Goal: Transaction & Acquisition: Purchase product/service

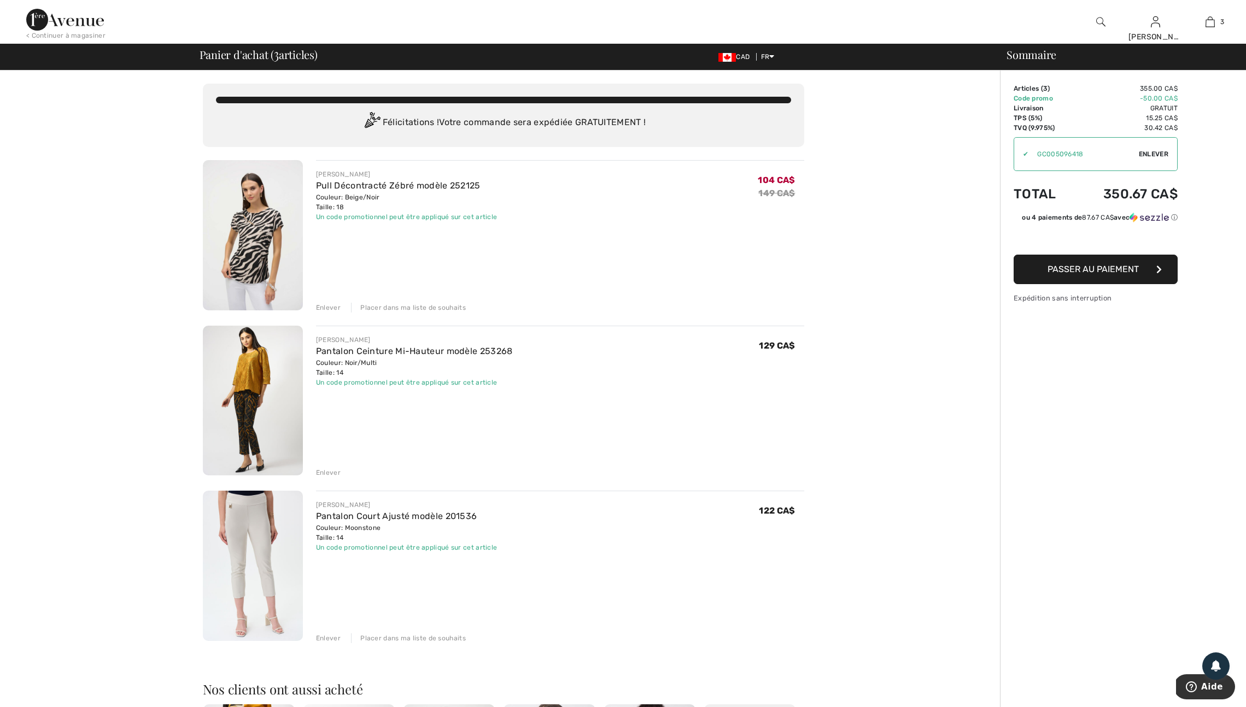
click at [327, 643] on div "Enlever" at bounding box center [328, 639] width 25 height 10
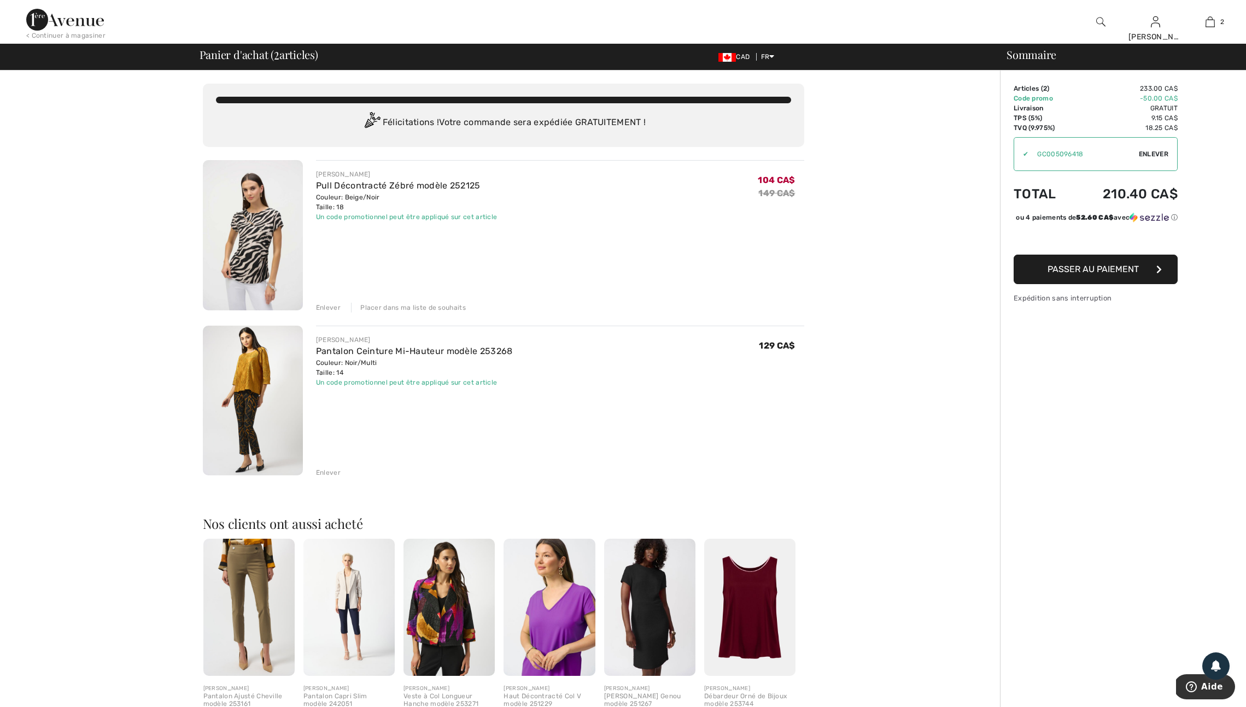
click at [251, 436] on img at bounding box center [253, 401] width 100 height 150
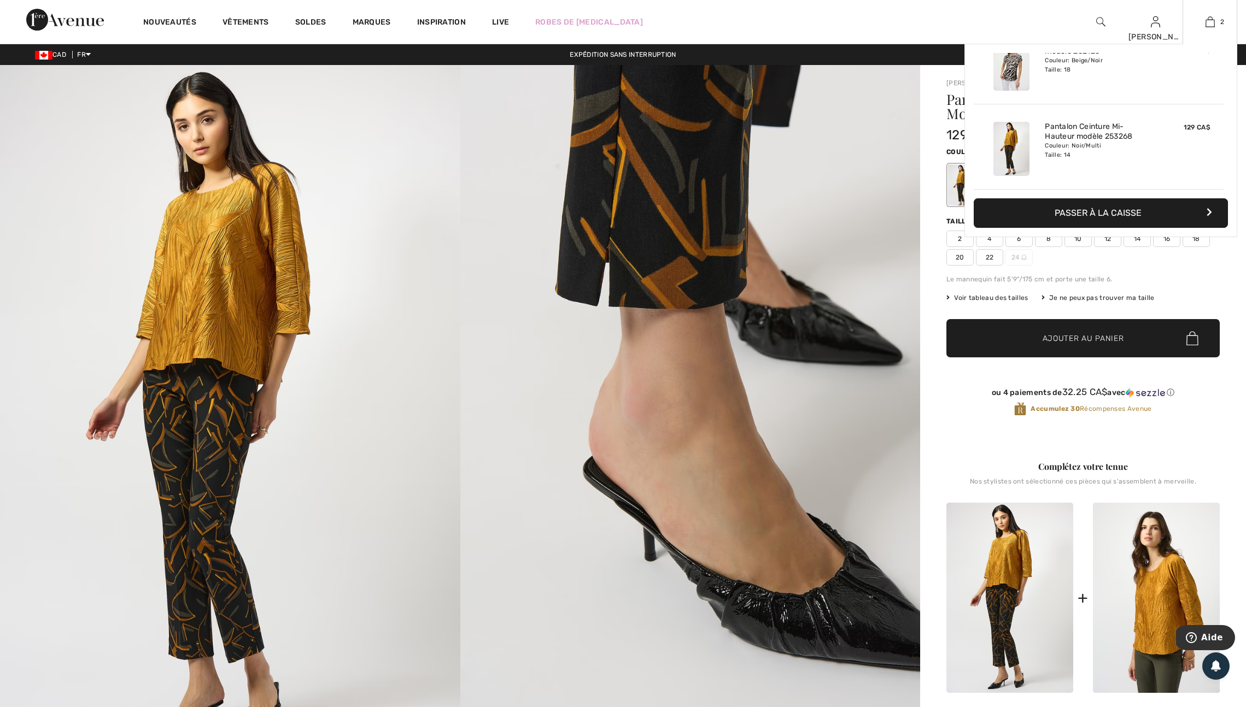
scroll to position [45, 0]
click at [1209, 23] on img at bounding box center [1209, 21] width 9 height 13
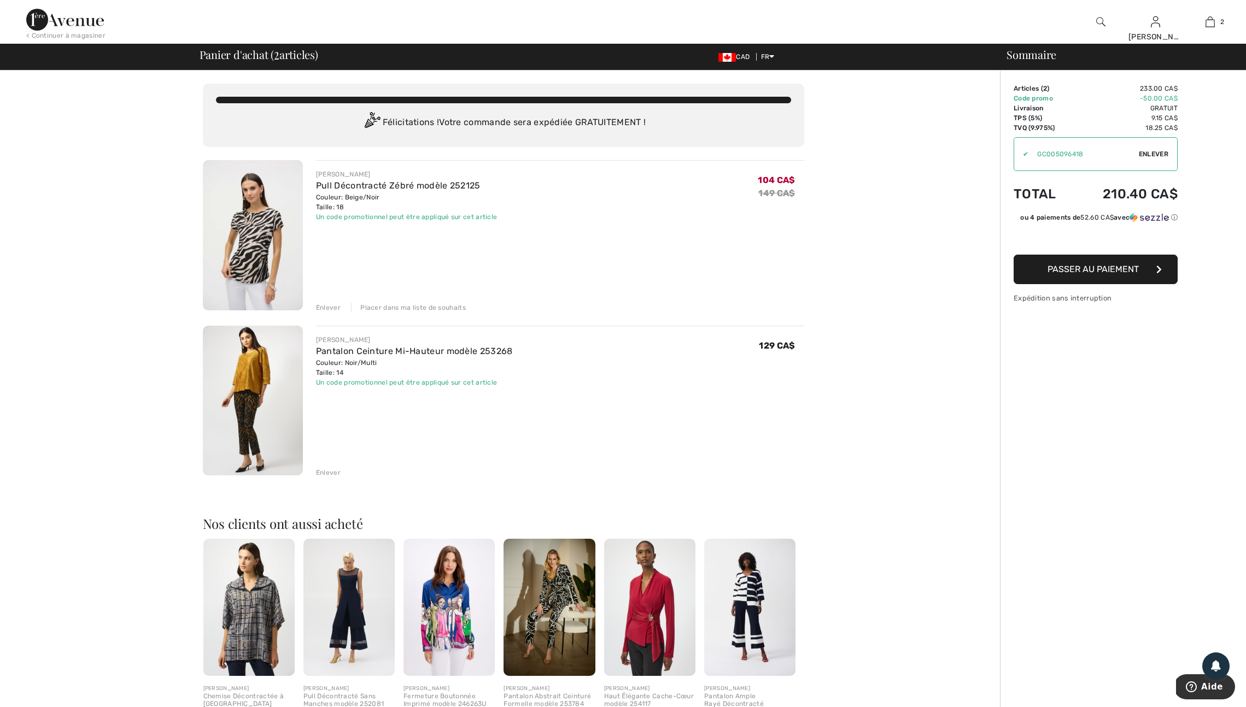
click at [1097, 274] on span "Passer au paiement" at bounding box center [1092, 269] width 91 height 10
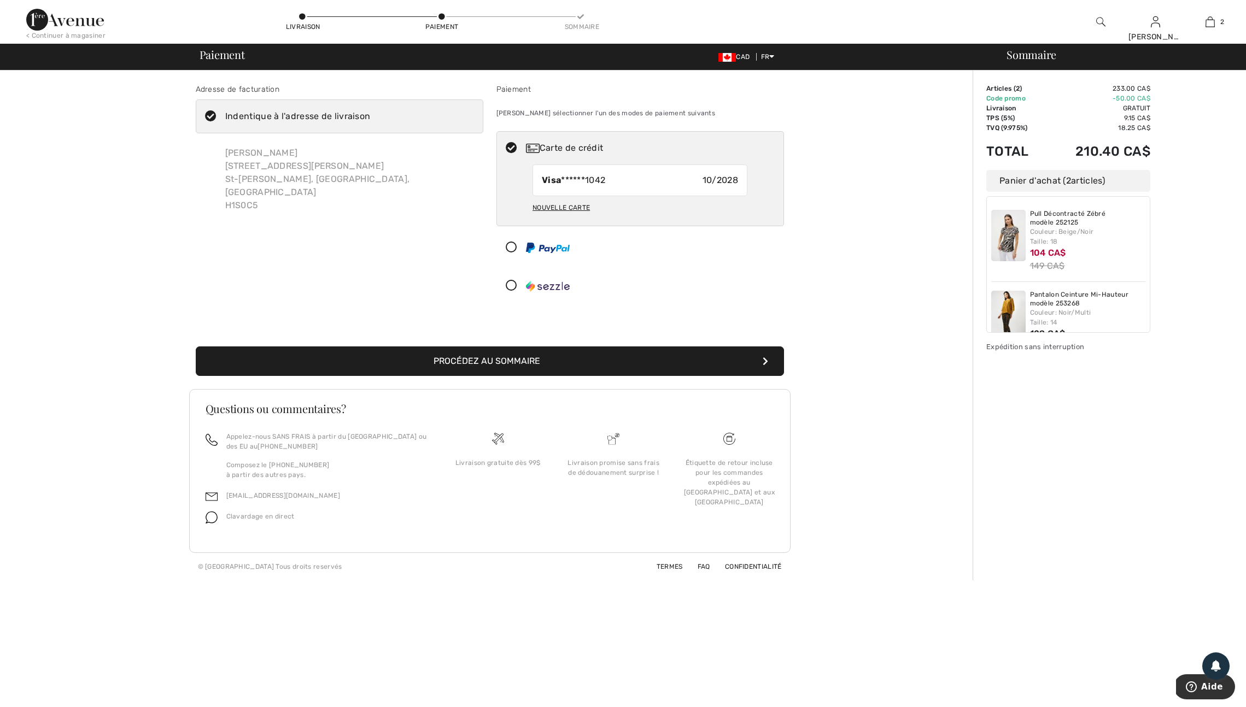
click at [525, 376] on button "Procédez au sommaire" at bounding box center [490, 362] width 588 height 30
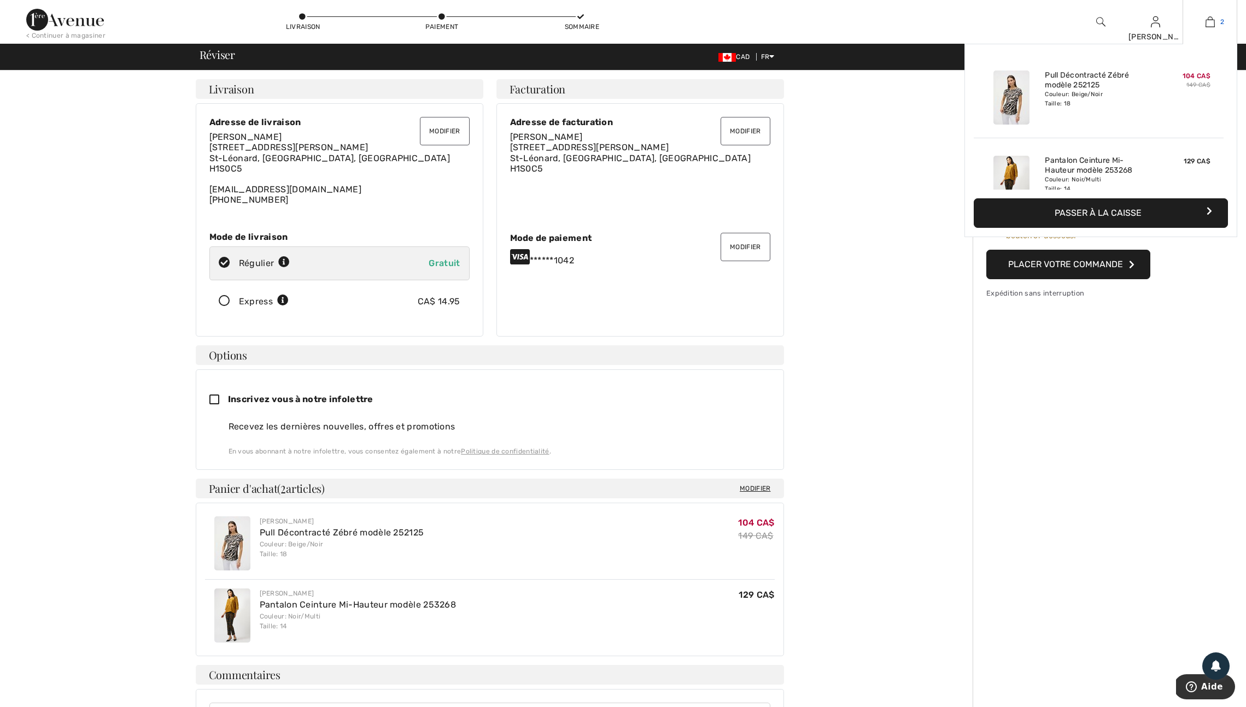
click at [1207, 26] on img at bounding box center [1209, 21] width 9 height 13
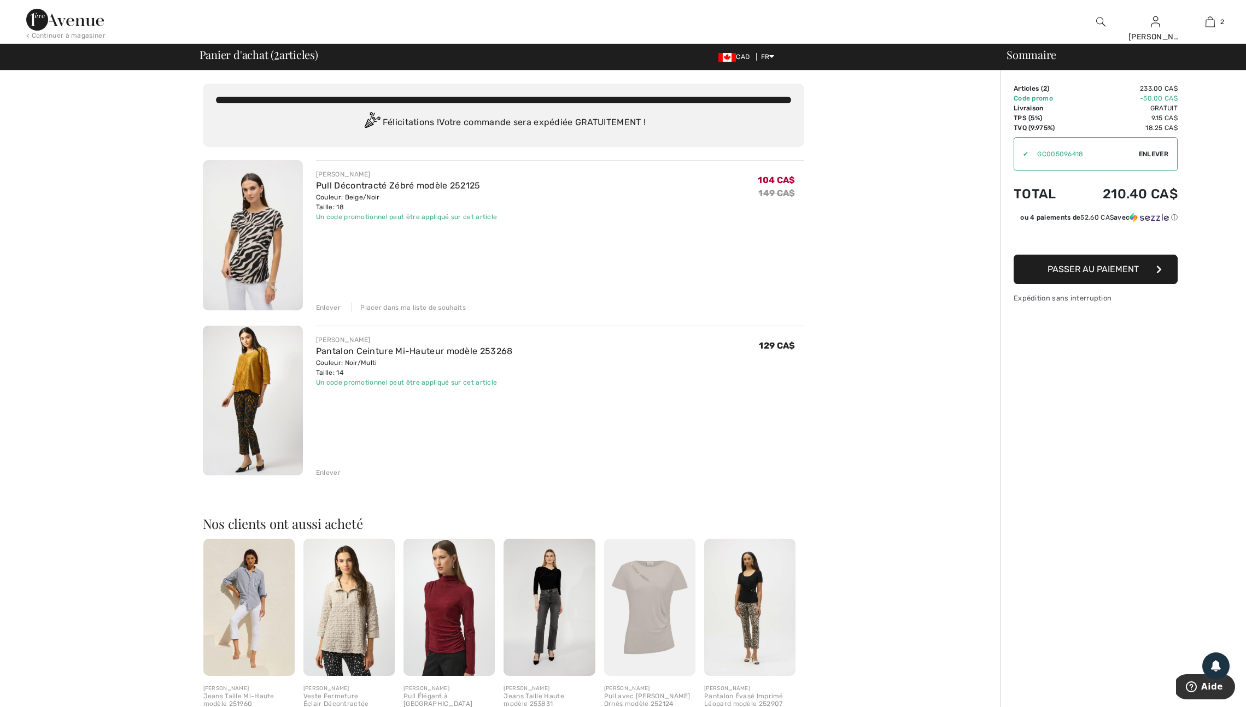
click at [266, 271] on img at bounding box center [253, 235] width 100 height 150
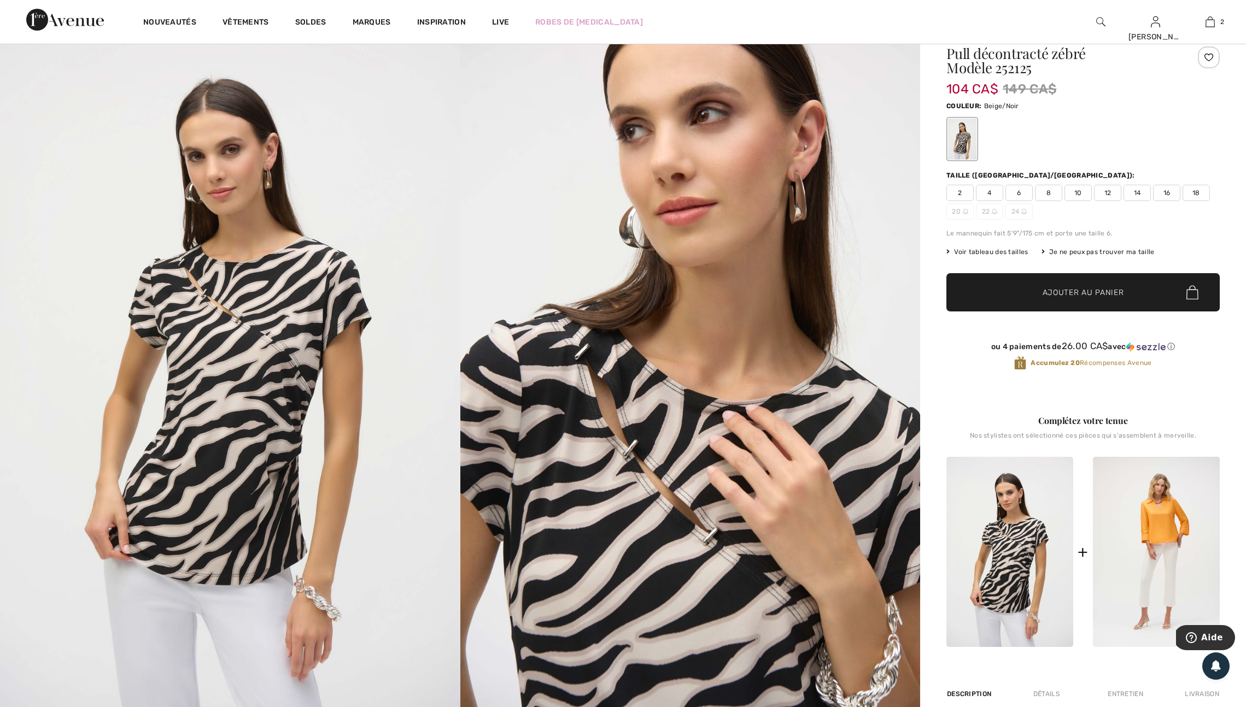
scroll to position [13, 0]
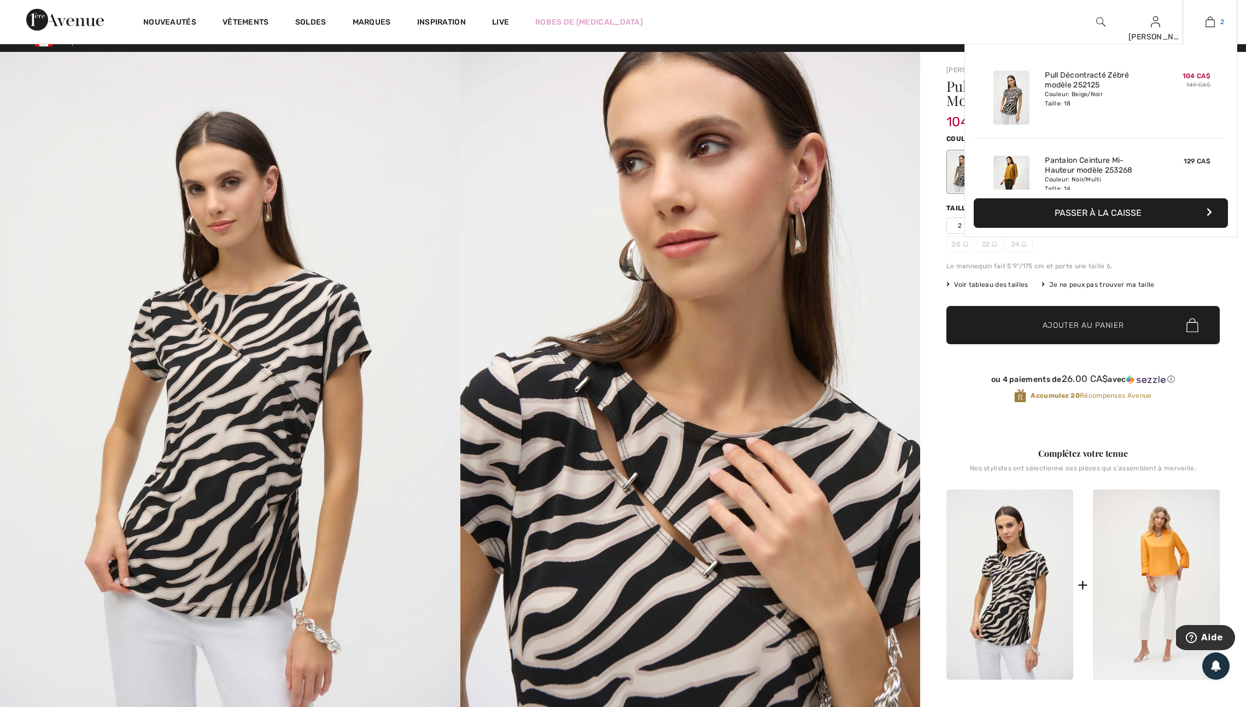
click at [1207, 23] on img at bounding box center [1209, 21] width 9 height 13
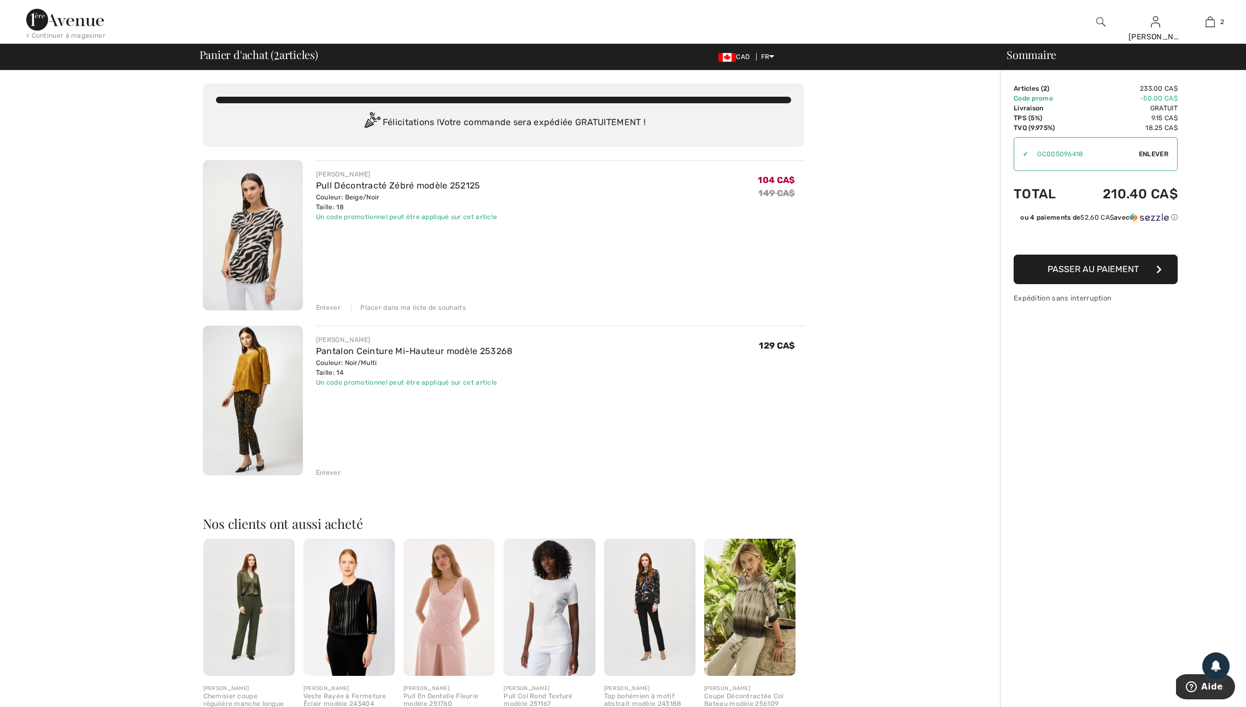
click at [376, 222] on div "Un code promotionnel peut être appliqué sur cet article" at bounding box center [406, 217] width 181 height 10
click at [385, 388] on div "Un code promotionnel peut être appliqué sur cet article" at bounding box center [414, 383] width 197 height 10
click at [253, 267] on img at bounding box center [253, 235] width 100 height 150
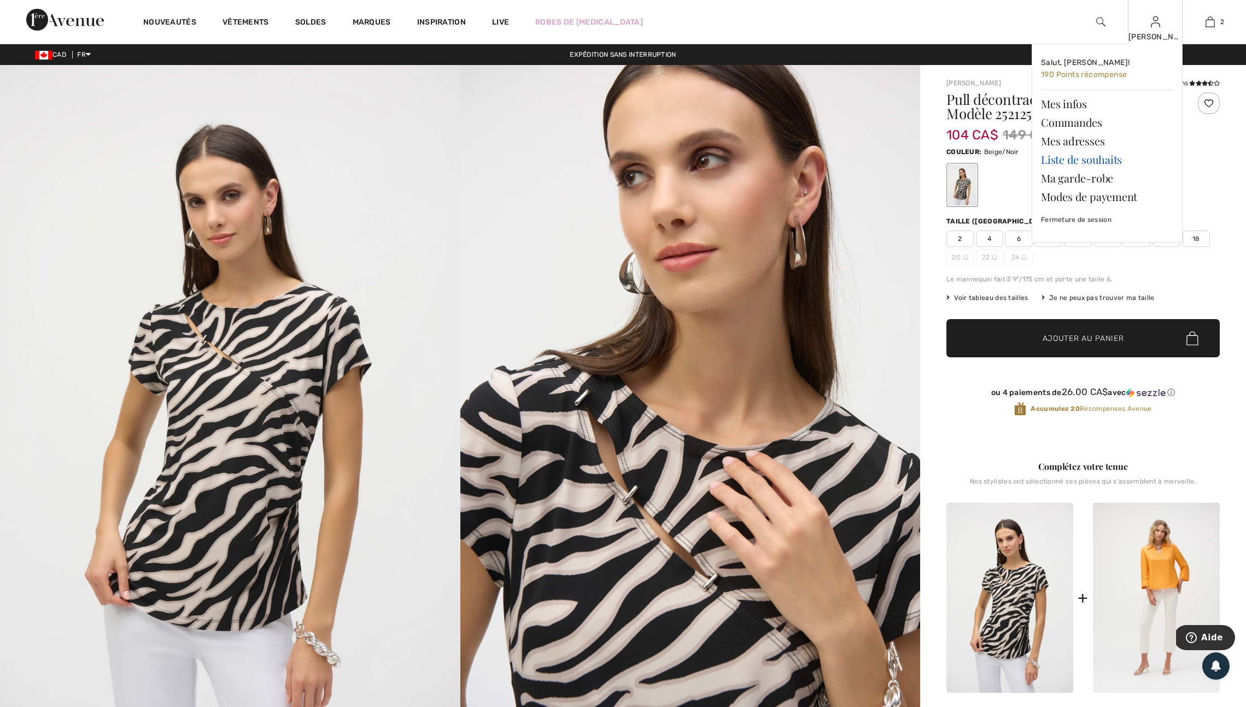
click at [1084, 162] on link "Liste de souhaits" at bounding box center [1107, 159] width 132 height 19
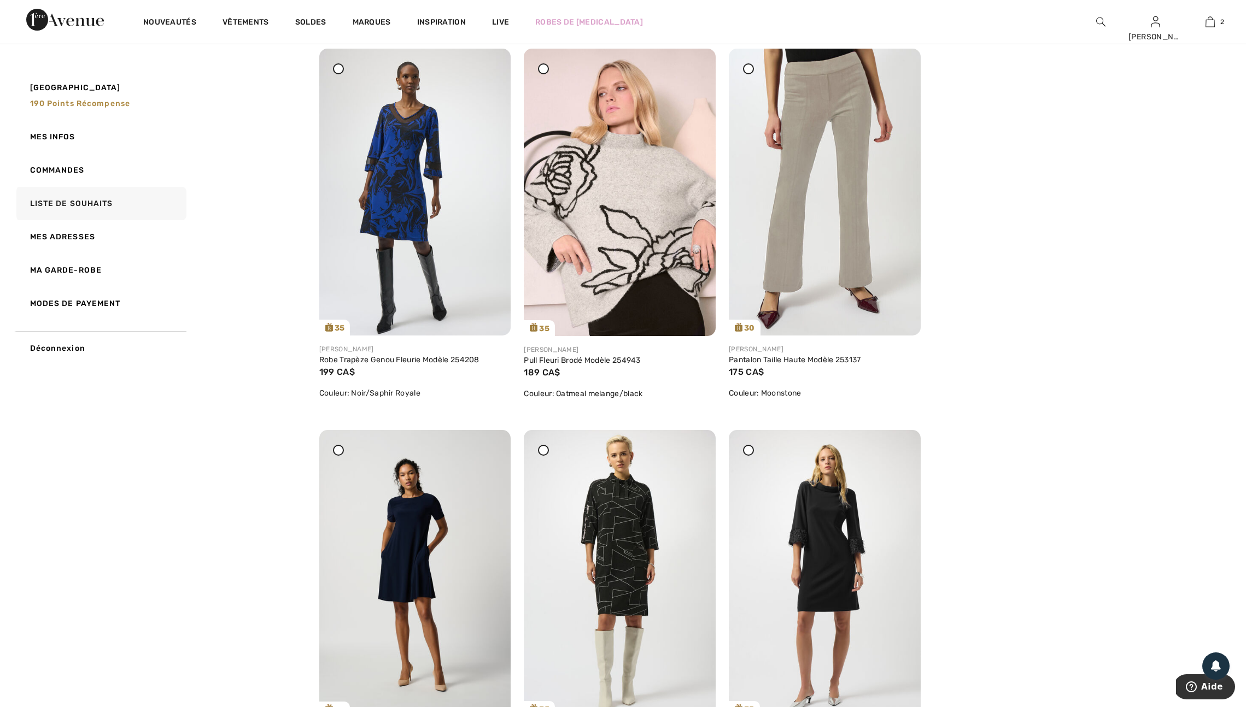
scroll to position [907, 0]
click at [797, 247] on img at bounding box center [825, 191] width 192 height 287
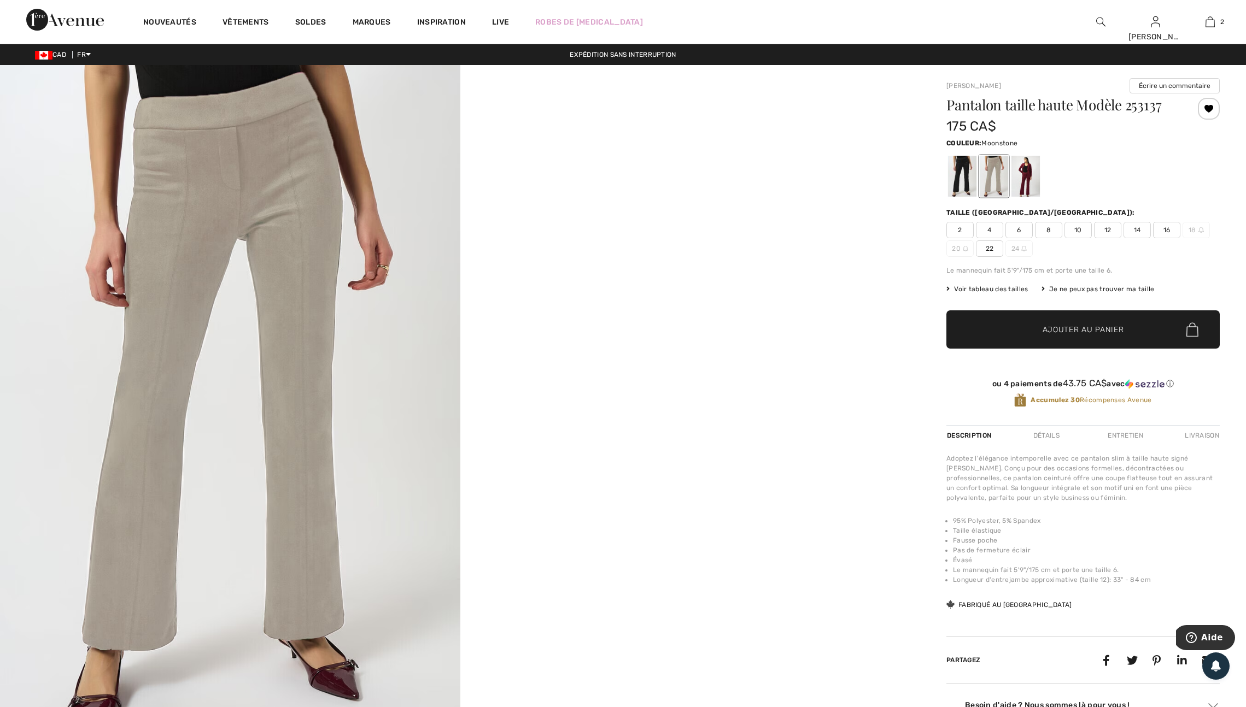
click at [1148, 237] on span "14" at bounding box center [1136, 230] width 27 height 16
click at [1123, 341] on span "✔ Ajouté au panier Ajouter au panier" at bounding box center [1082, 329] width 273 height 38
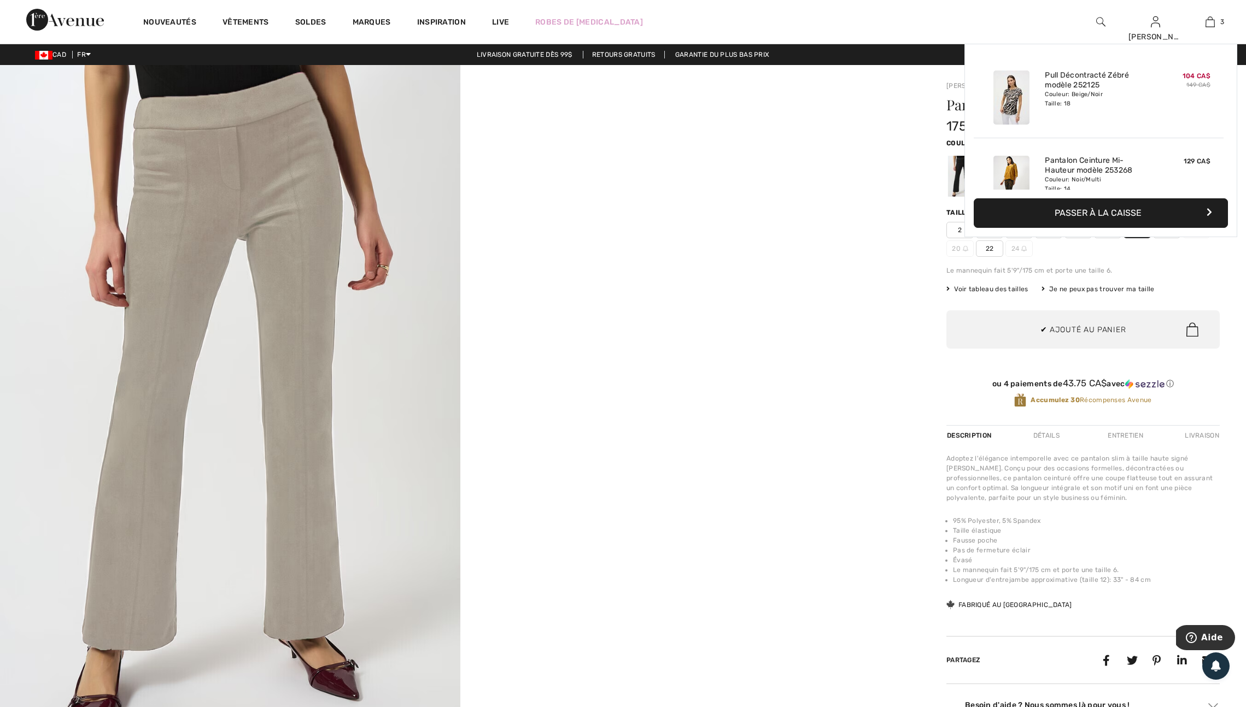
scroll to position [142, 0]
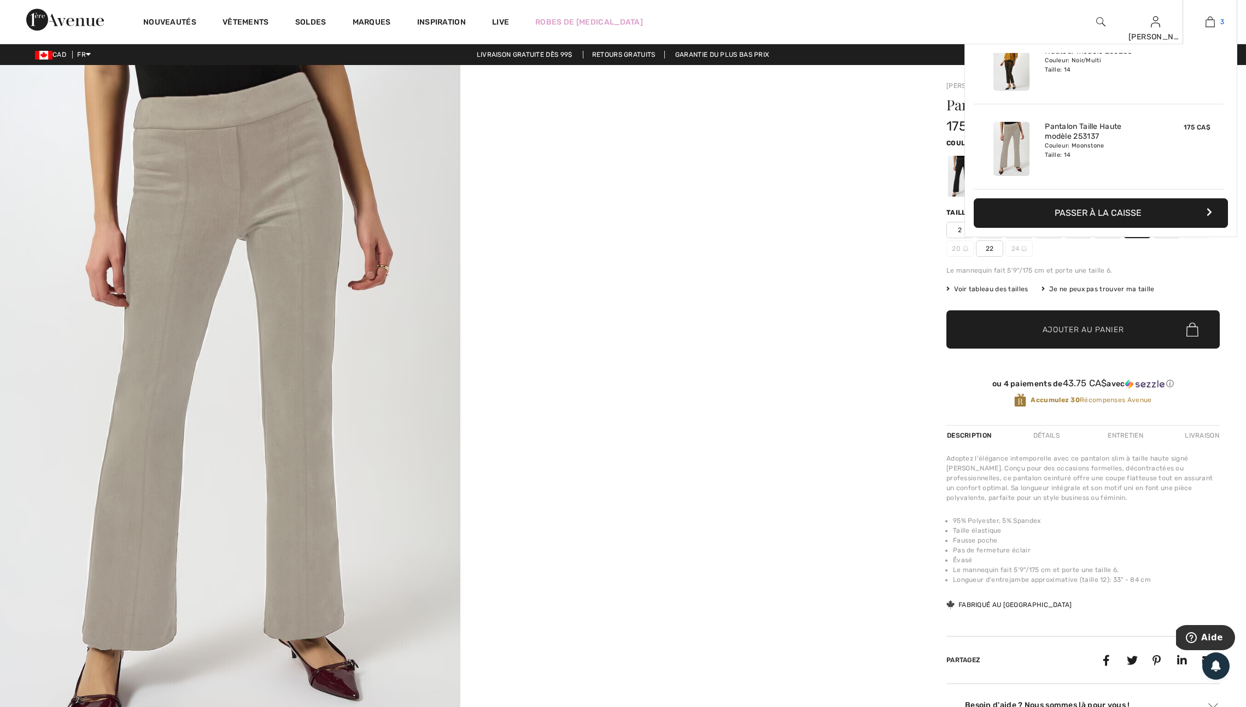
click at [1211, 26] on img at bounding box center [1209, 21] width 9 height 13
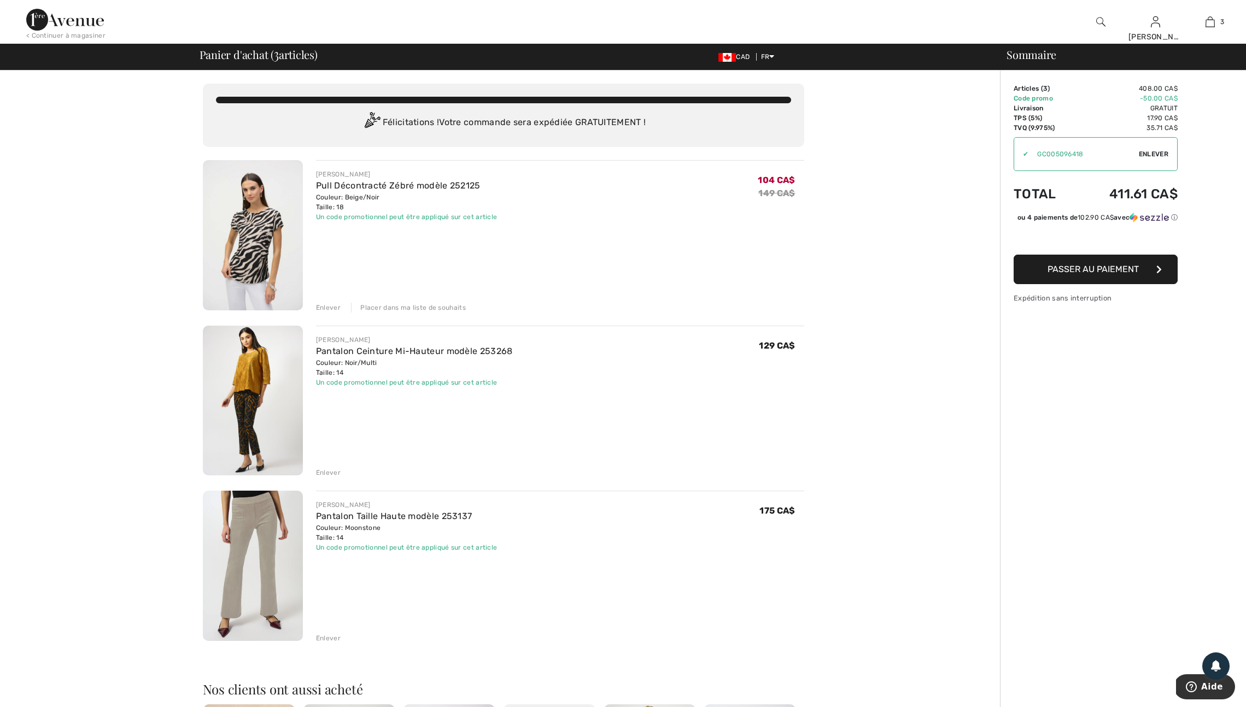
click at [333, 643] on div "Enlever" at bounding box center [328, 639] width 25 height 10
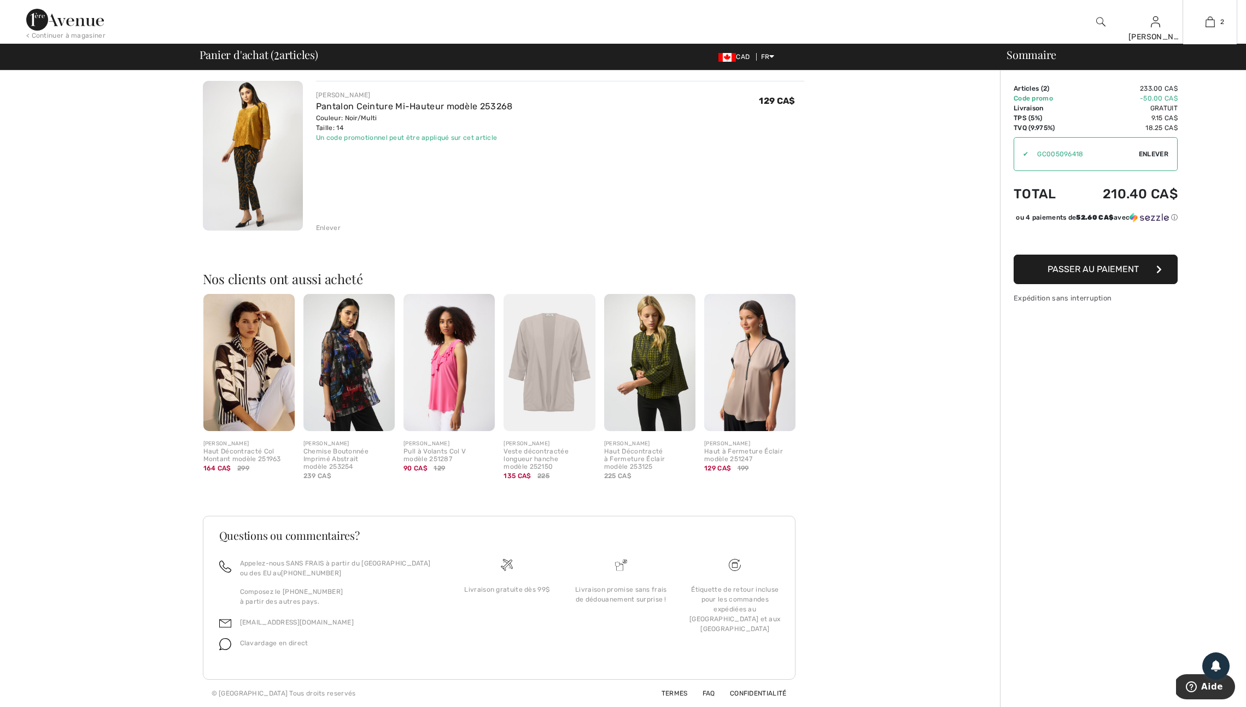
scroll to position [253, 0]
click at [635, 448] on div "[PERSON_NAME]" at bounding box center [649, 444] width 91 height 8
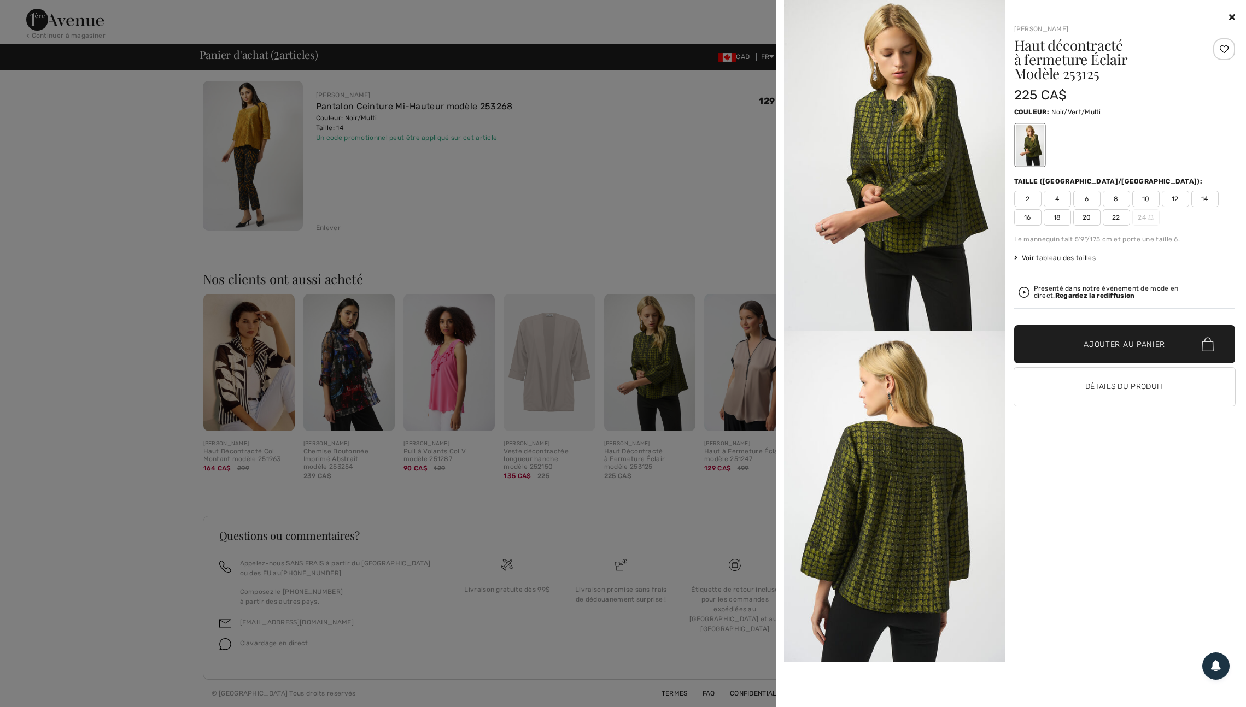
click at [609, 530] on div at bounding box center [623, 353] width 1246 height 707
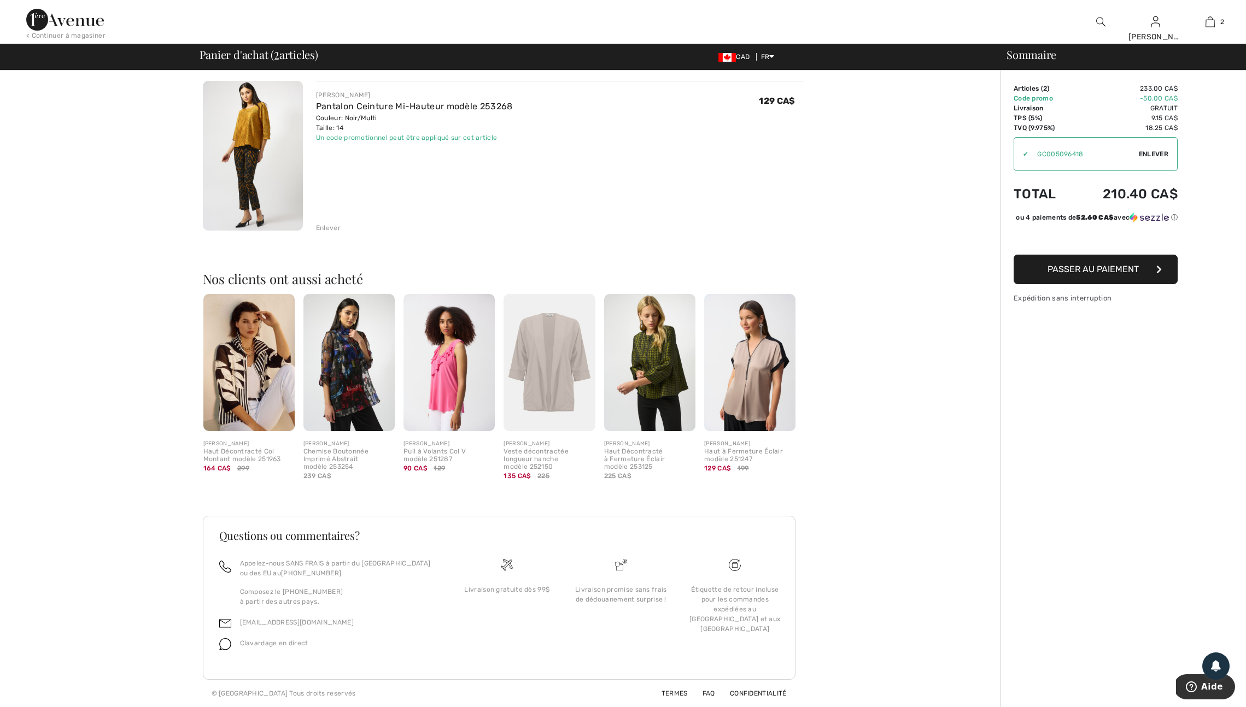
click at [73, 19] on img at bounding box center [65, 20] width 78 height 22
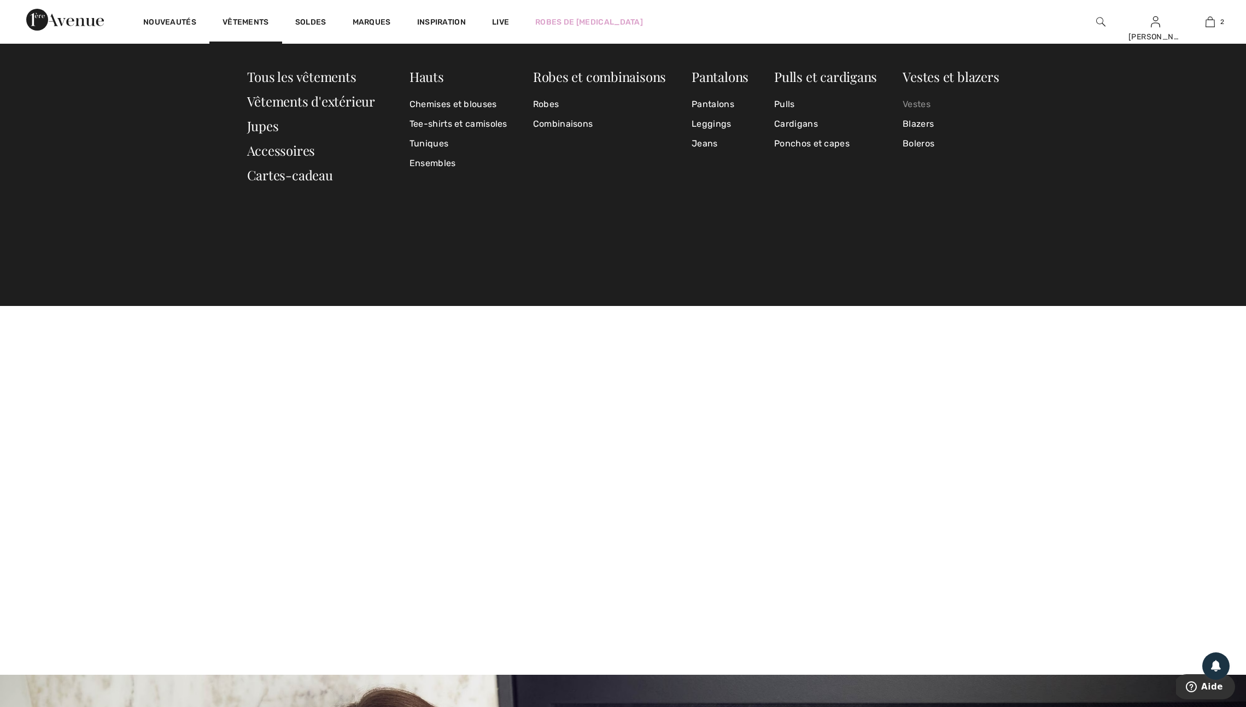
click at [919, 104] on link "Vestes" at bounding box center [950, 105] width 96 height 20
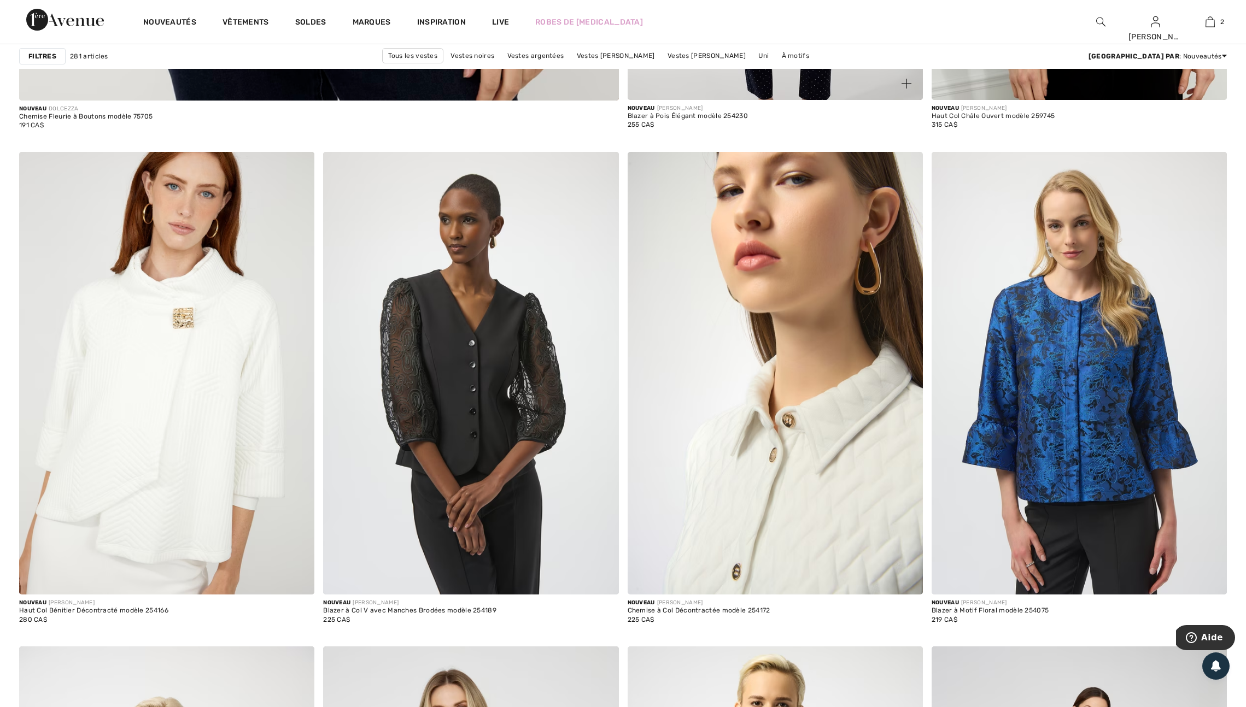
scroll to position [4863, 0]
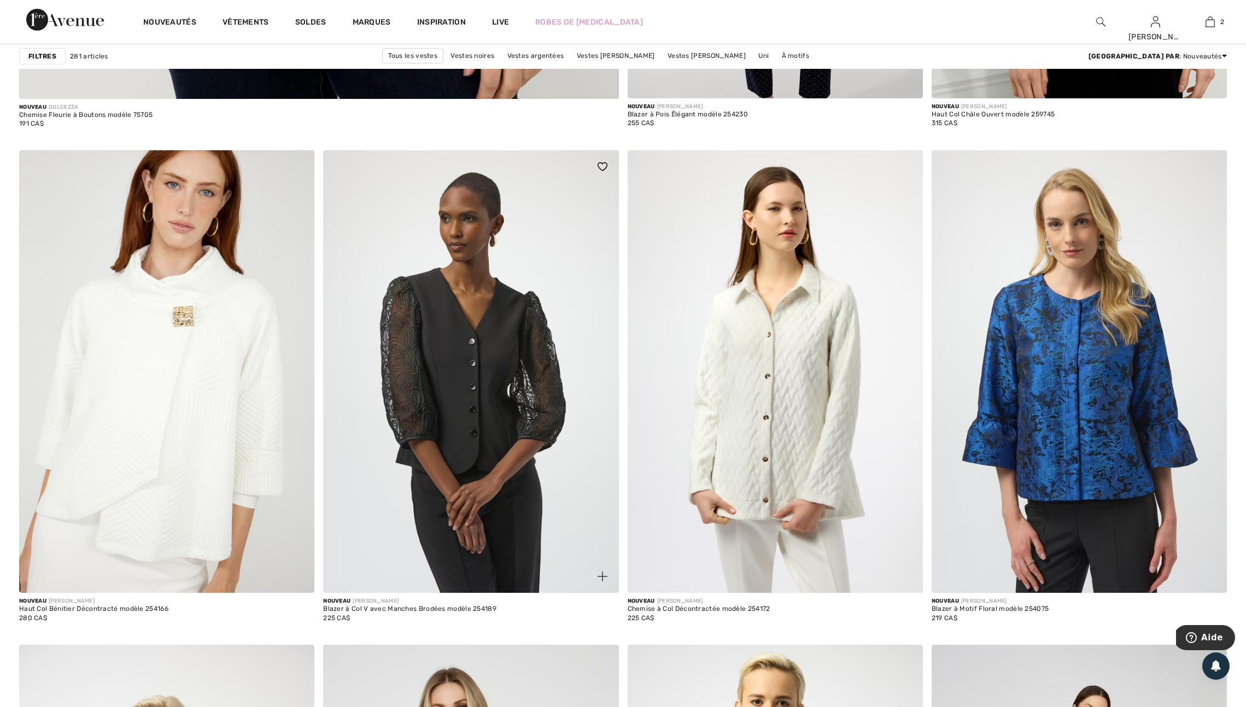
click at [599, 171] on img at bounding box center [602, 166] width 10 height 9
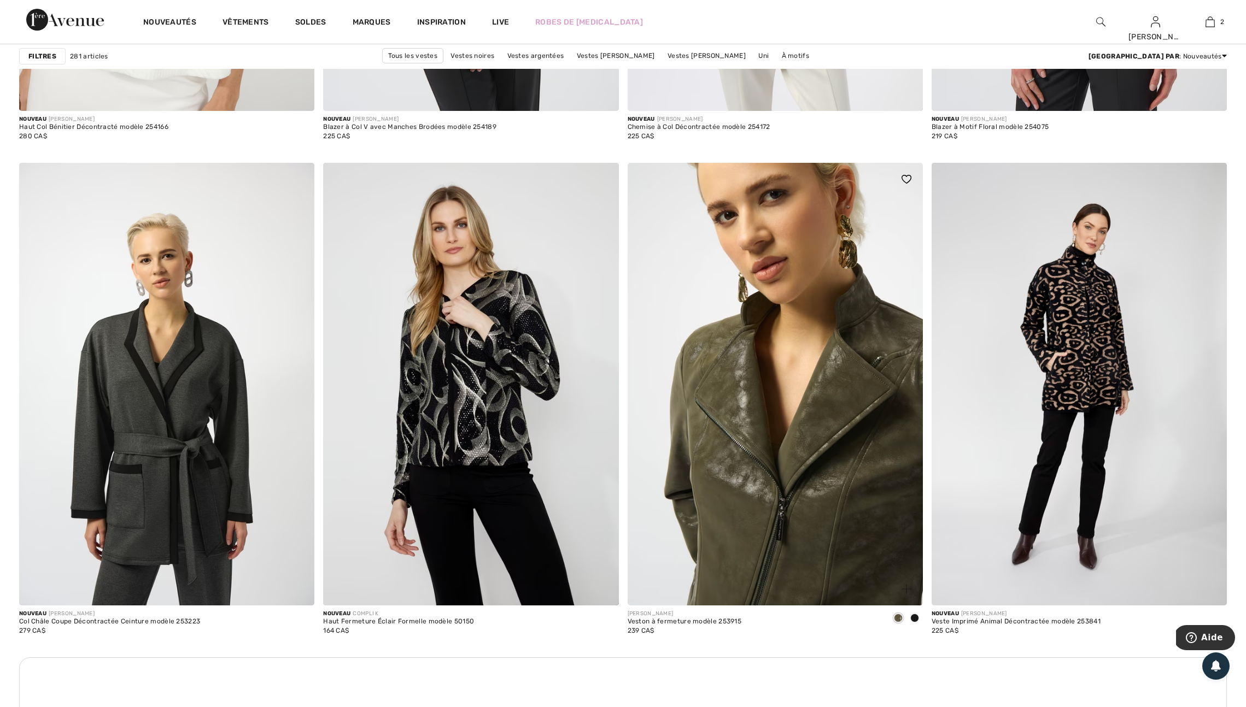
scroll to position [5326, 0]
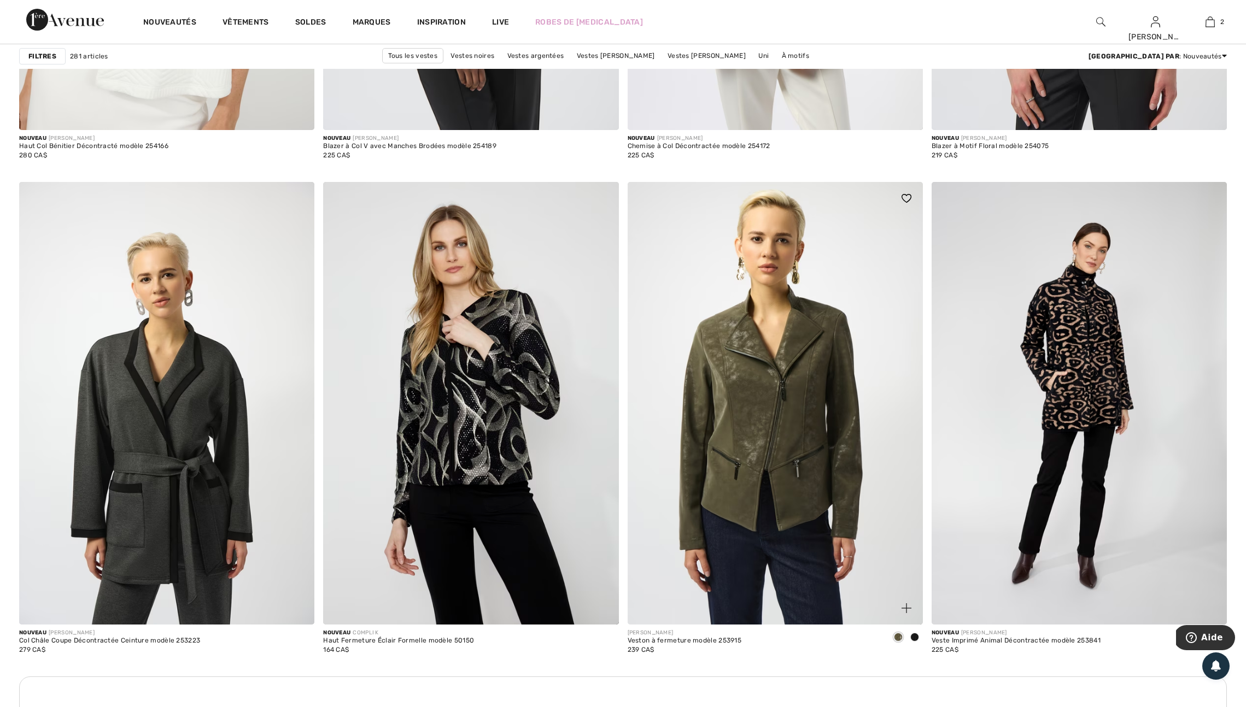
click at [906, 203] on img at bounding box center [906, 198] width 10 height 9
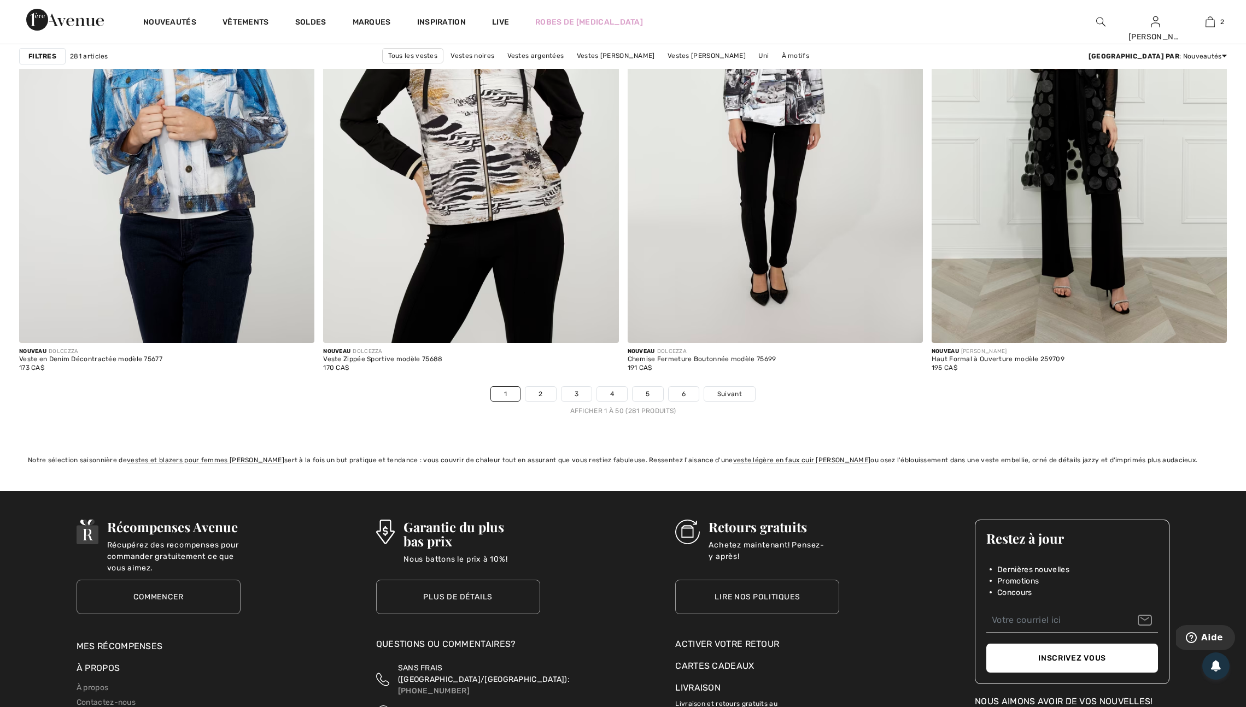
scroll to position [7288, 0]
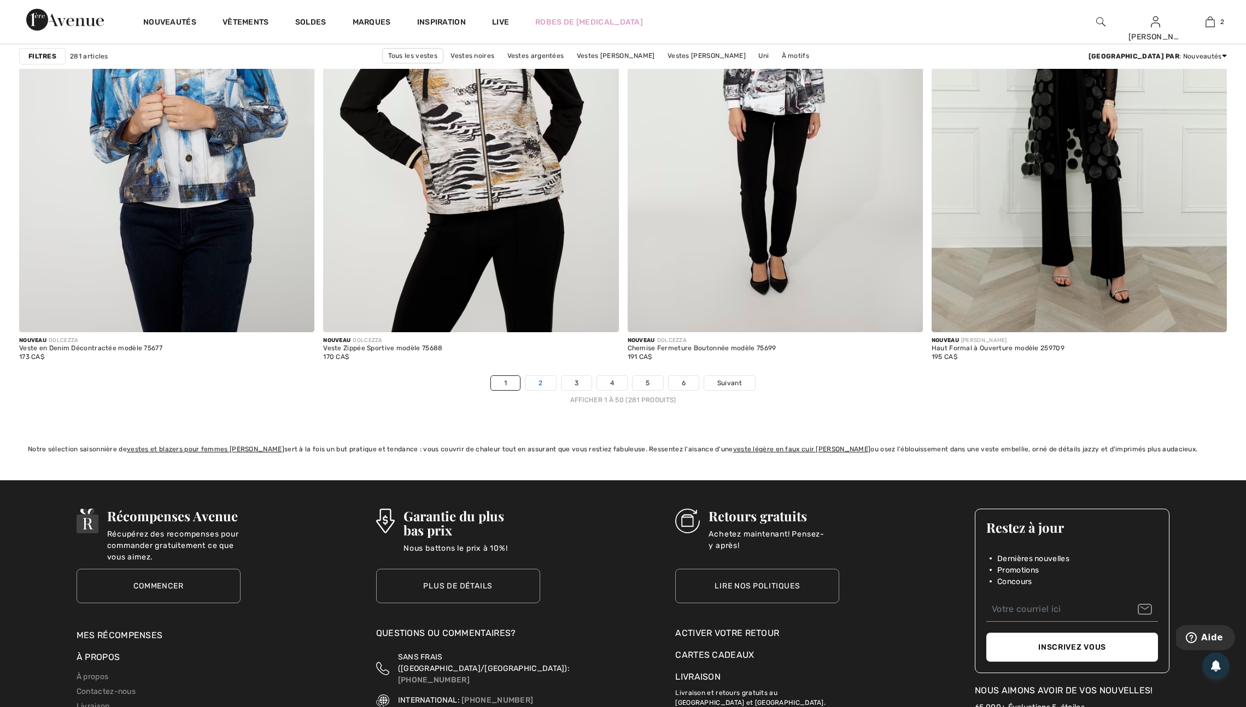
click at [527, 390] on link "2" at bounding box center [540, 383] width 30 height 14
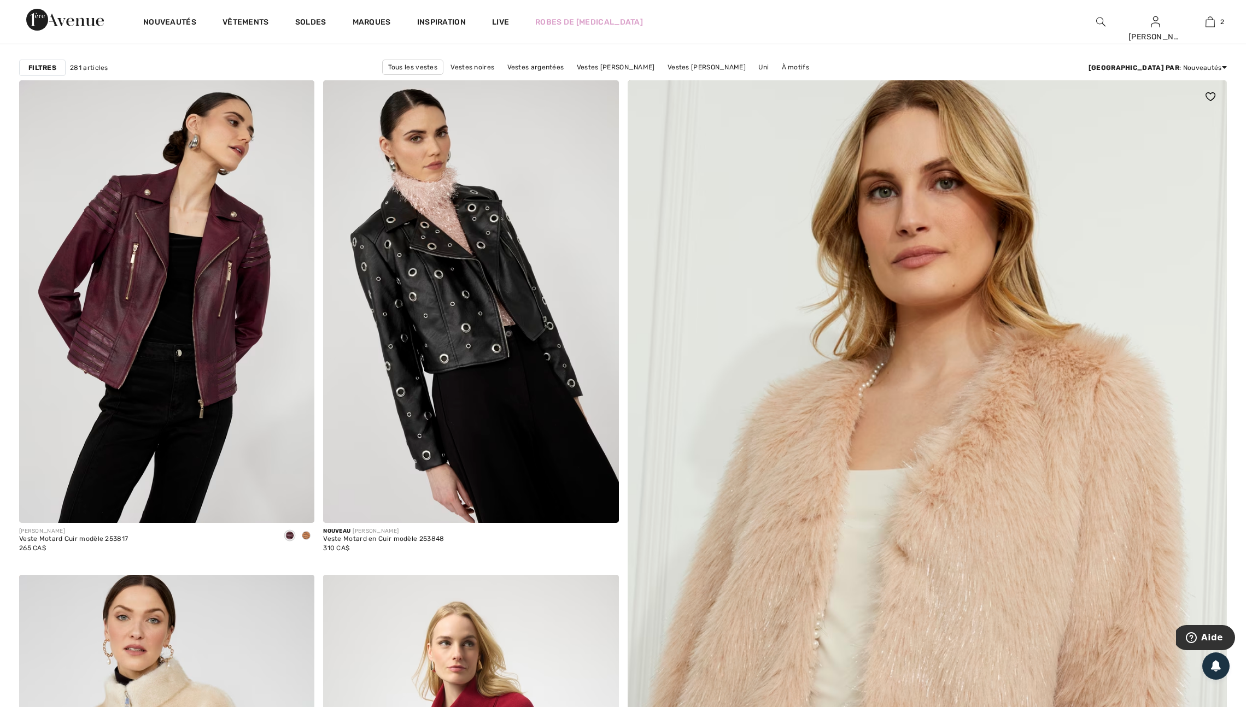
scroll to position [84, 0]
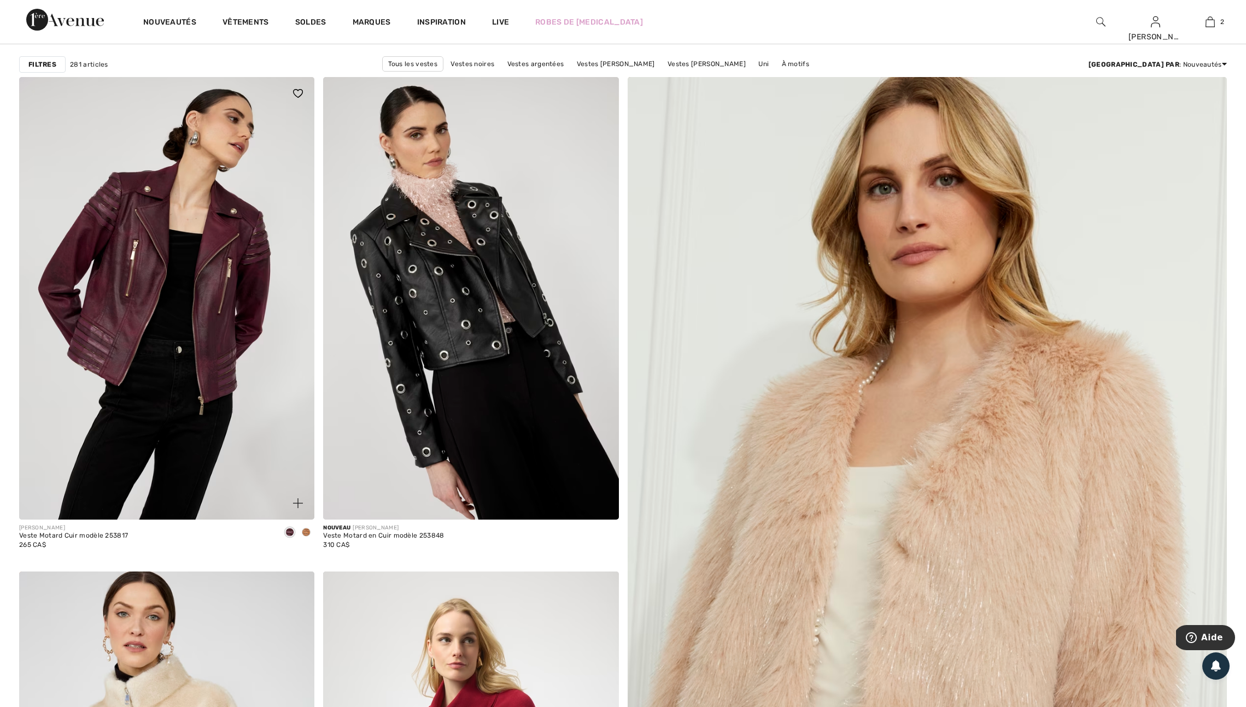
click at [304, 537] on span at bounding box center [306, 532] width 9 height 9
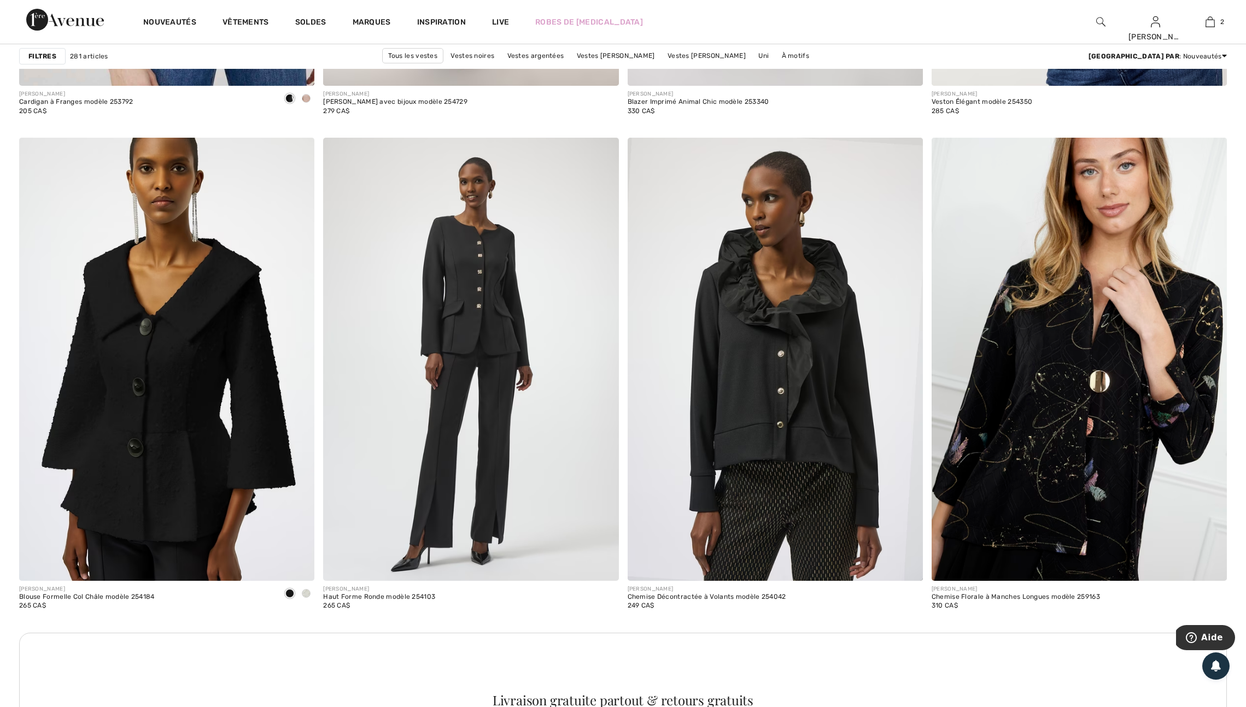
scroll to position [1511, 0]
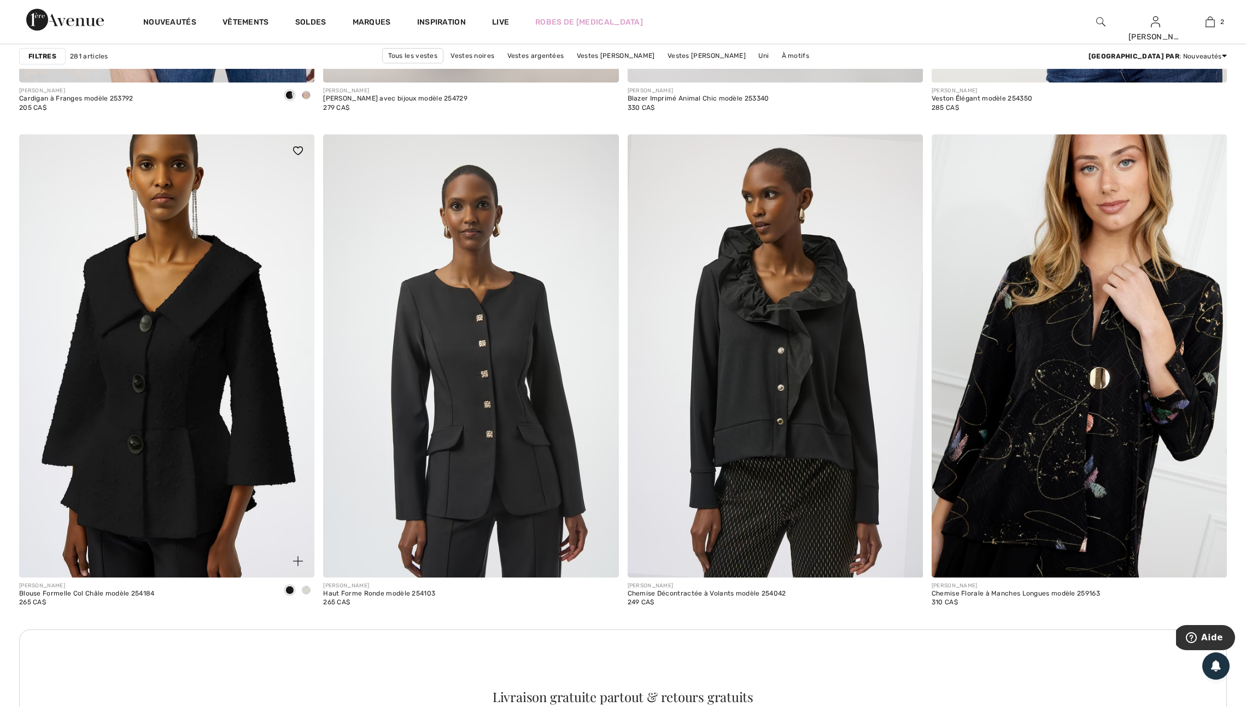
click at [304, 595] on span at bounding box center [306, 590] width 9 height 9
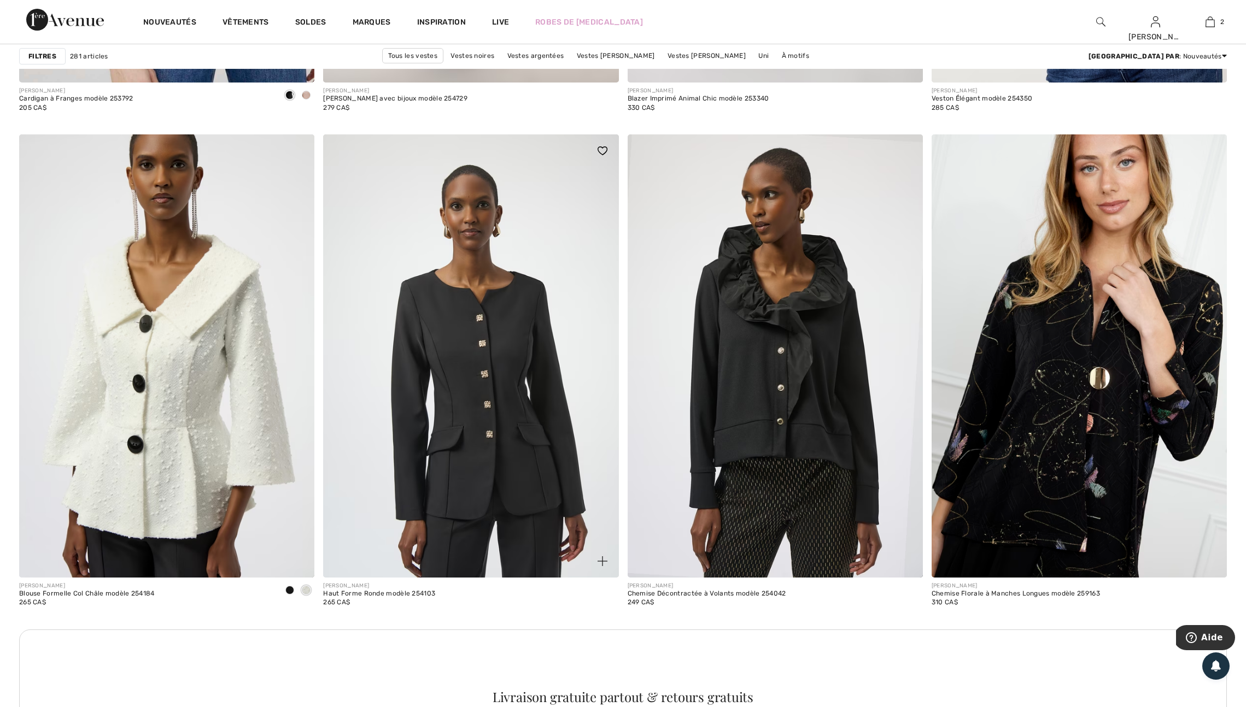
drag, startPoint x: 600, startPoint y: 162, endPoint x: 588, endPoint y: 203, distance: 42.0
click at [600, 155] on img at bounding box center [602, 150] width 10 height 9
click at [599, 566] on img at bounding box center [602, 561] width 10 height 10
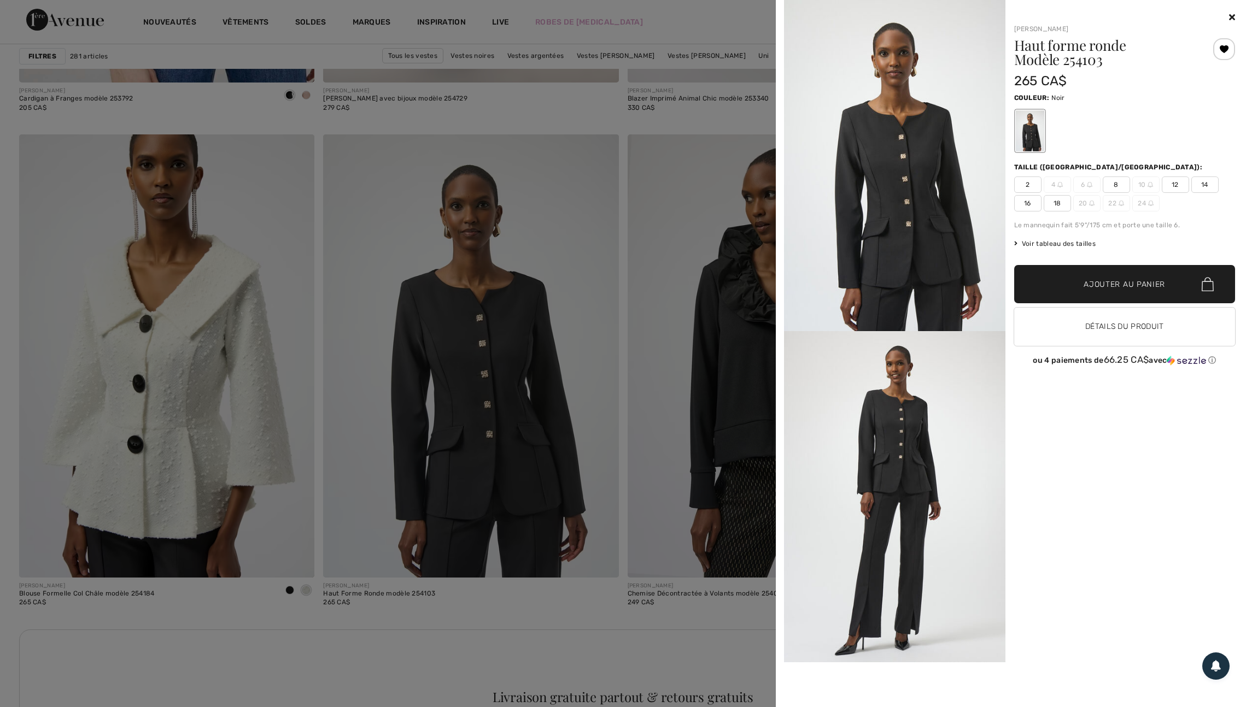
click at [571, 632] on div at bounding box center [623, 353] width 1246 height 707
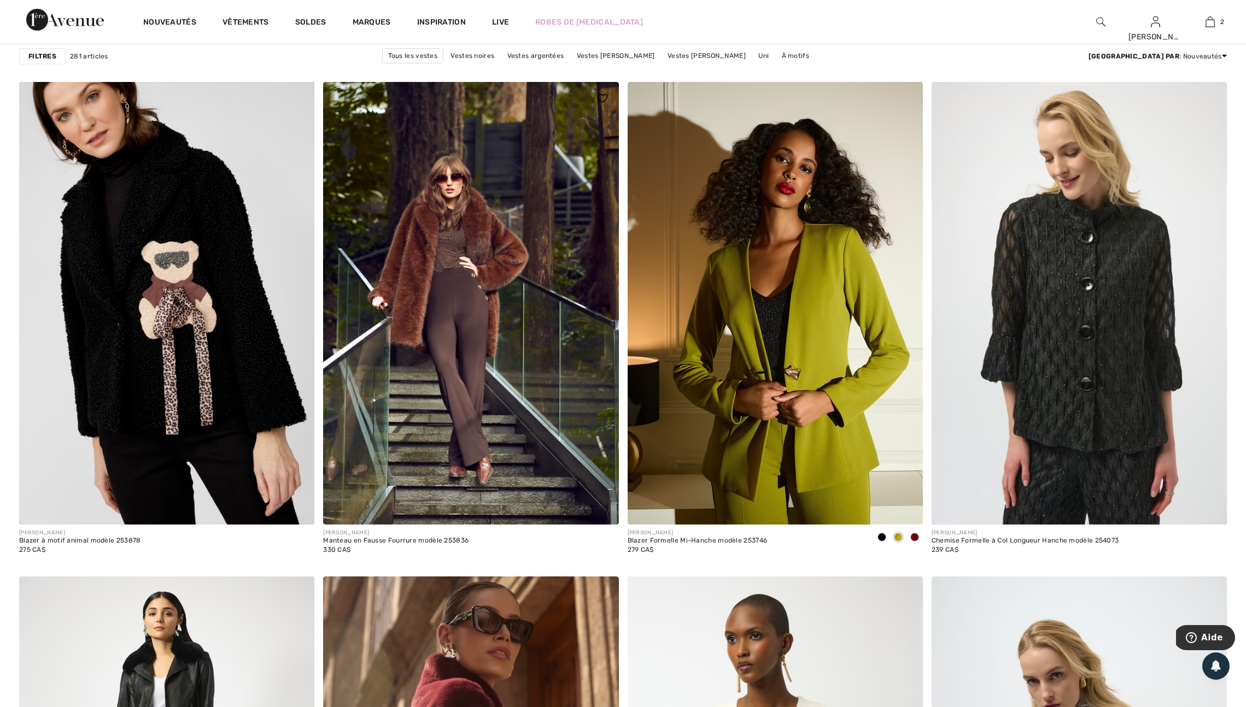
scroll to position [2740, 0]
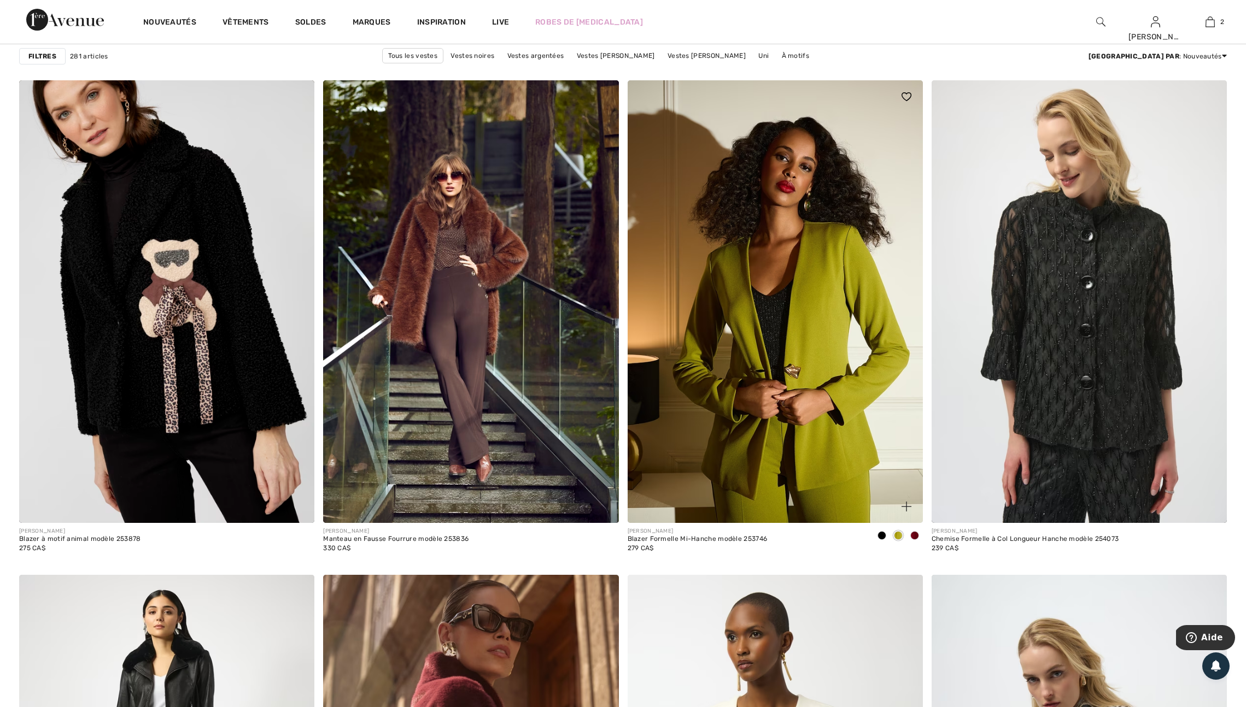
click at [915, 540] on span at bounding box center [914, 535] width 9 height 9
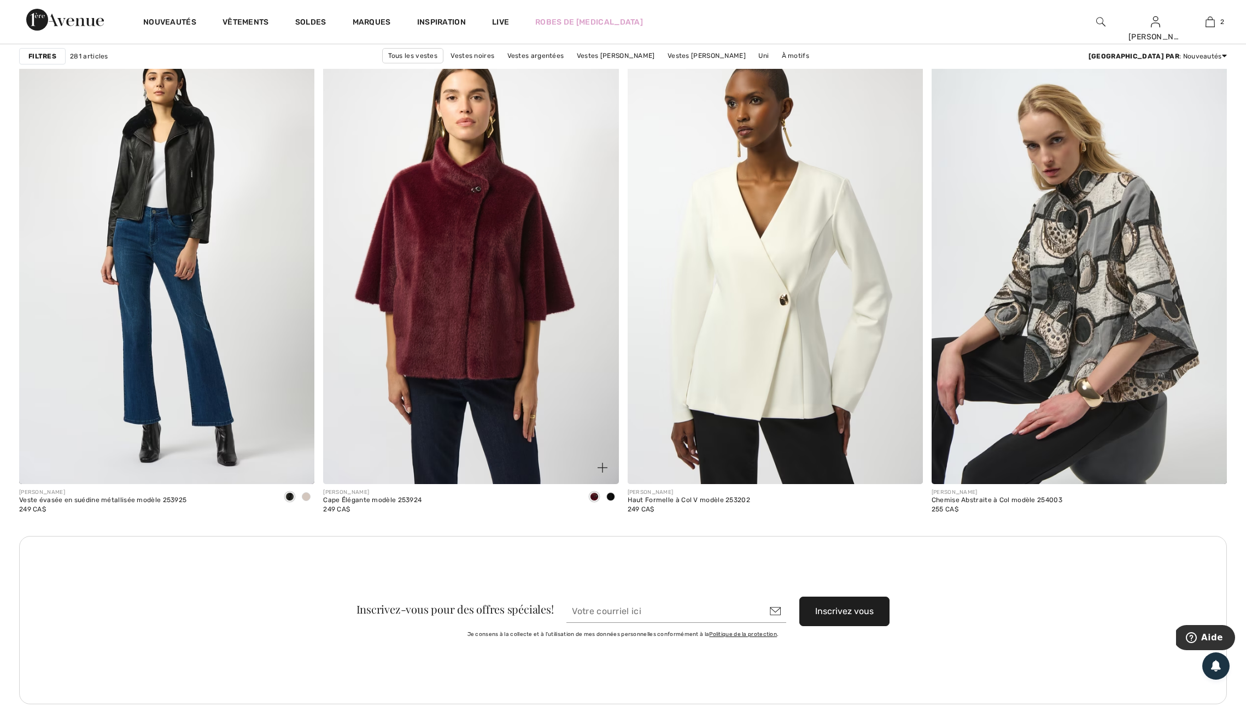
scroll to position [3279, 0]
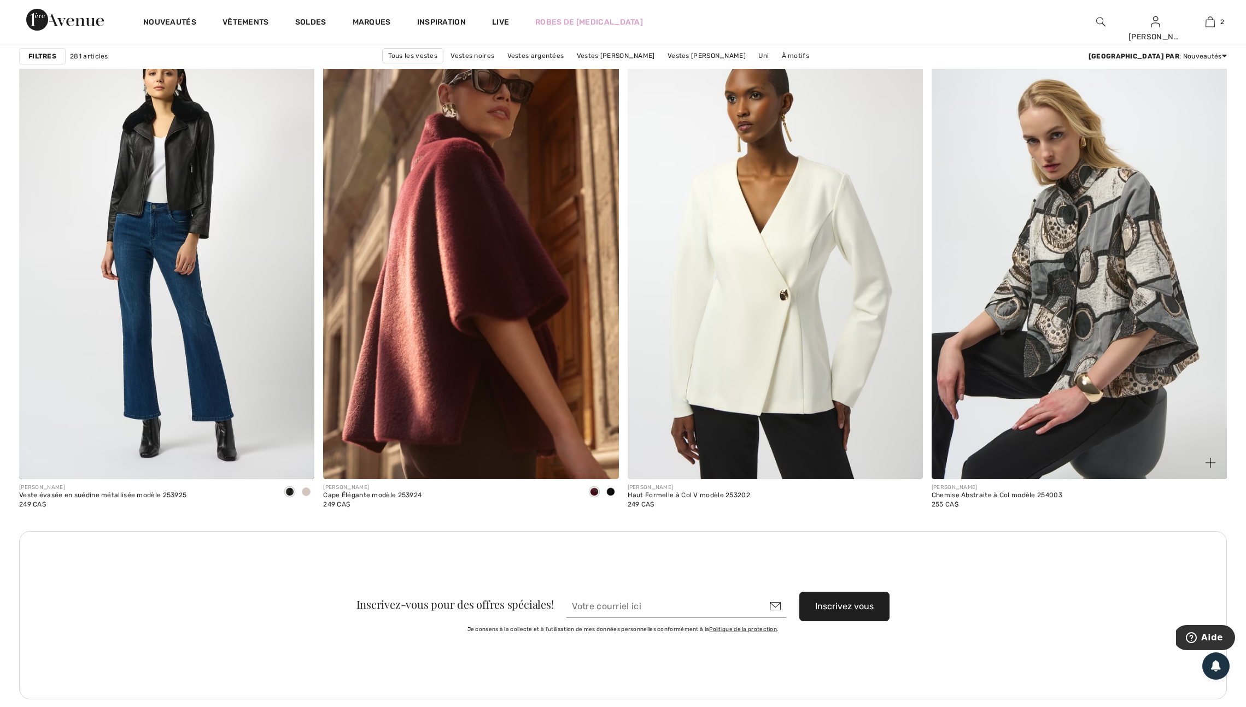
click at [1210, 468] on img at bounding box center [1210, 463] width 10 height 10
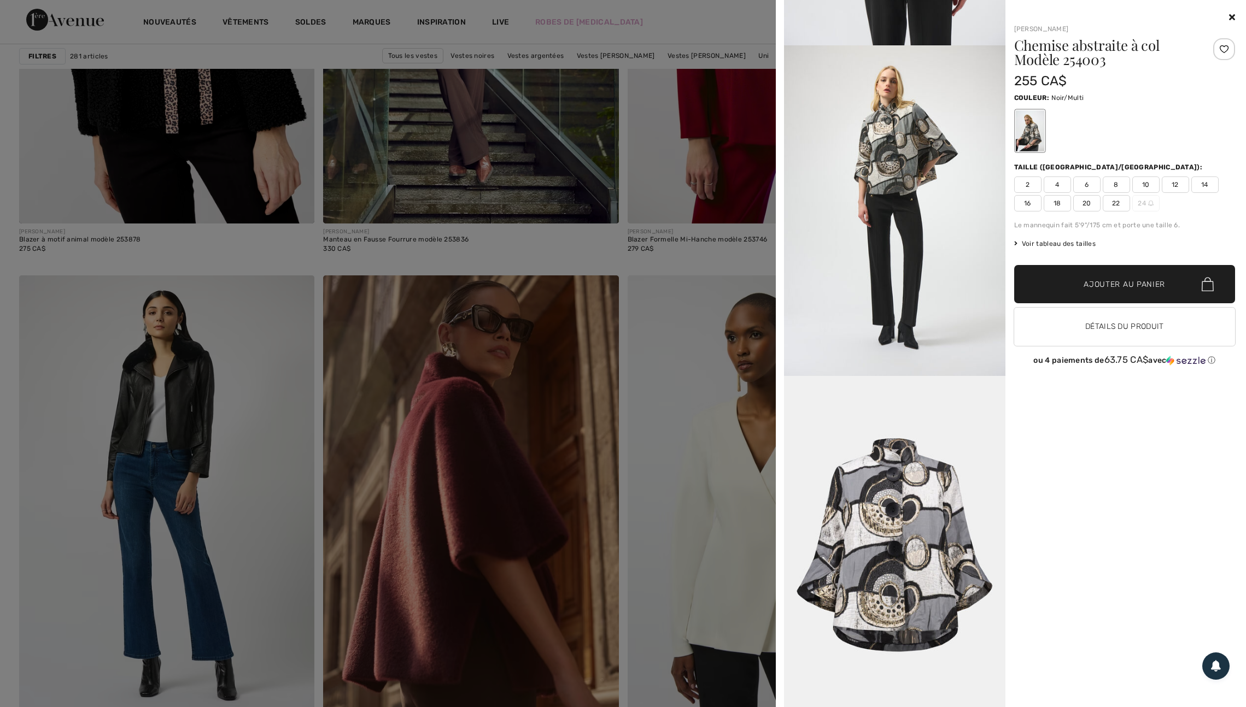
scroll to position [3022, 0]
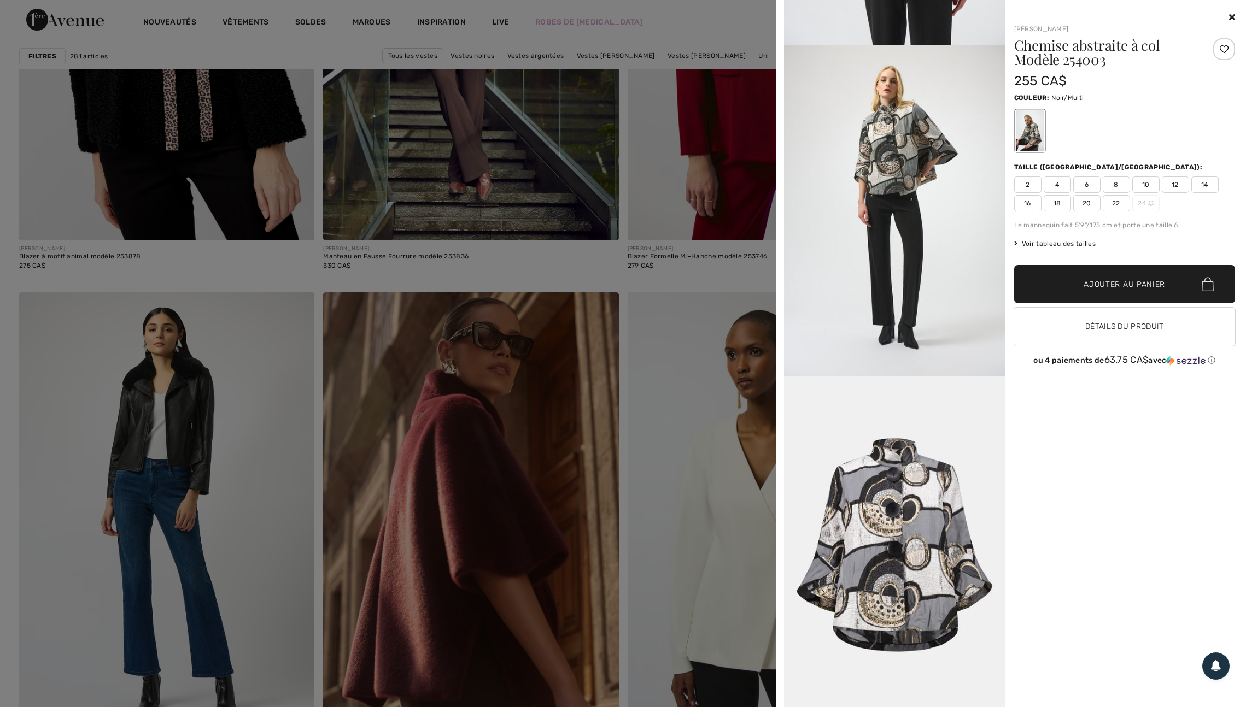
click at [1224, 48] on div at bounding box center [1224, 49] width 22 height 22
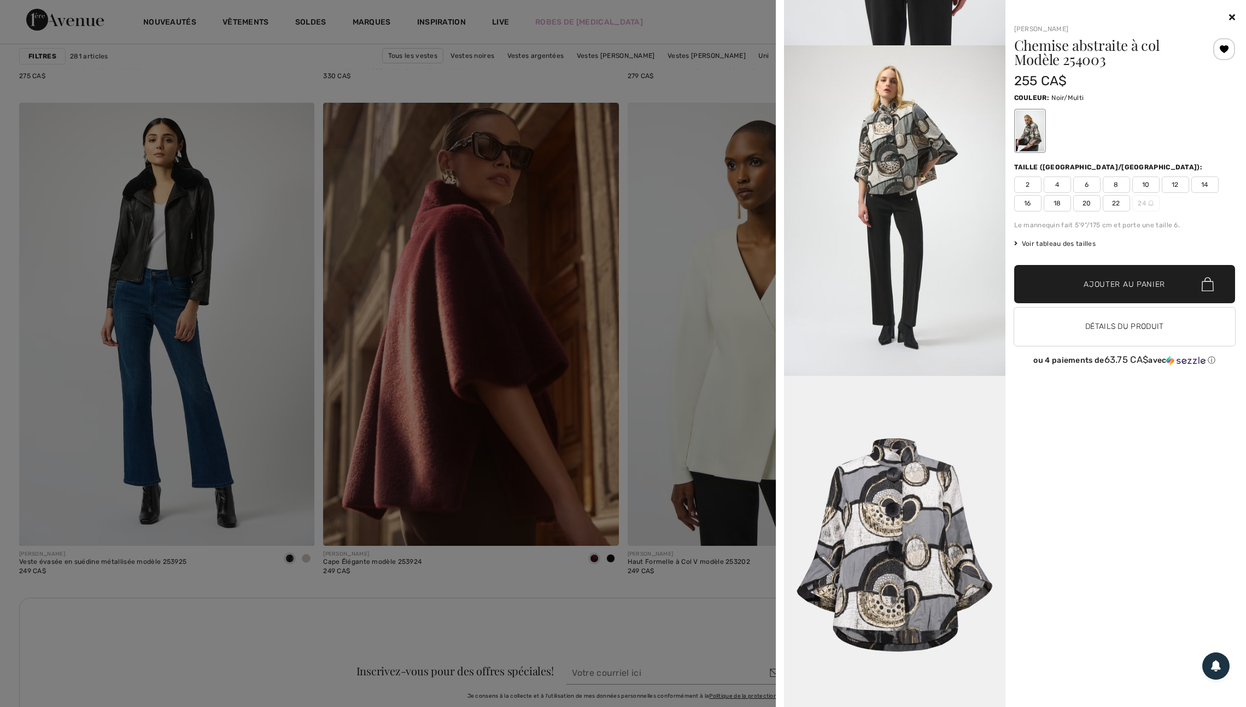
scroll to position [3215, 0]
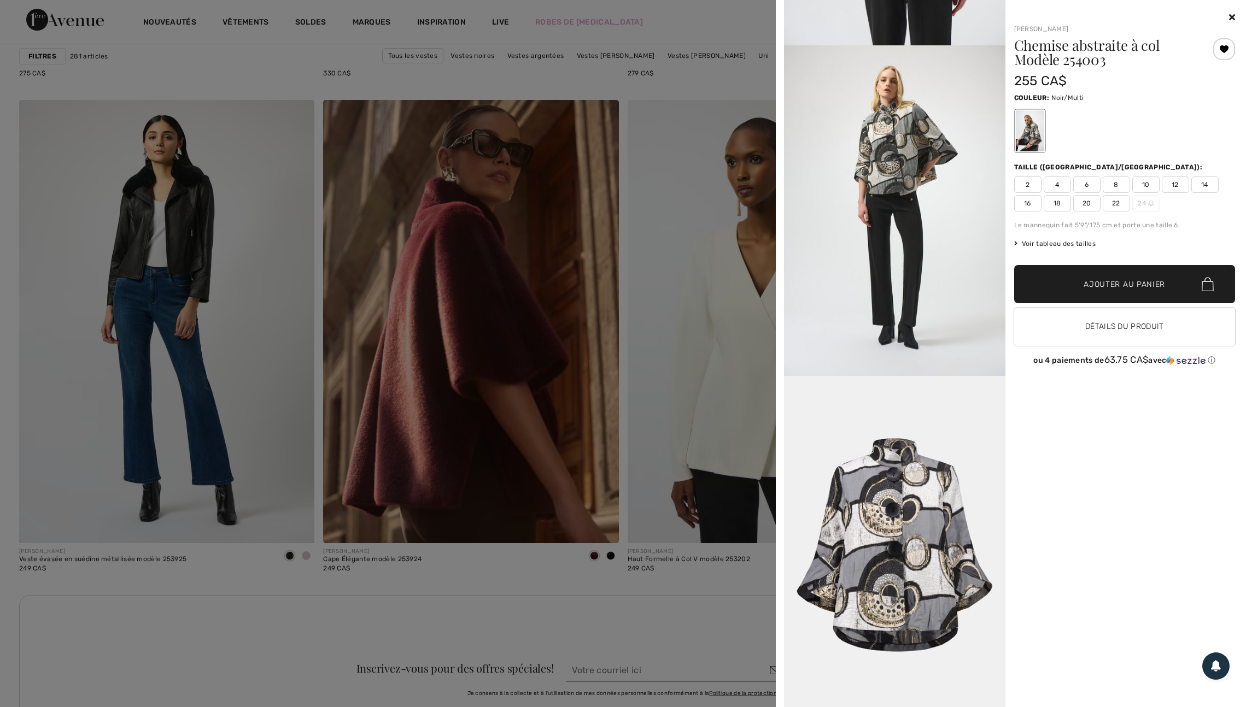
click at [683, 434] on div at bounding box center [623, 353] width 1246 height 707
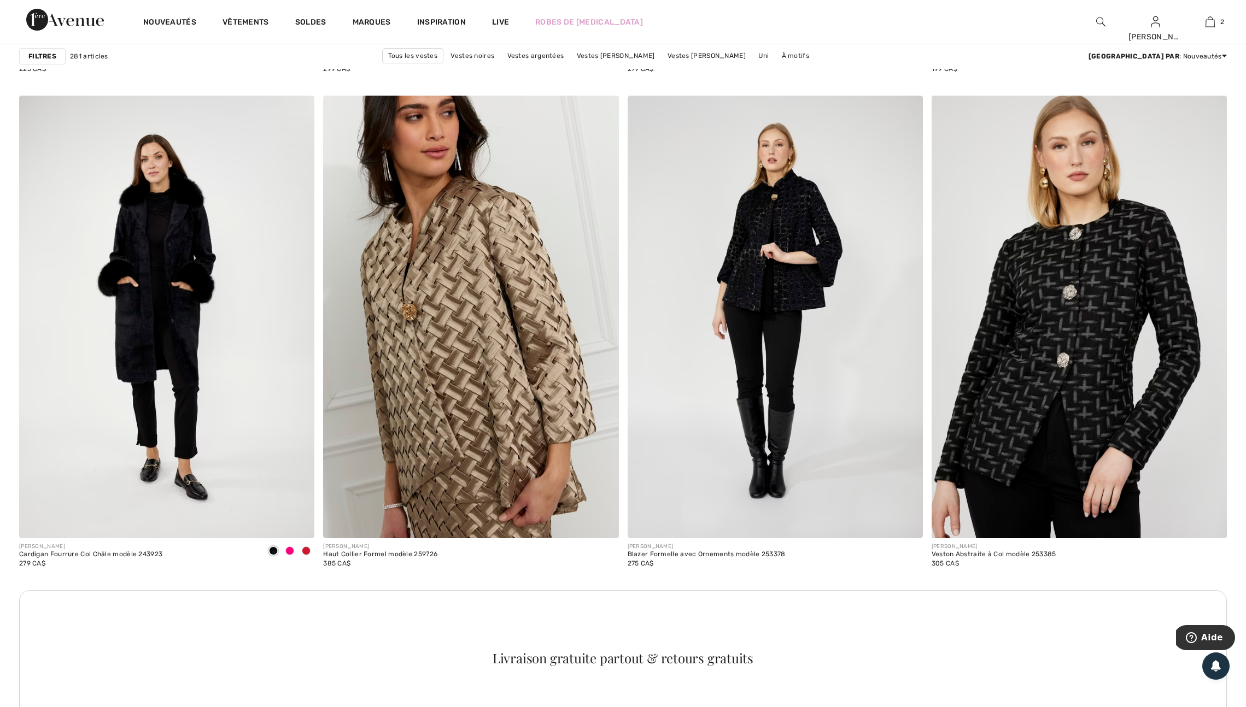
scroll to position [5420, 0]
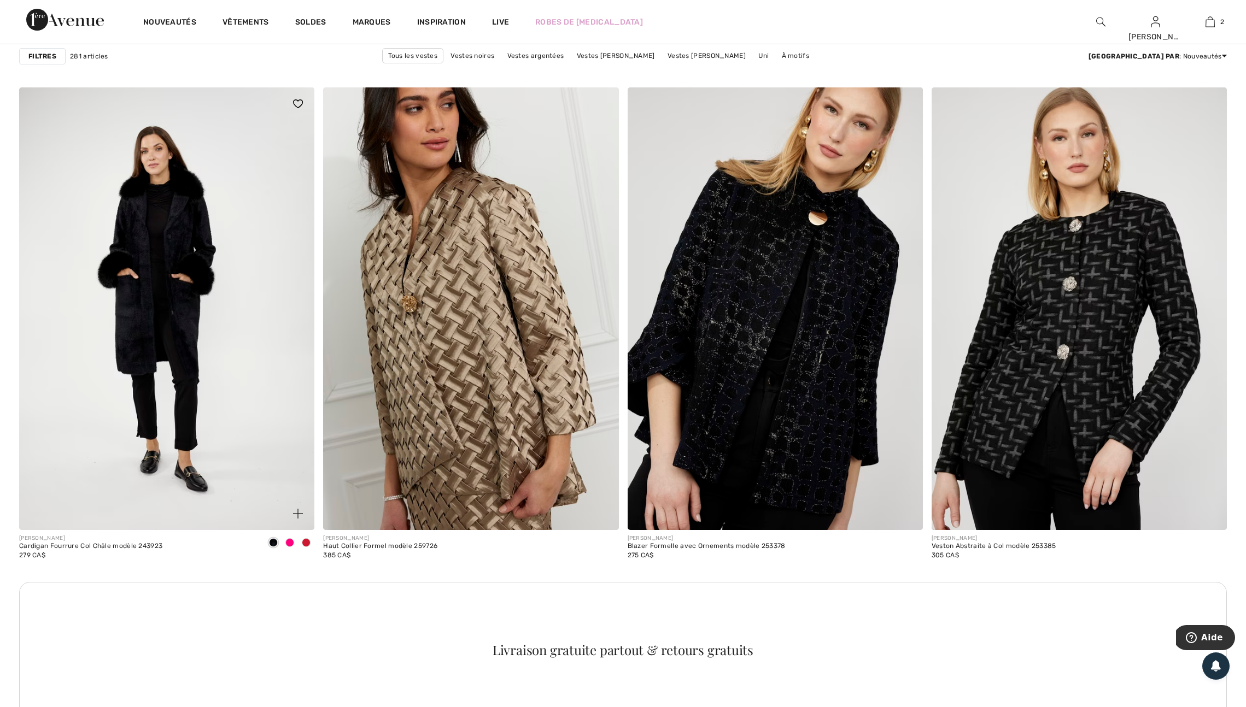
click at [304, 547] on span at bounding box center [306, 542] width 9 height 9
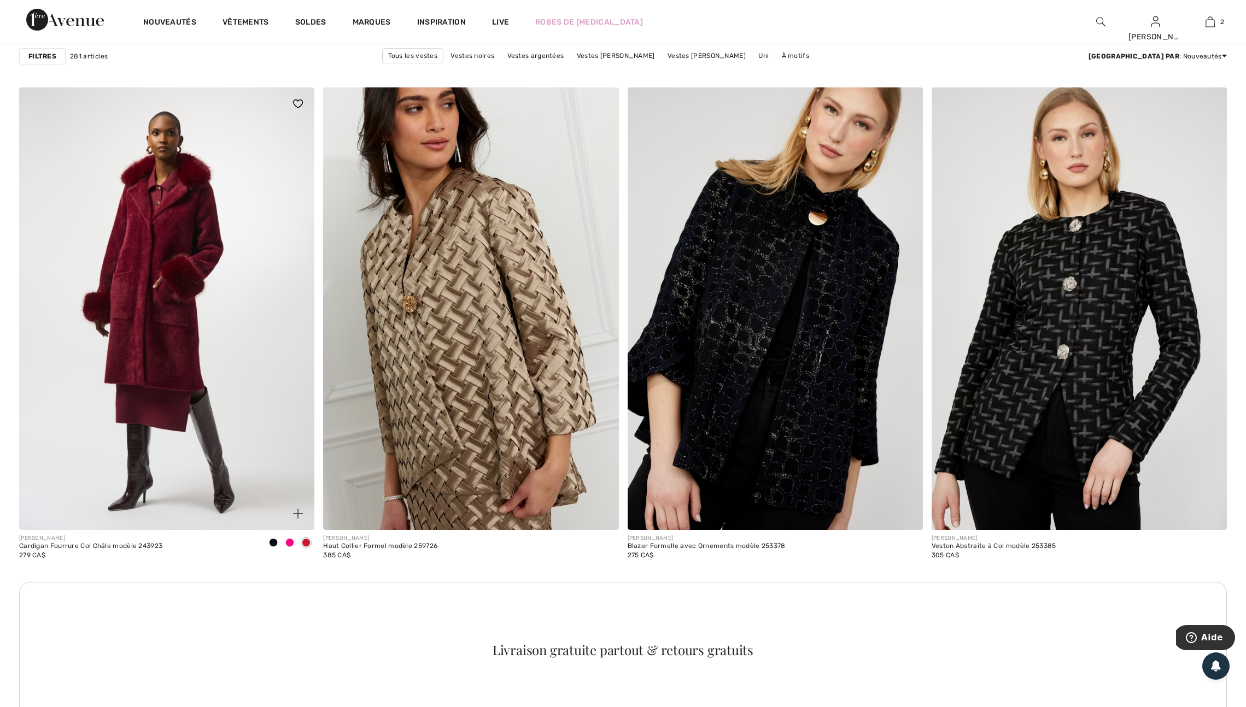
click at [295, 108] on img at bounding box center [298, 103] width 10 height 9
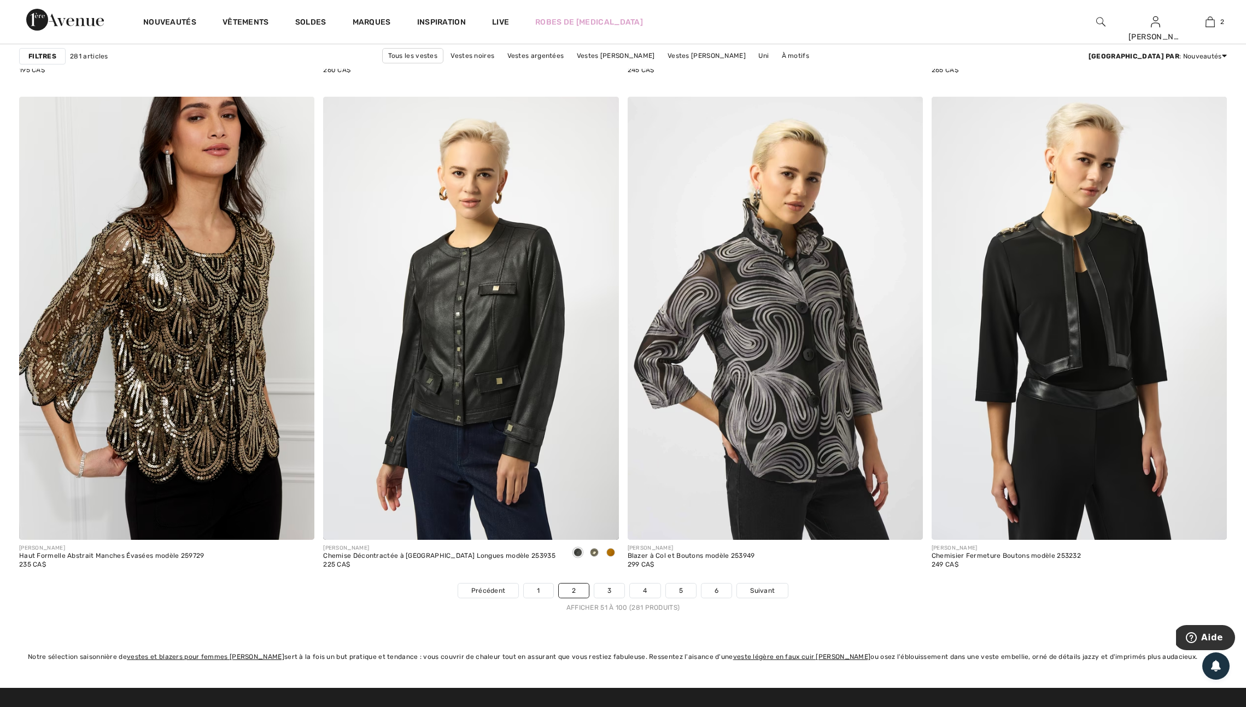
scroll to position [7078, 0]
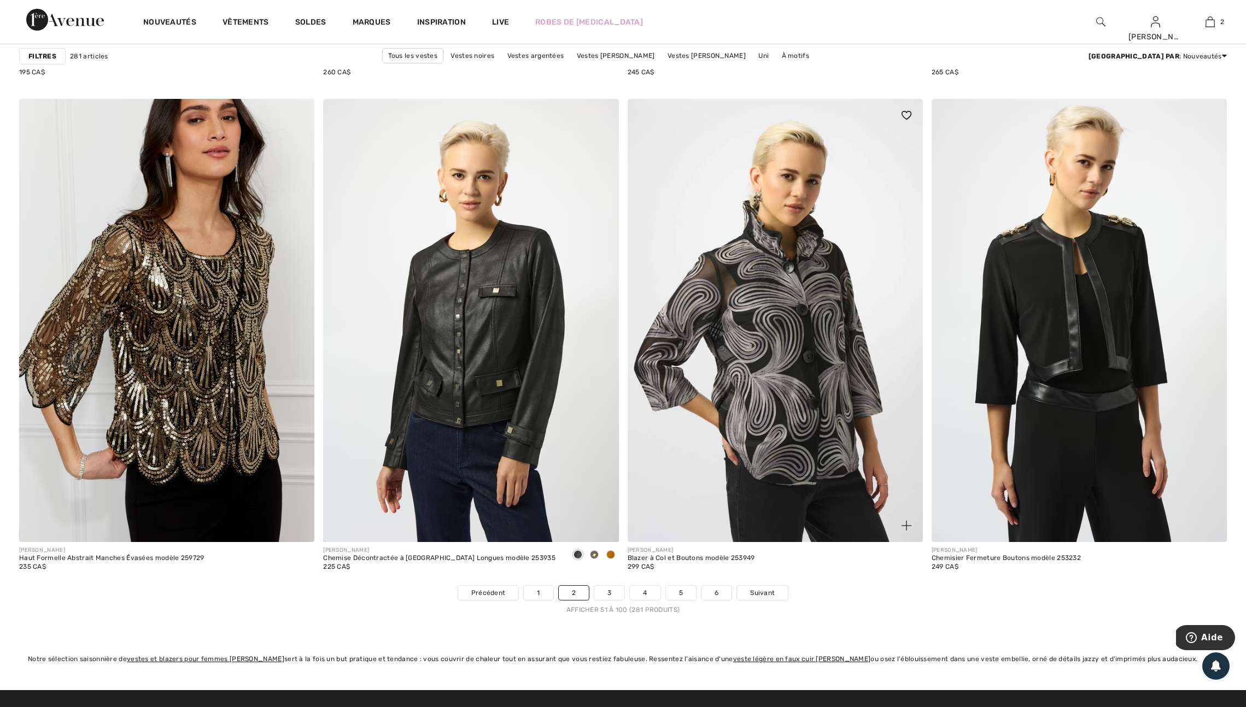
click at [909, 120] on img at bounding box center [906, 115] width 10 height 9
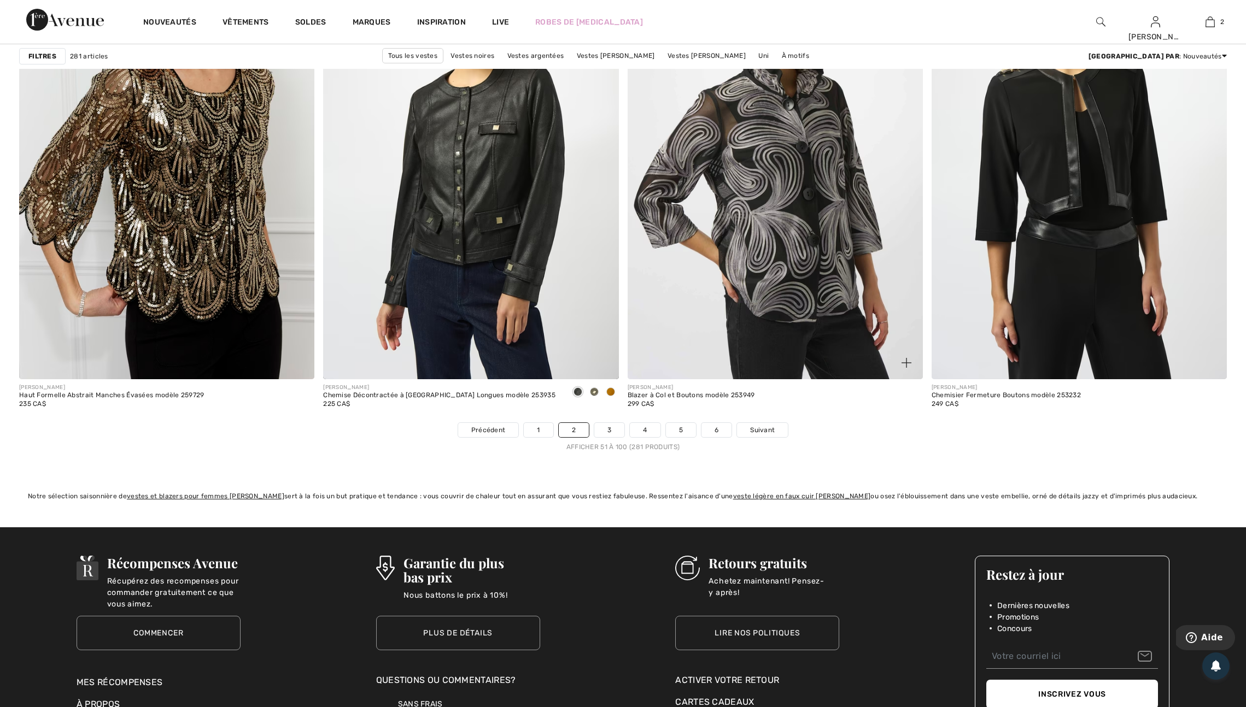
scroll to position [7253, 0]
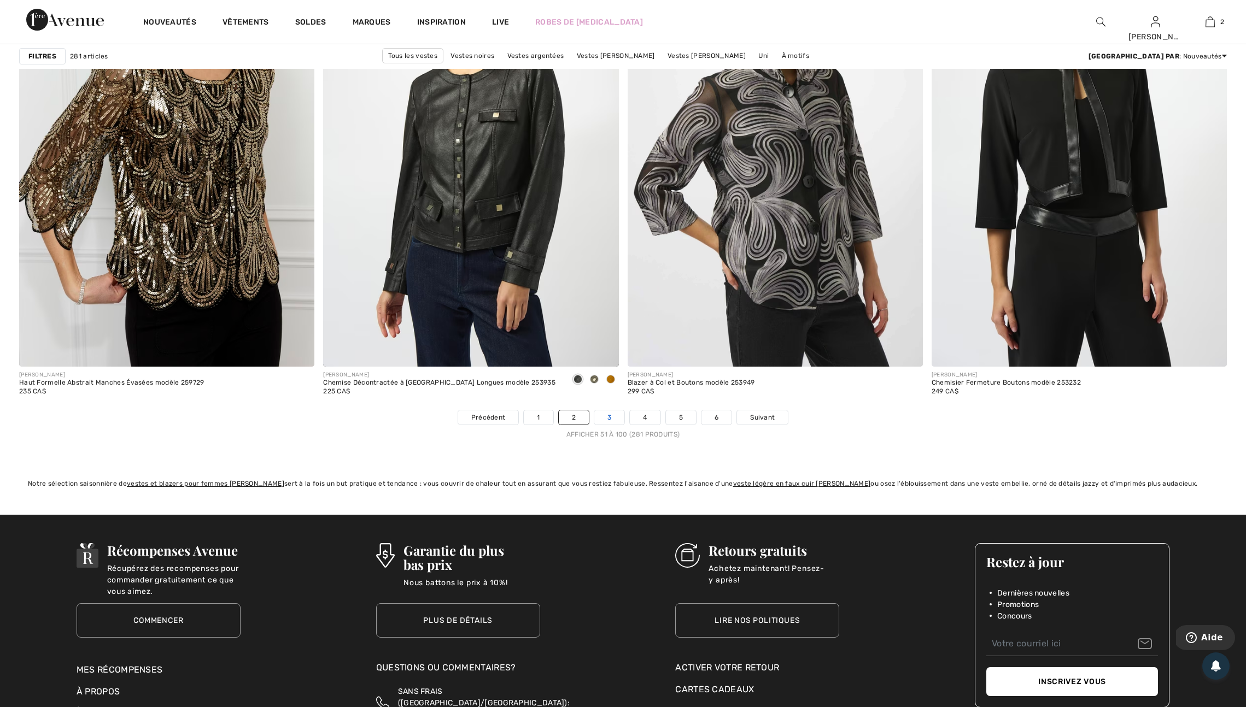
click at [608, 425] on link "3" at bounding box center [609, 418] width 30 height 14
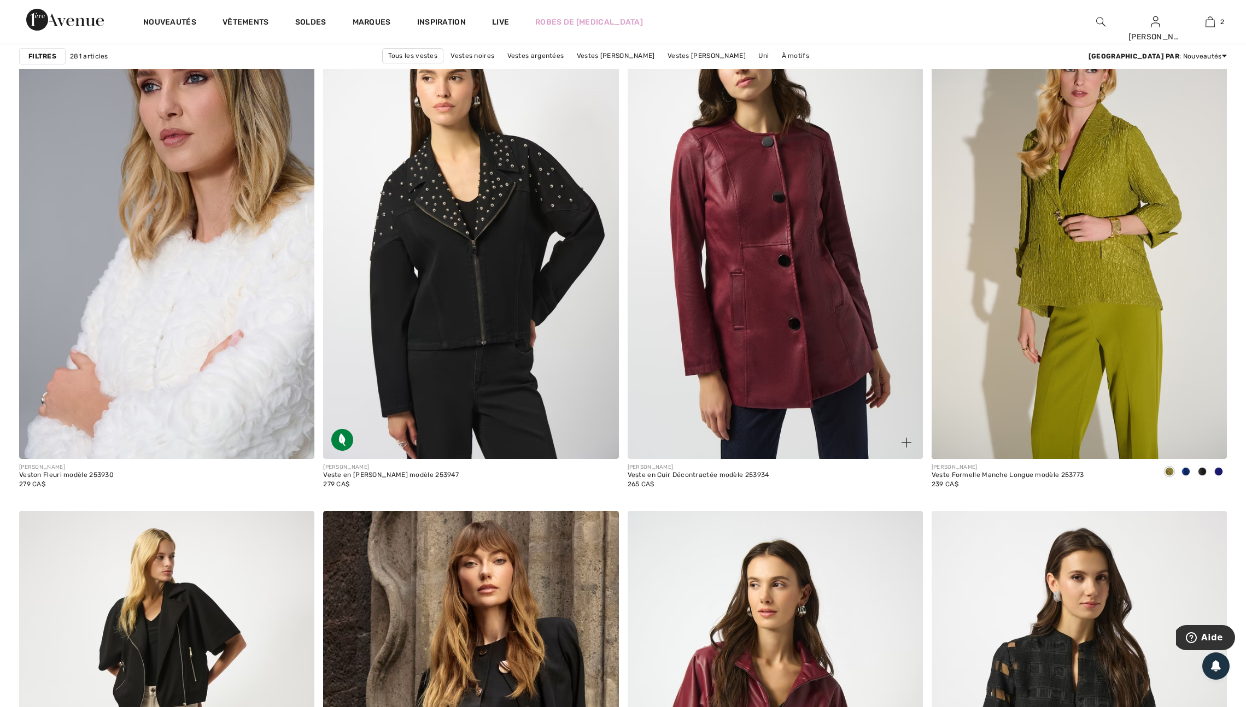
scroll to position [1137, 0]
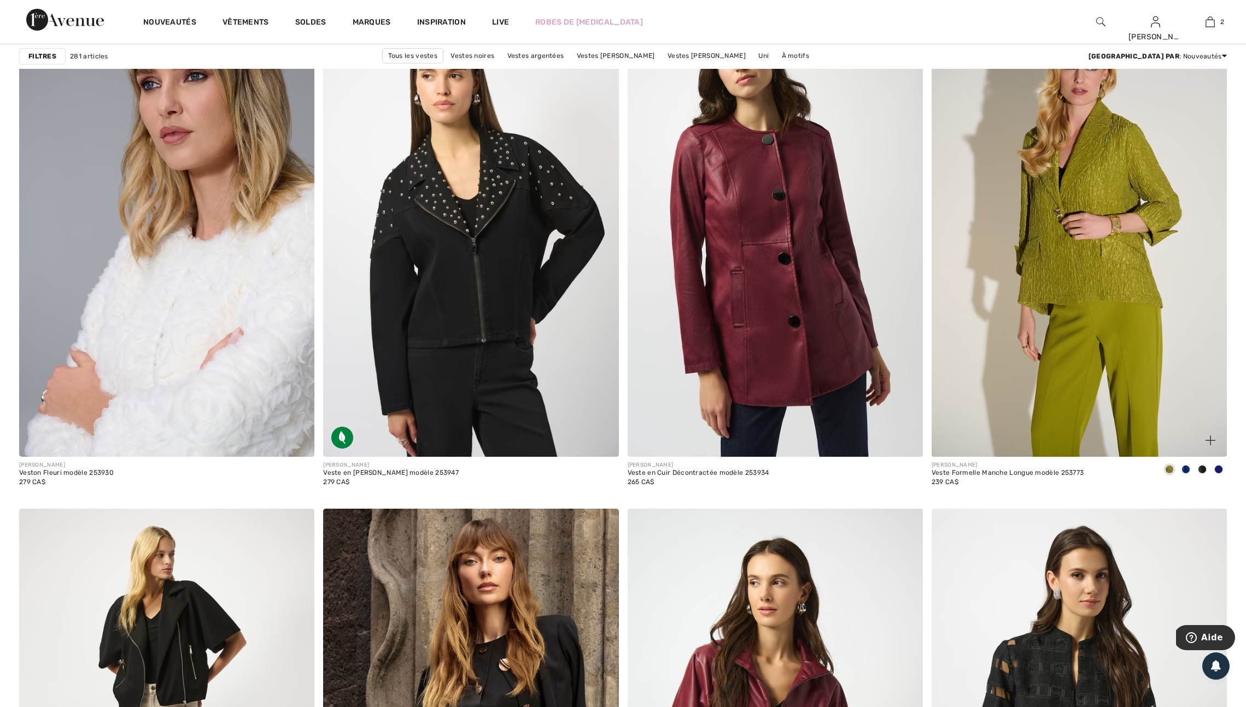
click at [1221, 474] on span at bounding box center [1218, 469] width 9 height 9
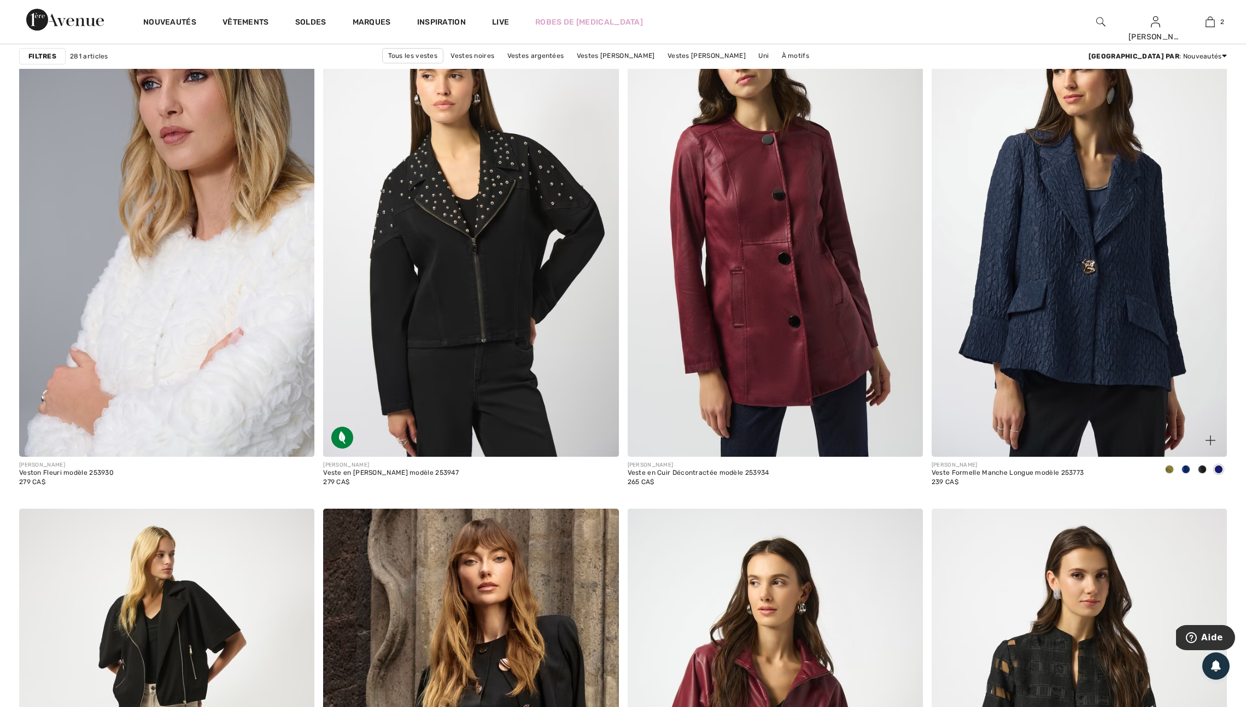
click at [1186, 474] on span at bounding box center [1185, 469] width 9 height 9
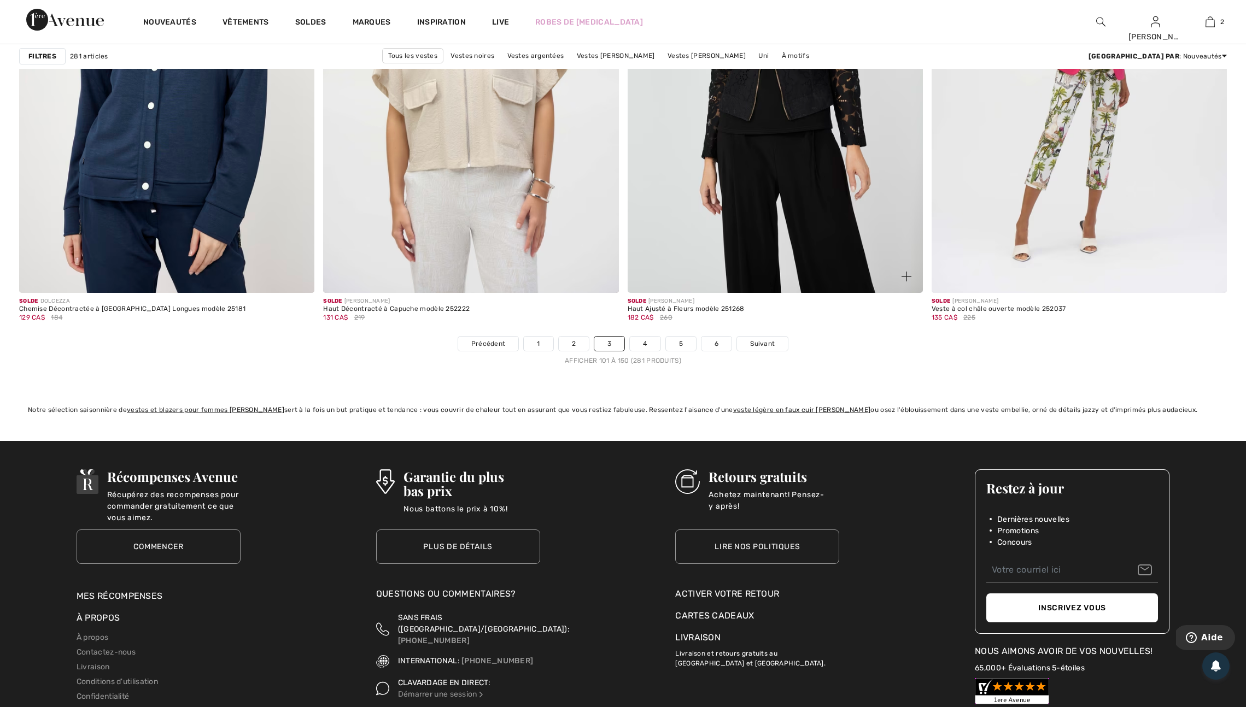
scroll to position [7332, 0]
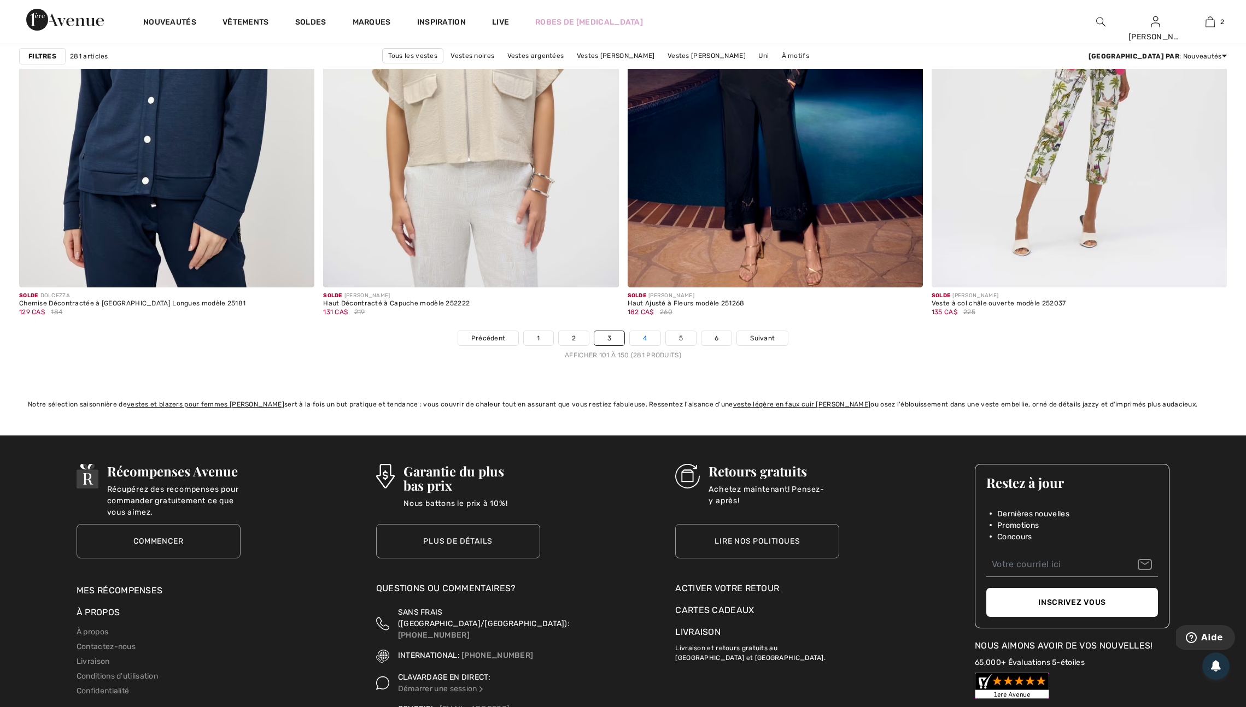
click at [650, 345] on link "4" at bounding box center [645, 338] width 30 height 14
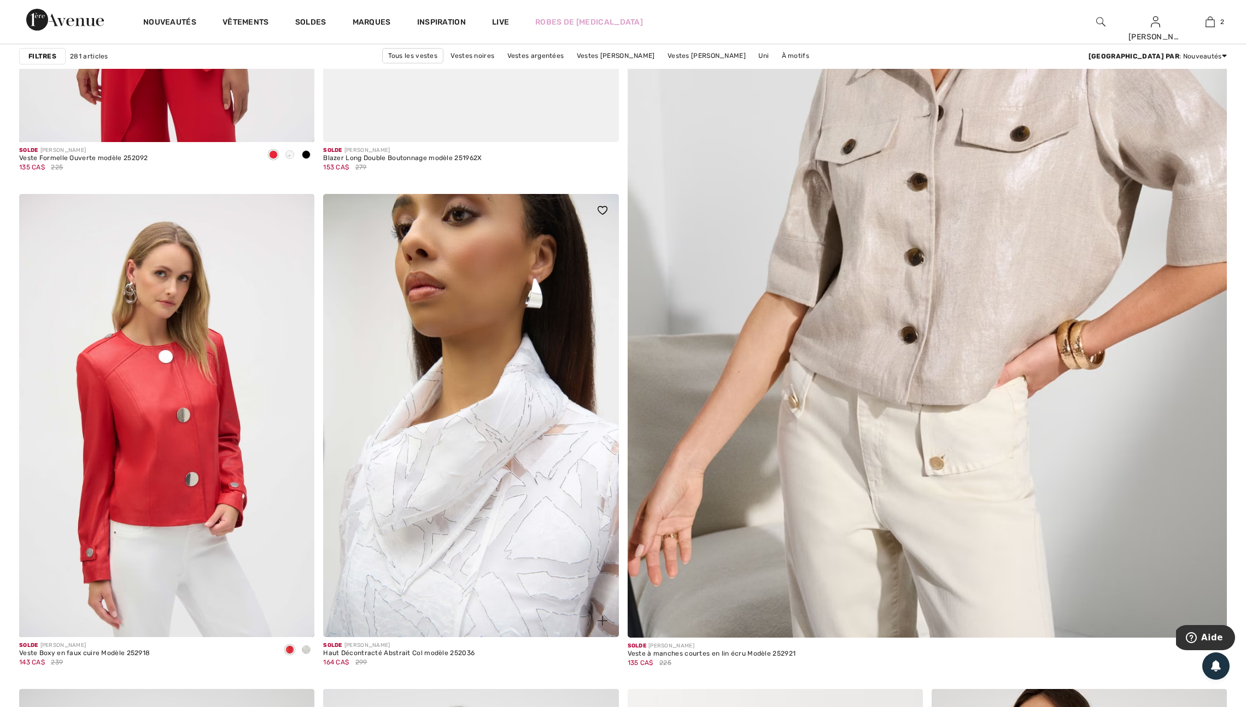
scroll to position [445, 0]
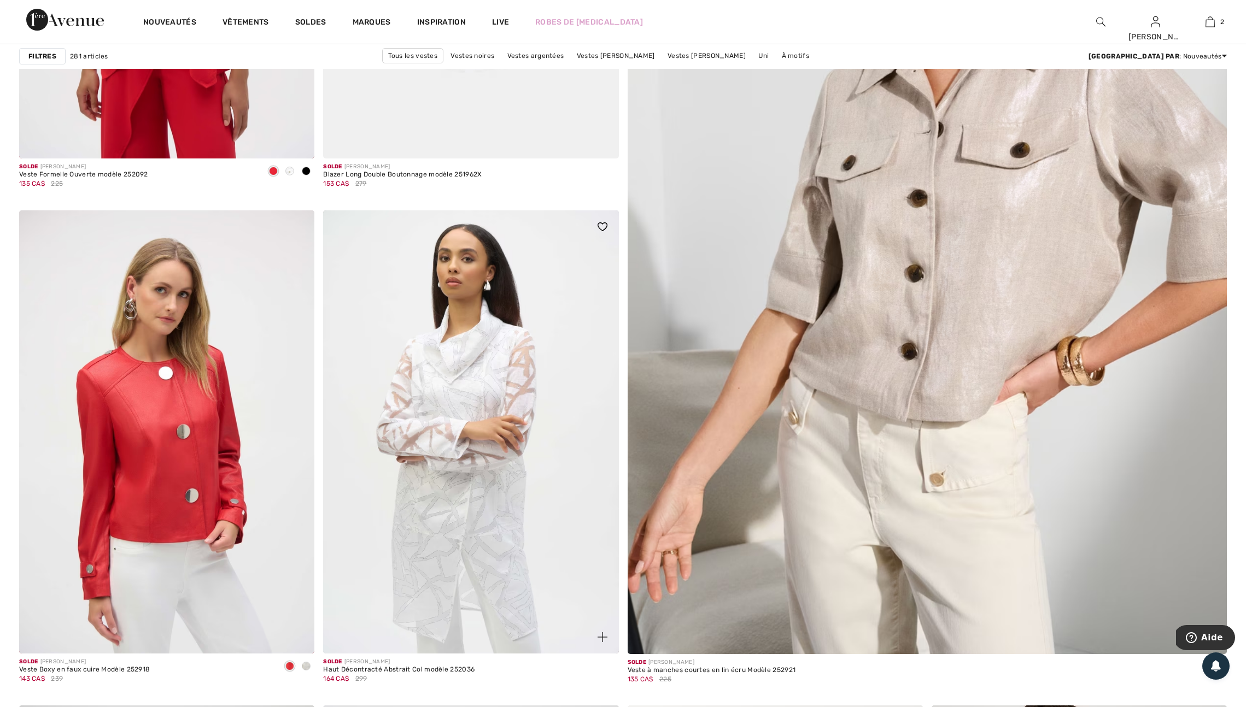
click at [599, 231] on img at bounding box center [602, 226] width 10 height 9
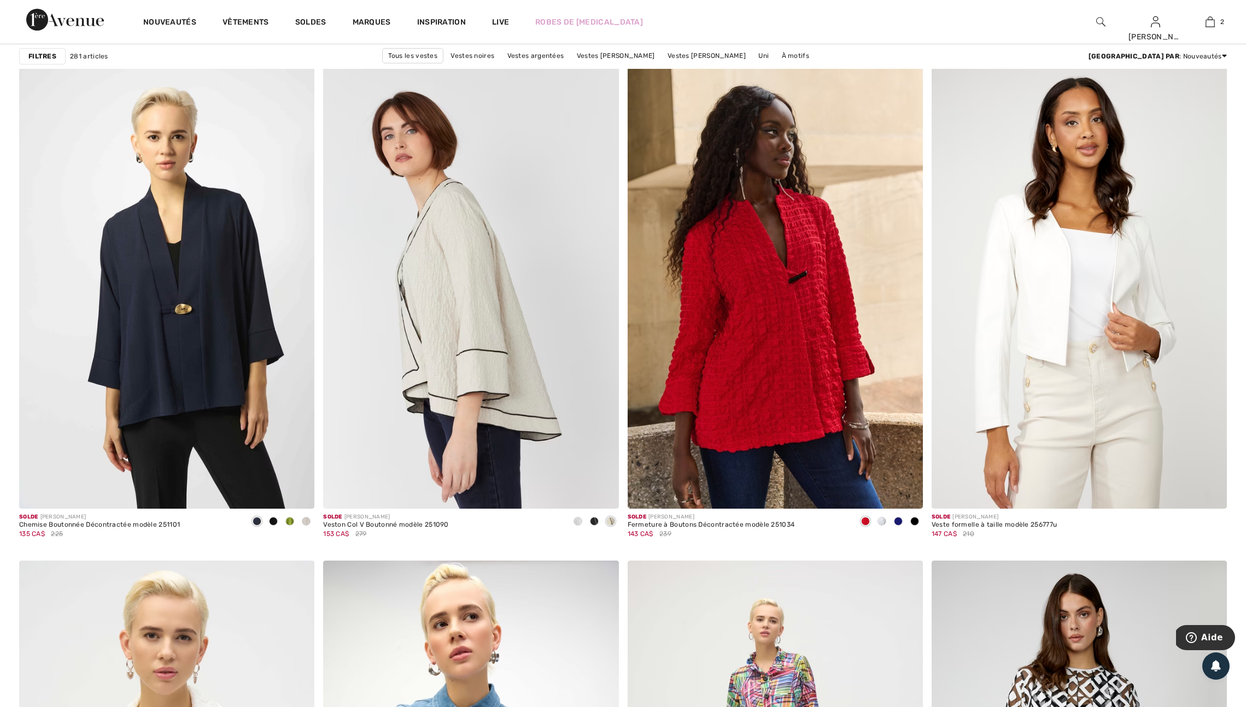
scroll to position [2261, 0]
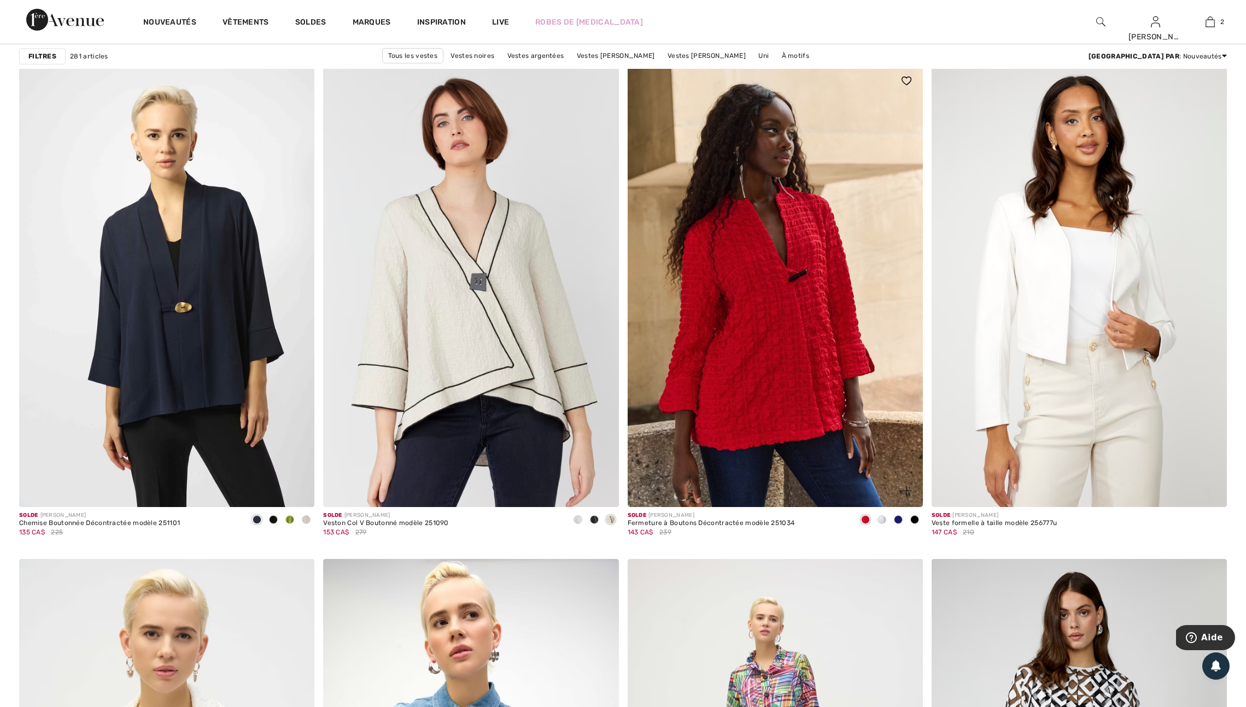
click at [895, 524] on span at bounding box center [898, 519] width 9 height 9
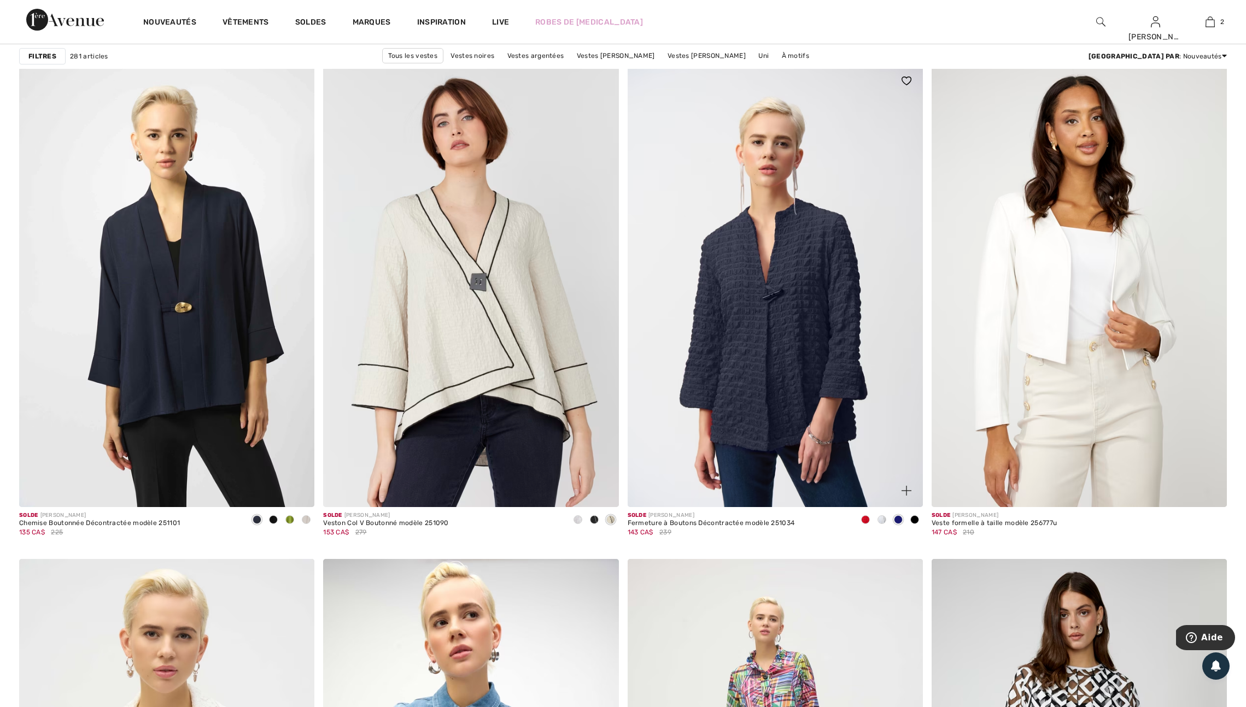
click at [863, 524] on span at bounding box center [865, 519] width 9 height 9
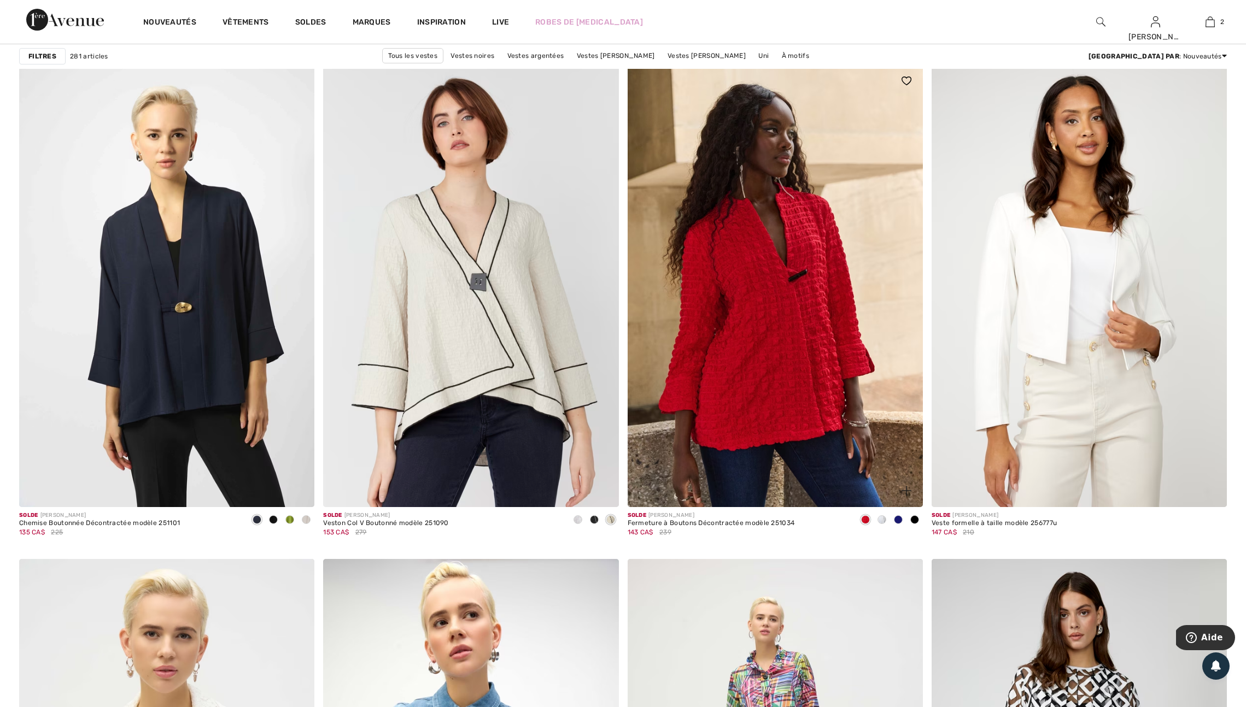
click at [881, 524] on span at bounding box center [881, 519] width 9 height 9
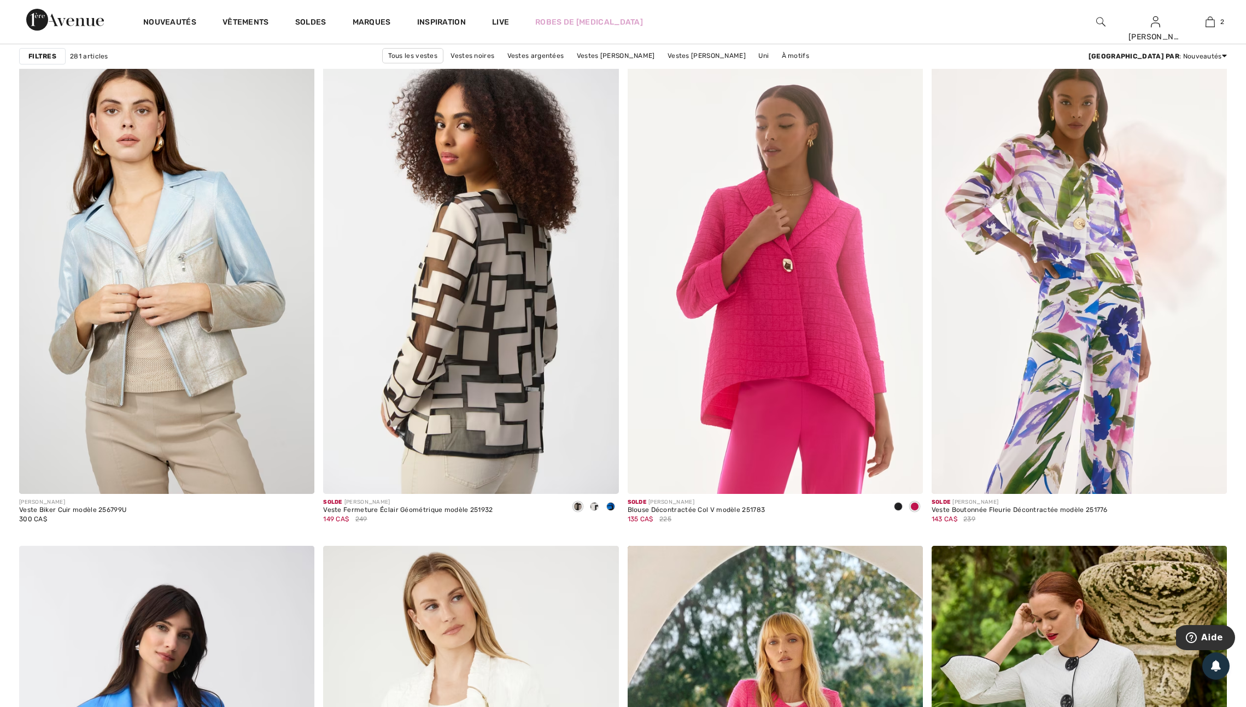
scroll to position [4970, 0]
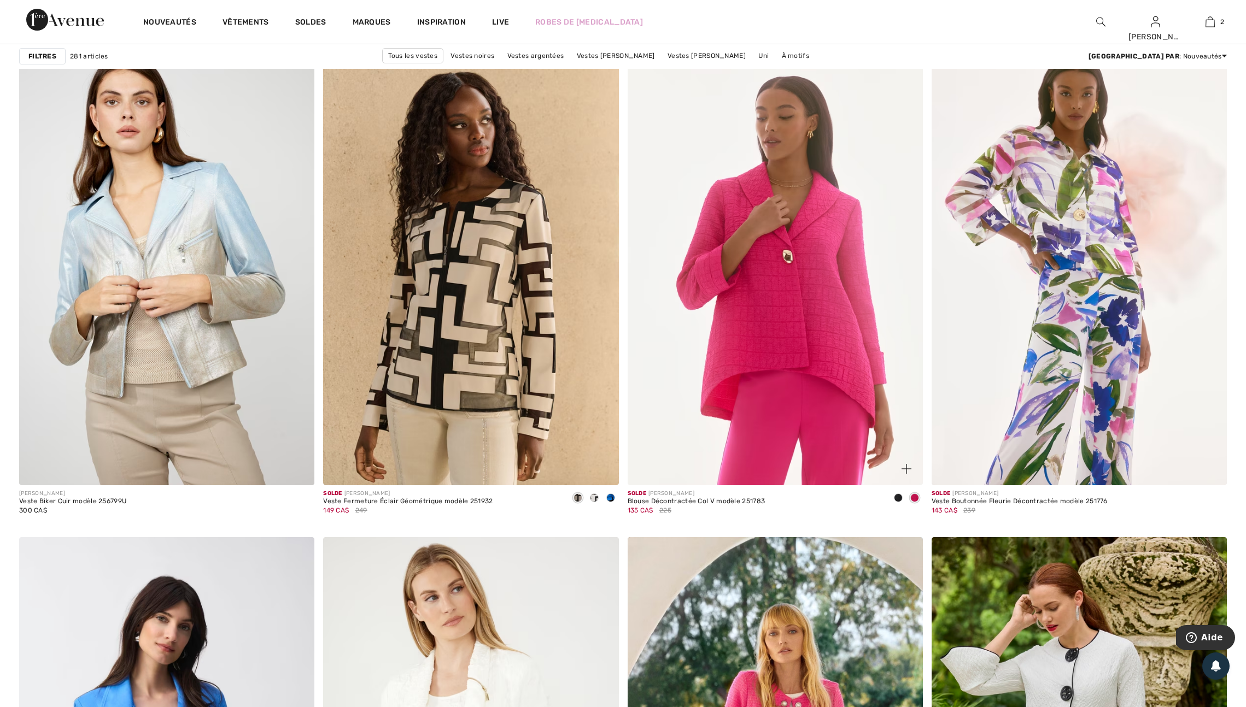
click at [905, 474] on img at bounding box center [906, 469] width 10 height 10
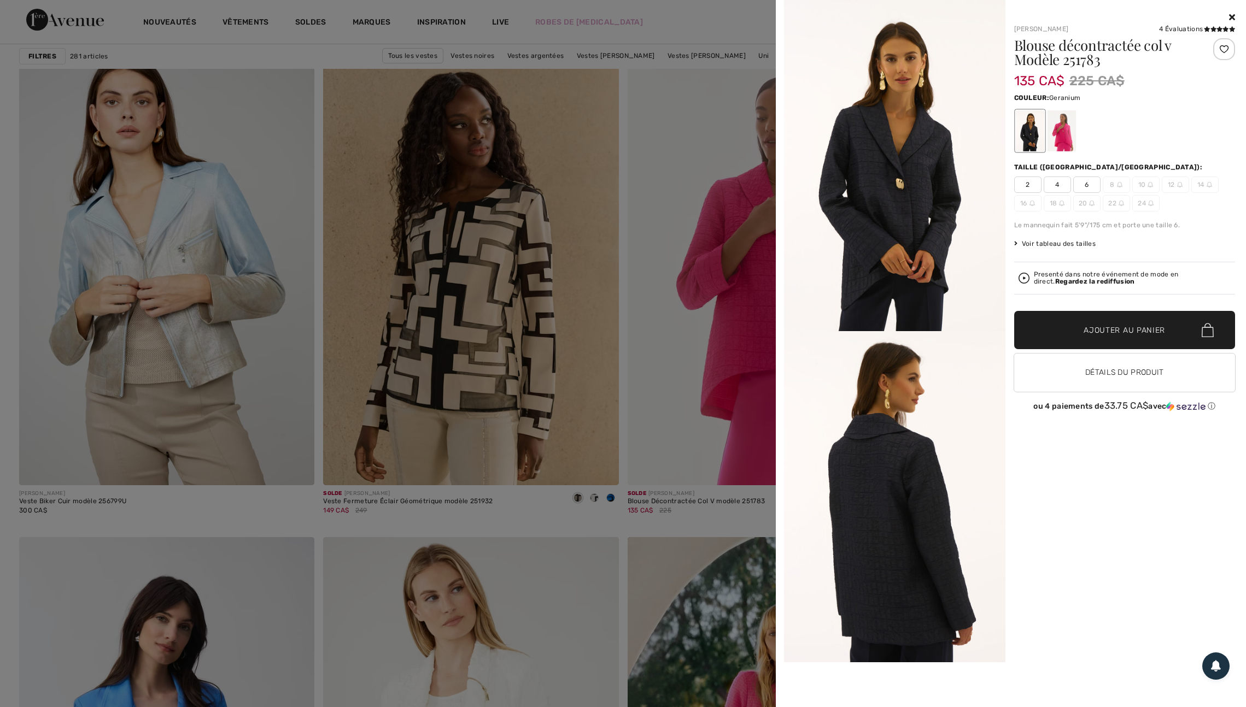
click at [1064, 136] on div at bounding box center [1061, 130] width 28 height 41
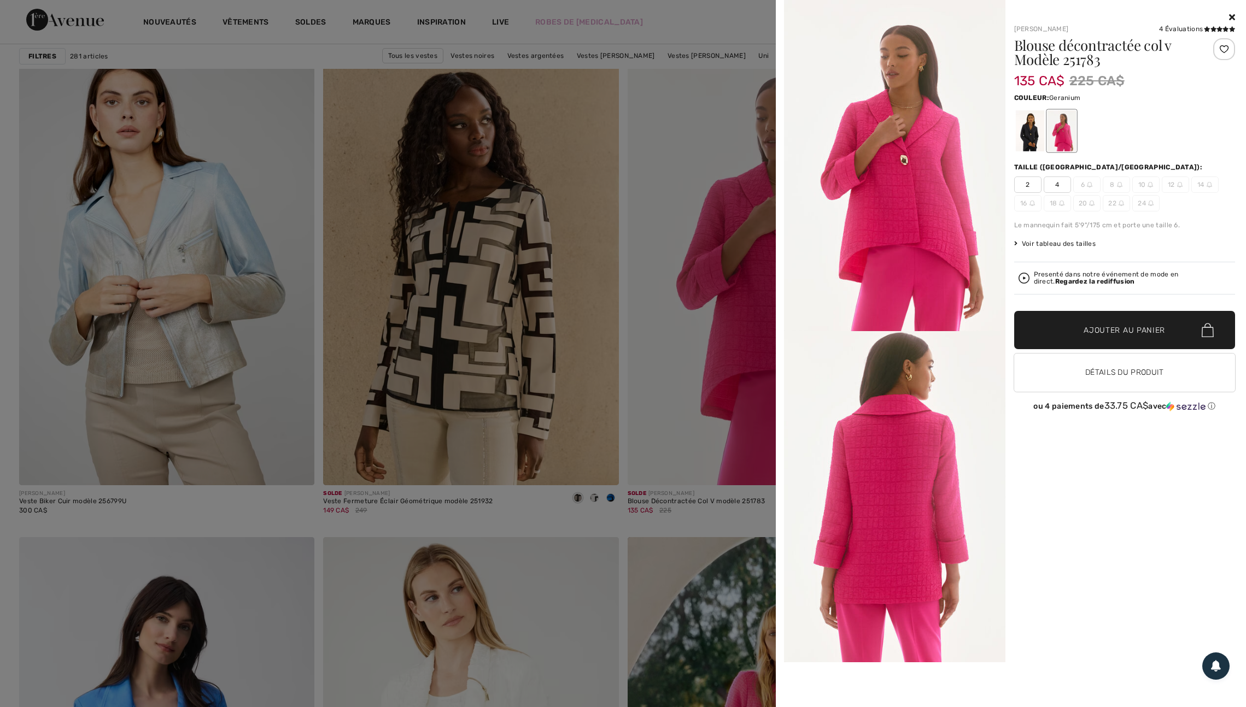
drag, startPoint x: 686, startPoint y: 225, endPoint x: 675, endPoint y: 273, distance: 48.9
click at [686, 225] on div at bounding box center [623, 353] width 1246 height 707
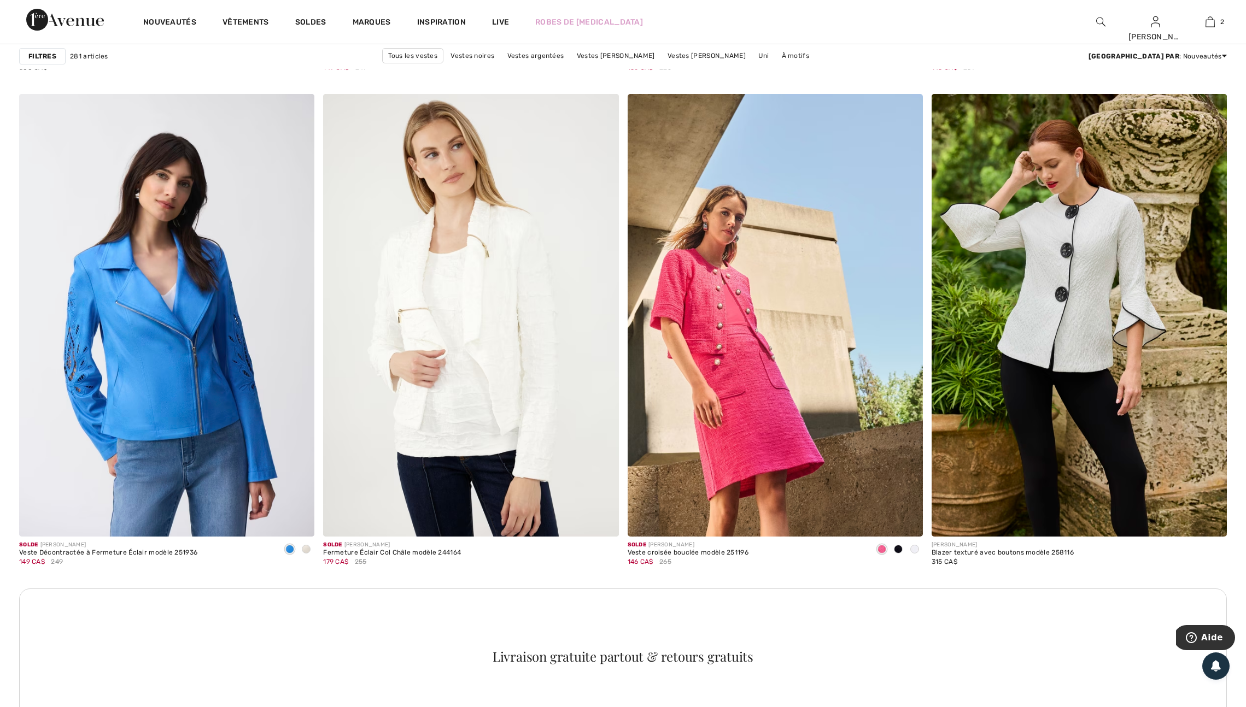
scroll to position [5414, 0]
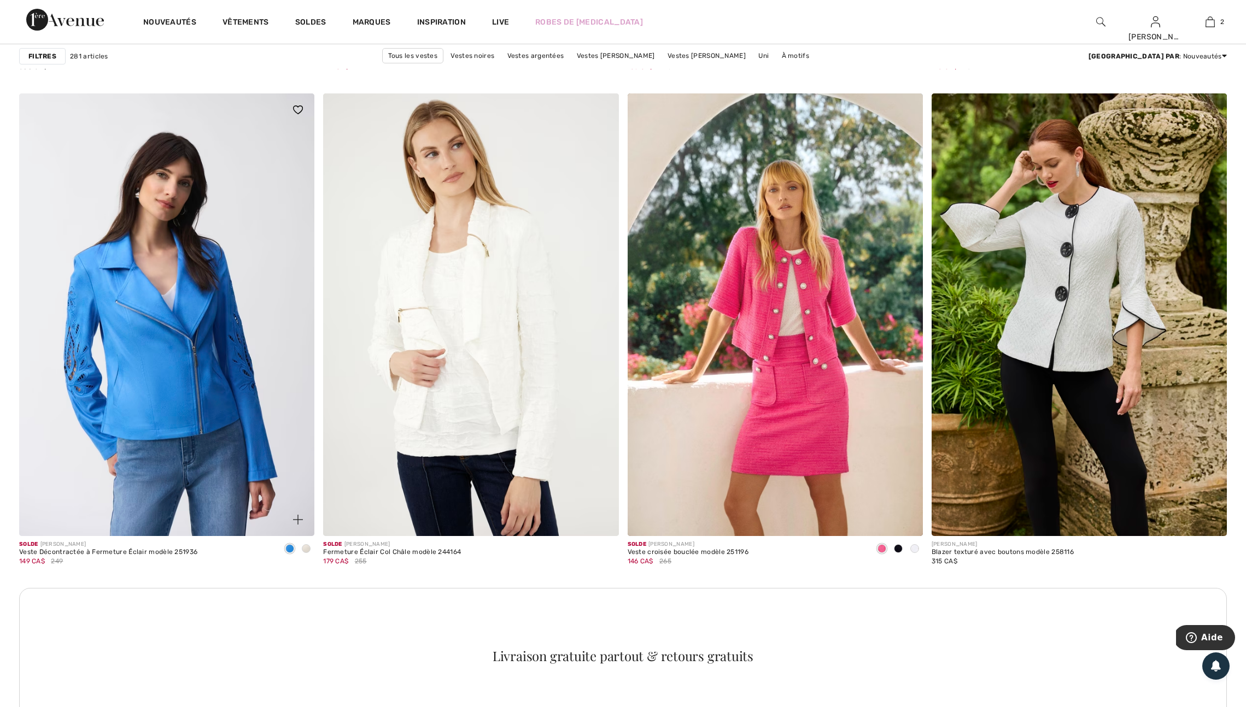
click at [305, 553] on span at bounding box center [306, 548] width 9 height 9
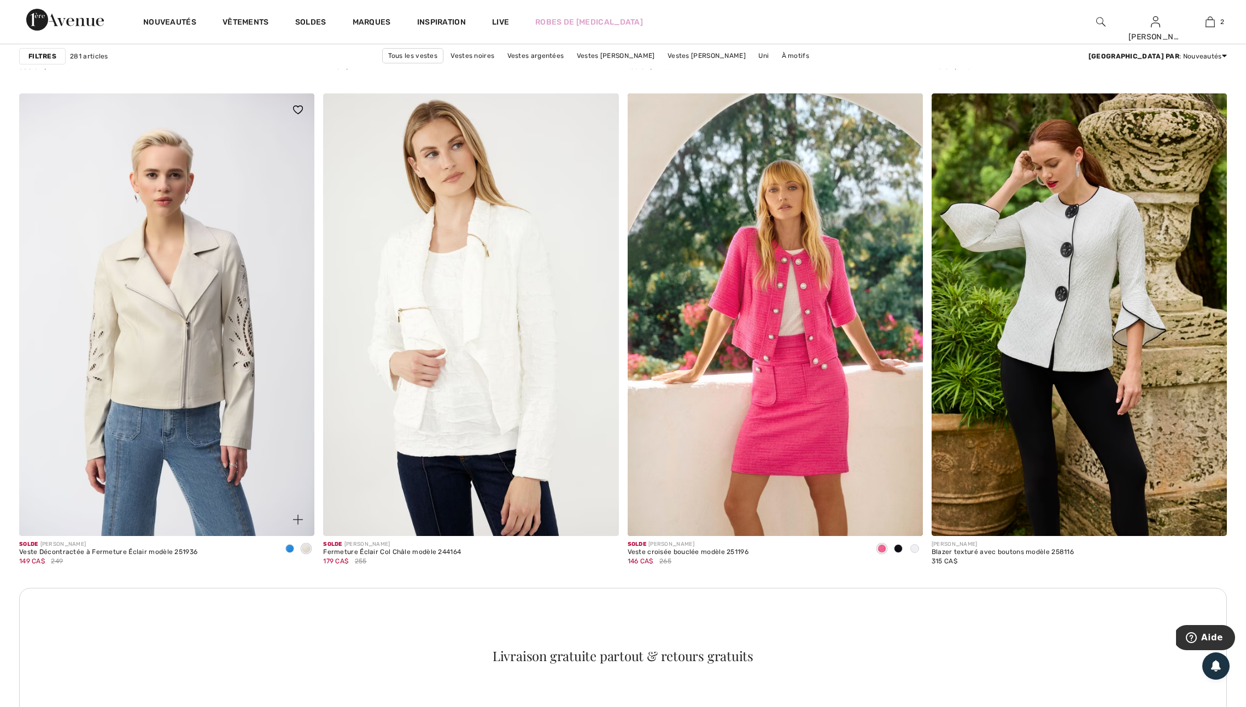
click at [290, 553] on span at bounding box center [289, 548] width 9 height 9
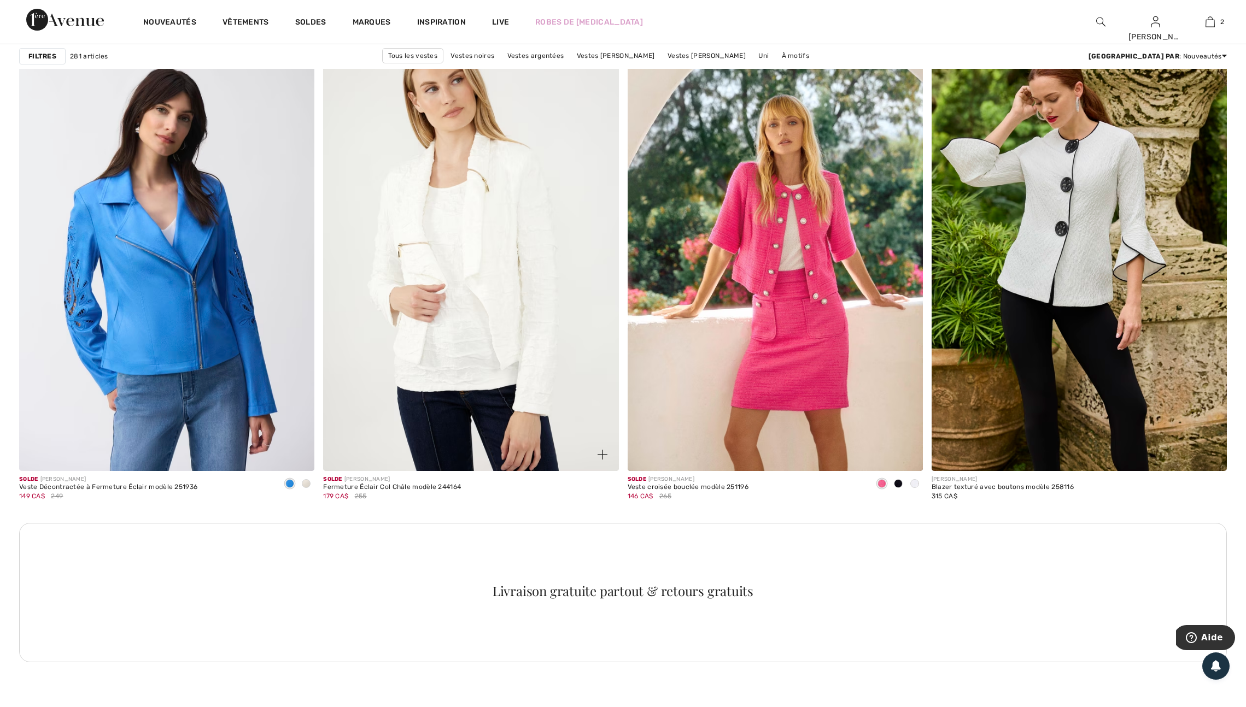
scroll to position [5480, 0]
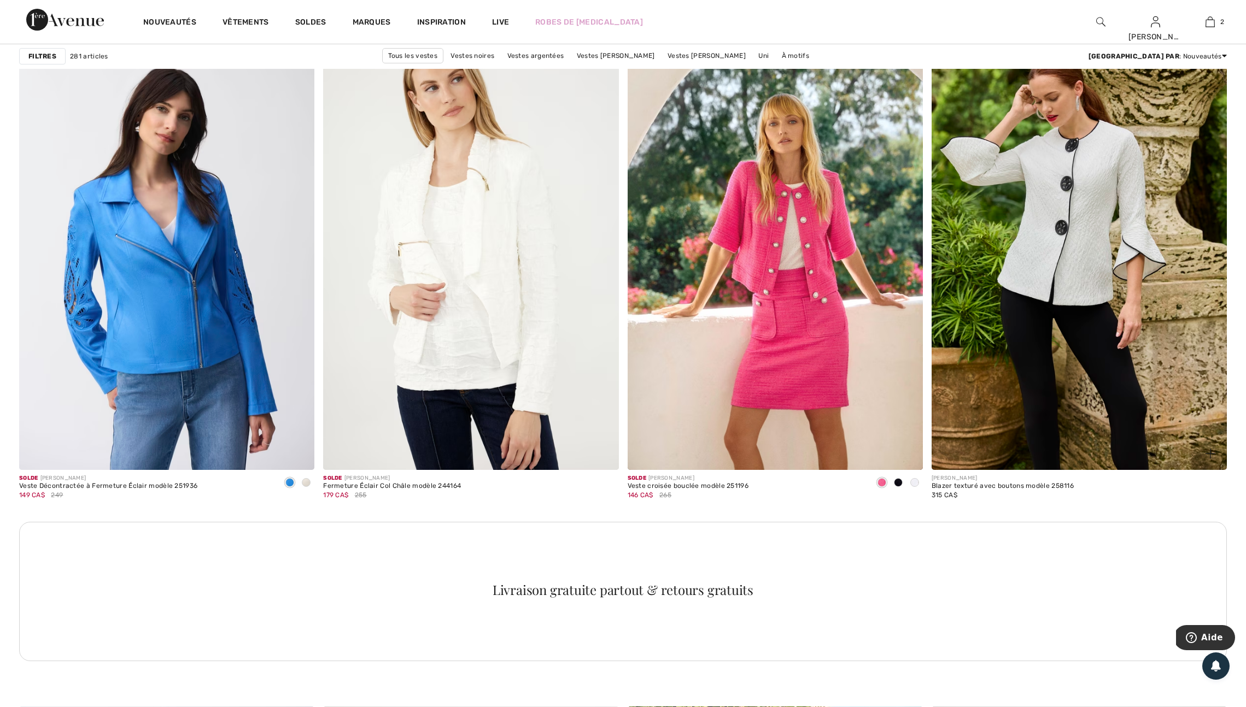
click at [1211, 48] on img at bounding box center [1210, 43] width 10 height 9
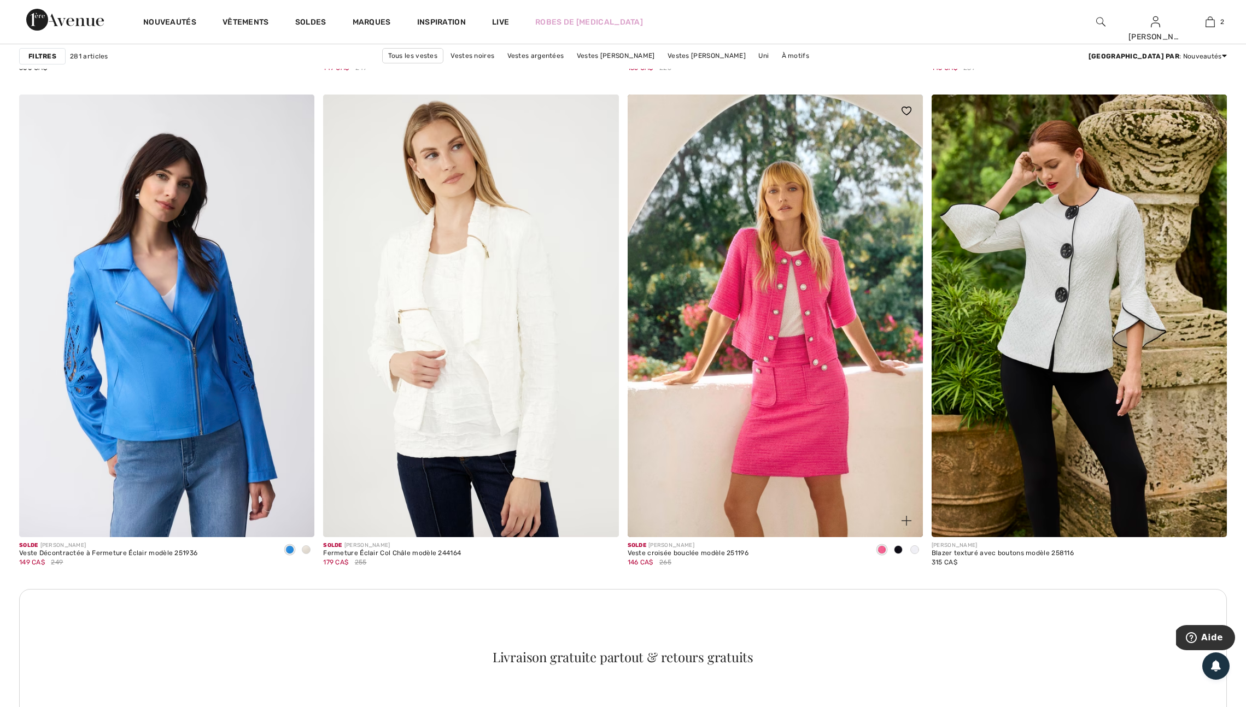
scroll to position [5399, 0]
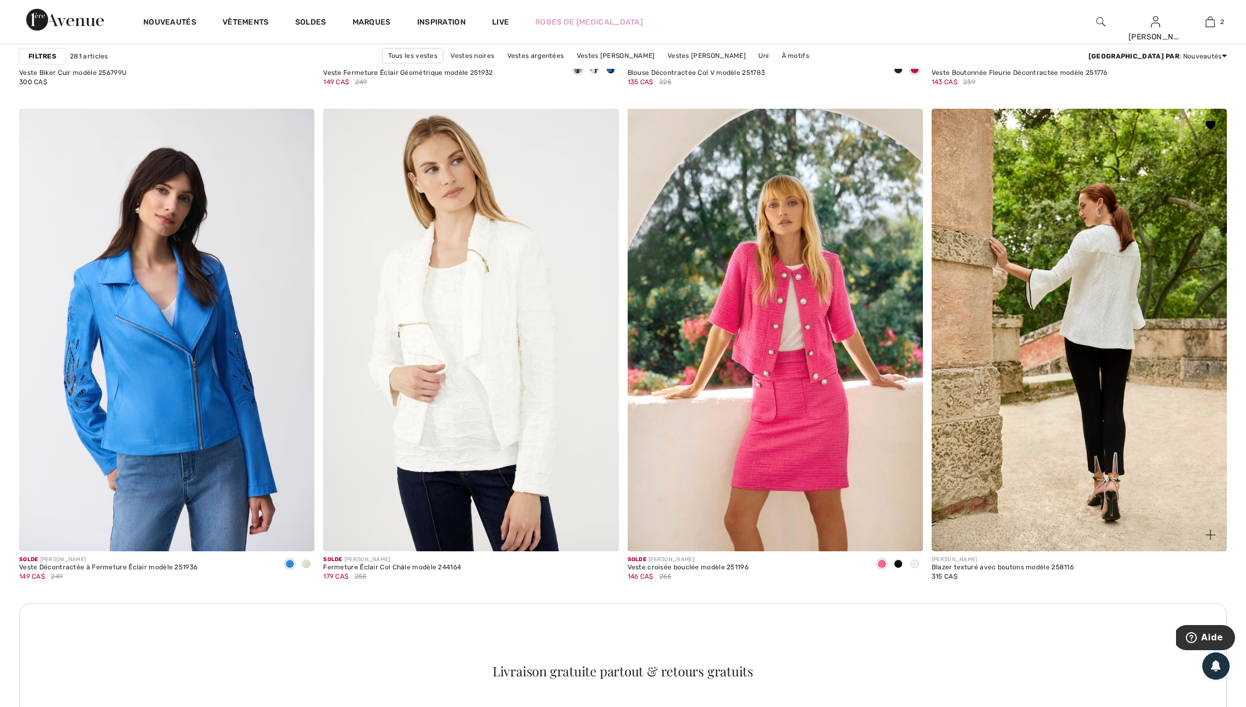
click at [966, 552] on img at bounding box center [1078, 330] width 295 height 443
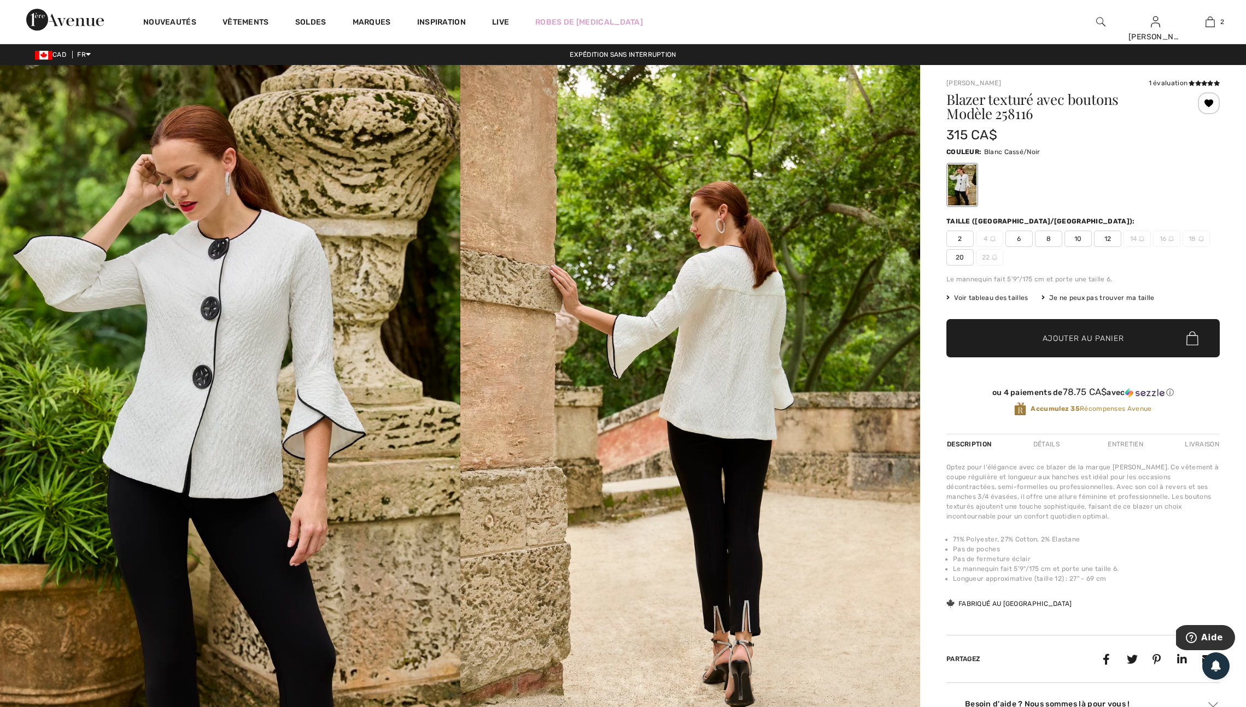
click at [1203, 105] on div at bounding box center [1209, 103] width 22 height 22
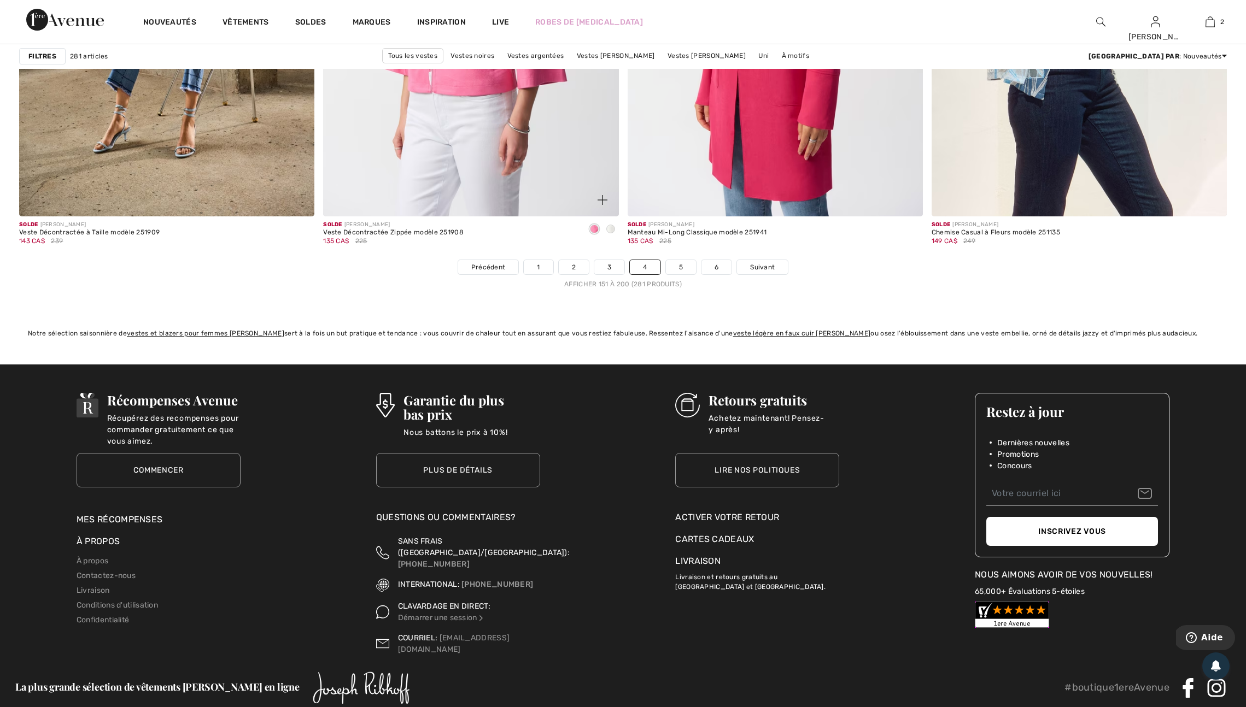
scroll to position [7406, 0]
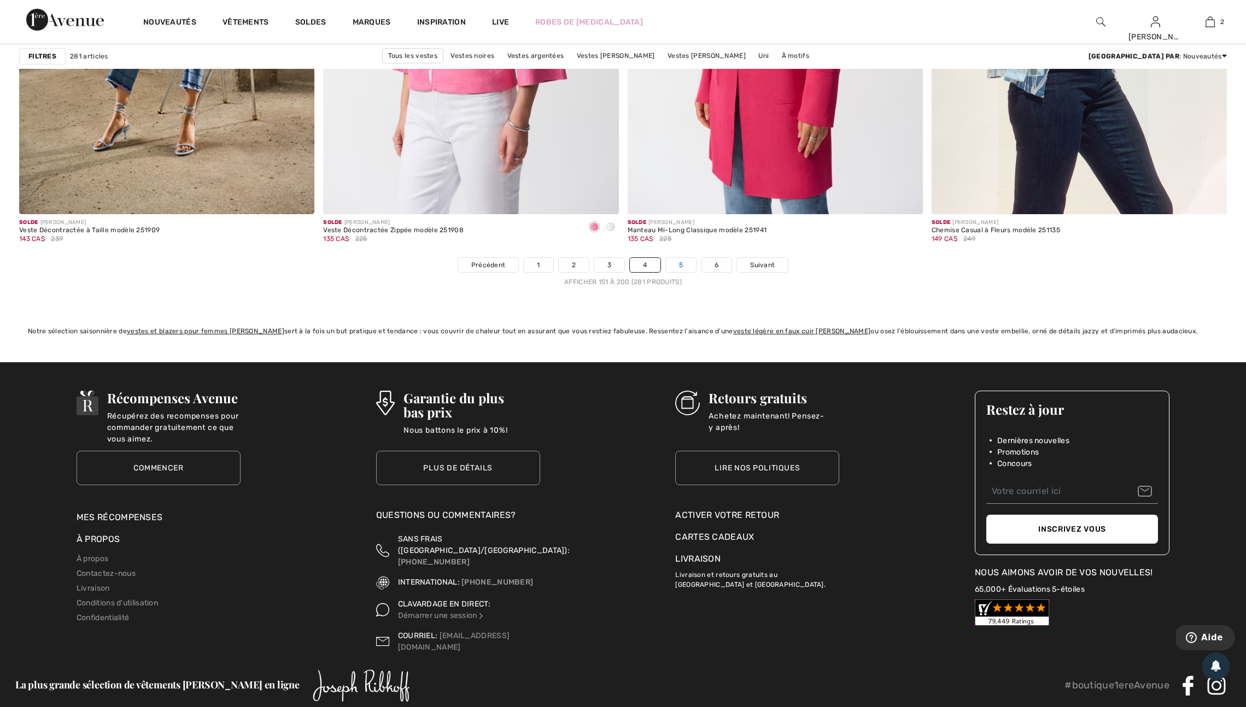
click at [693, 272] on link "5" at bounding box center [681, 265] width 30 height 14
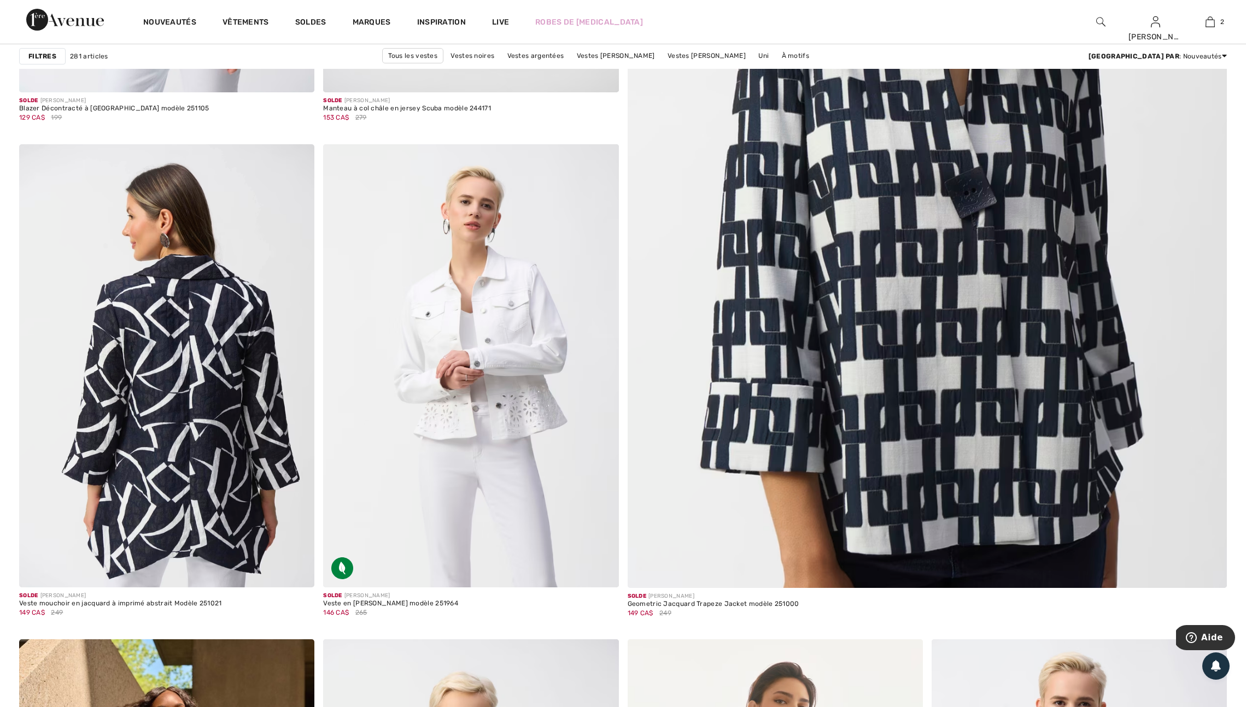
scroll to position [512, 0]
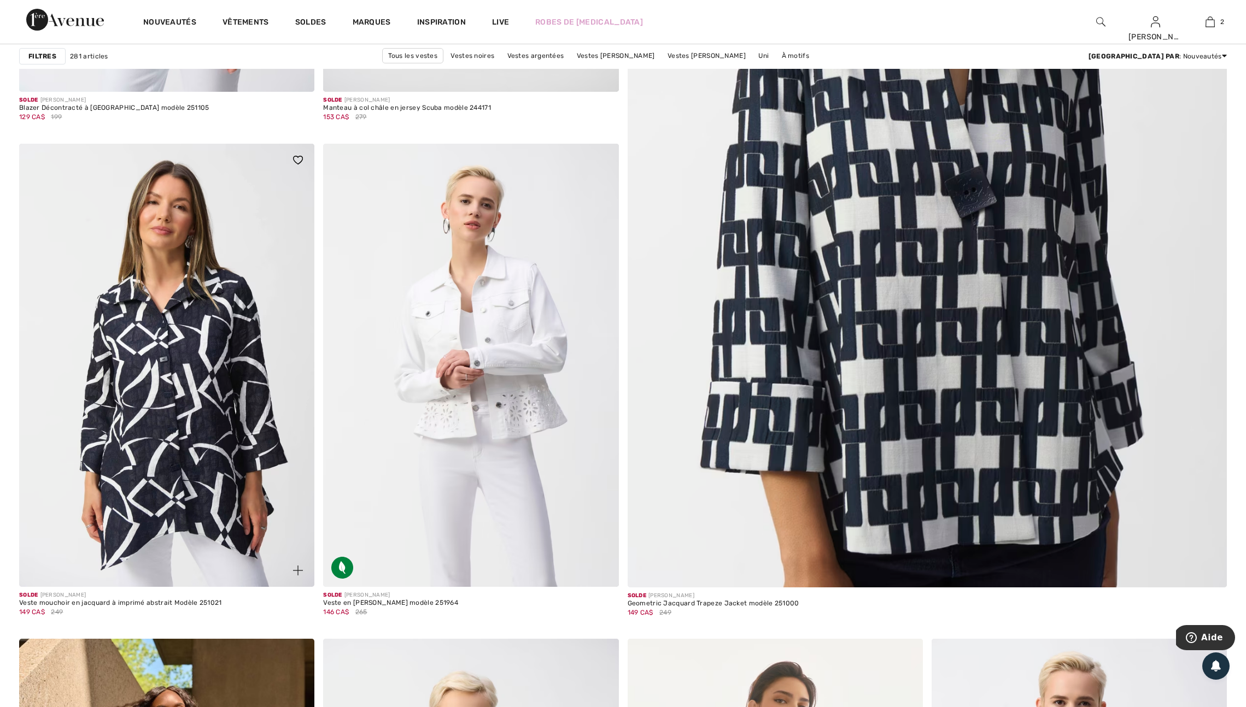
click at [295, 576] on img at bounding box center [298, 571] width 10 height 10
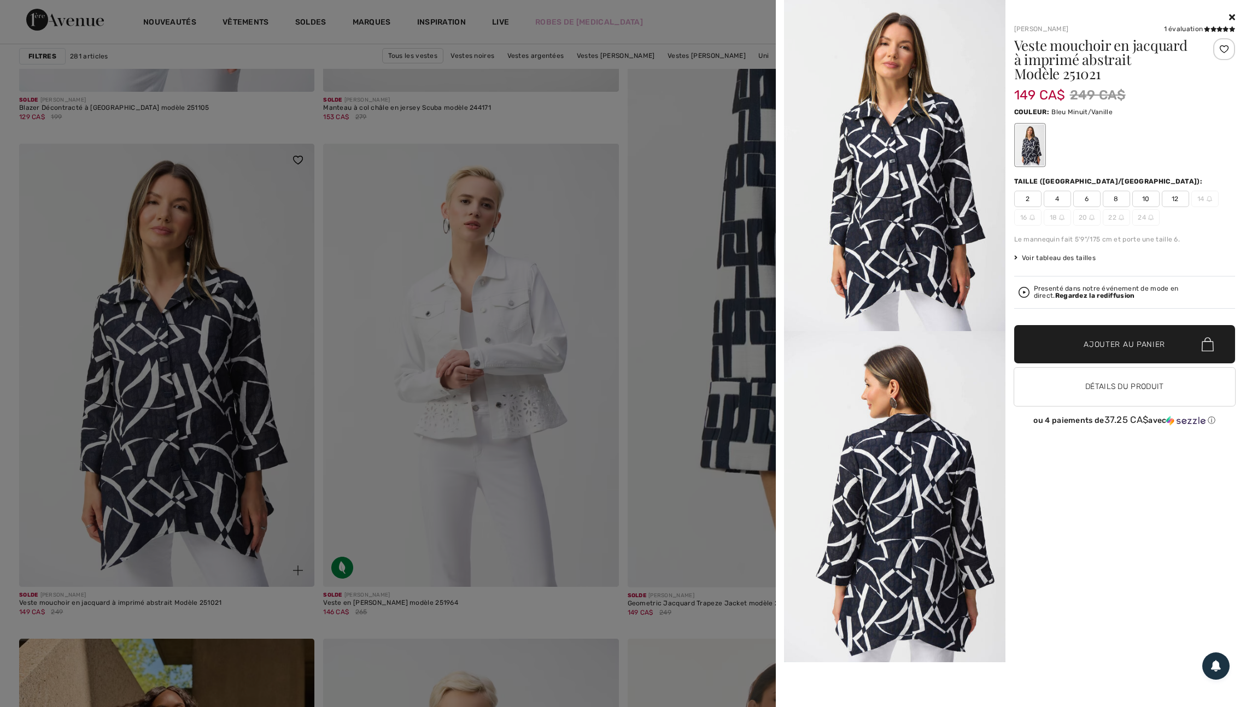
click at [295, 577] on div at bounding box center [623, 353] width 1246 height 707
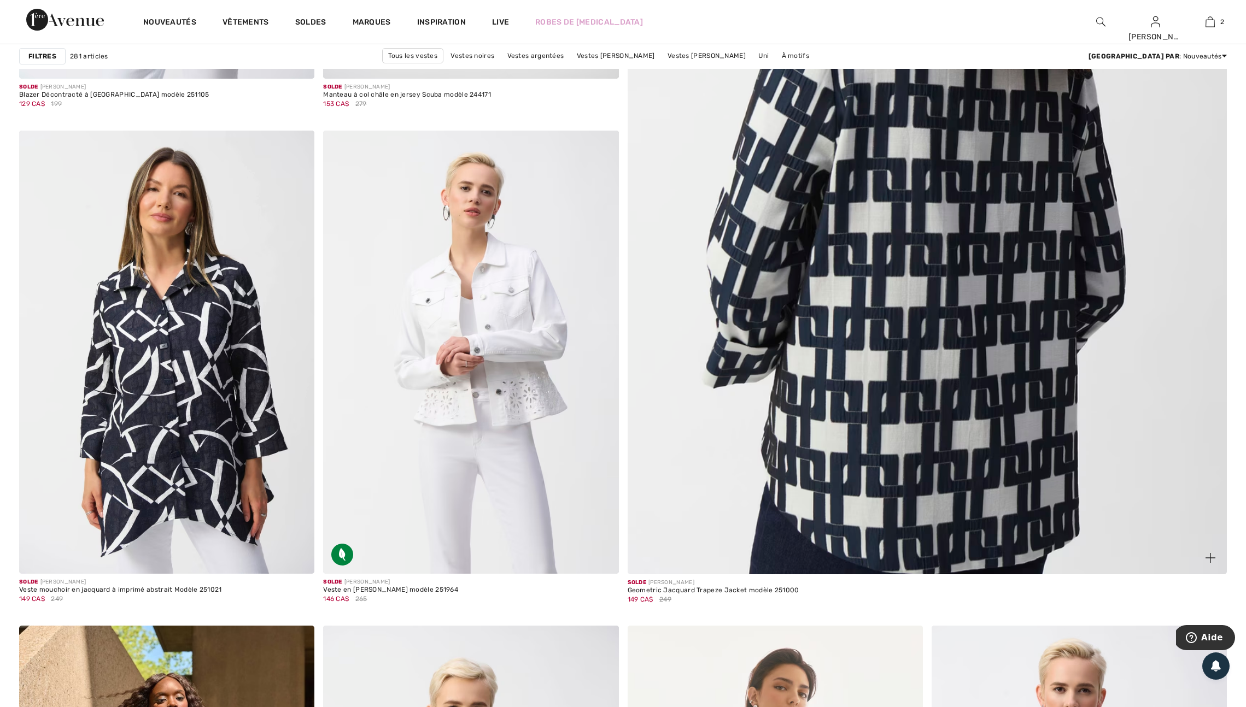
scroll to position [525, 0]
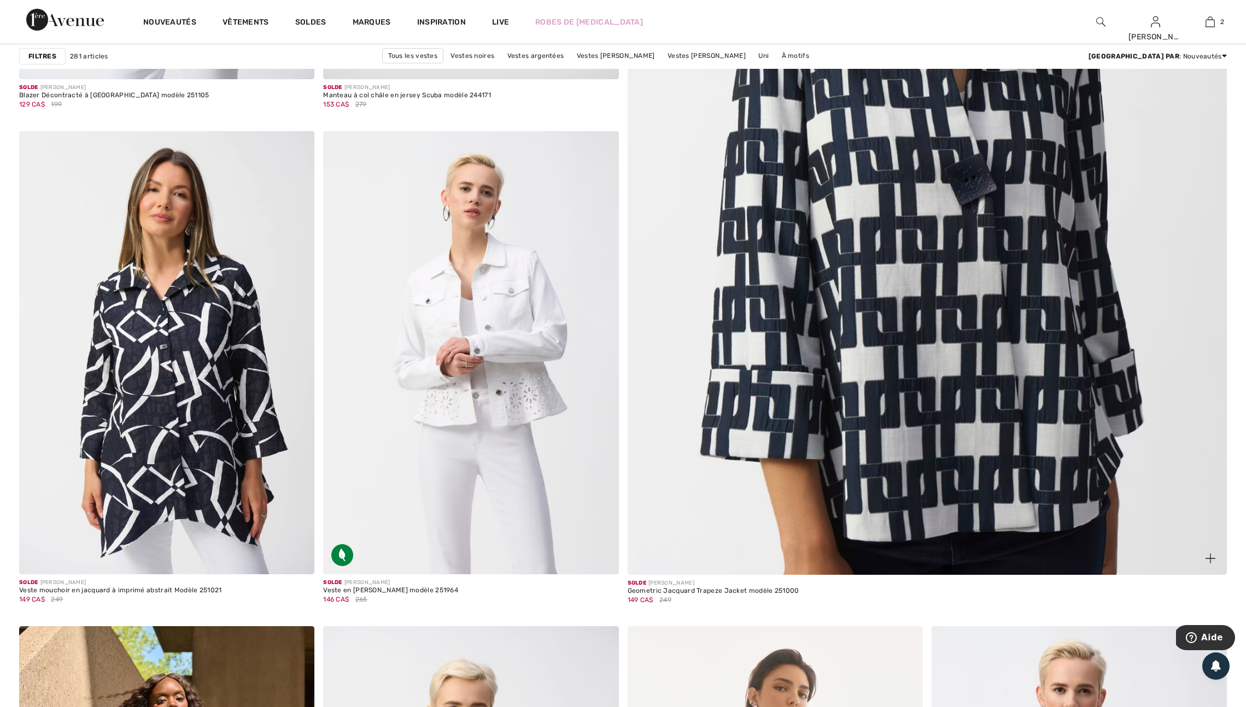
click at [1209, 564] on img at bounding box center [1210, 559] width 10 height 10
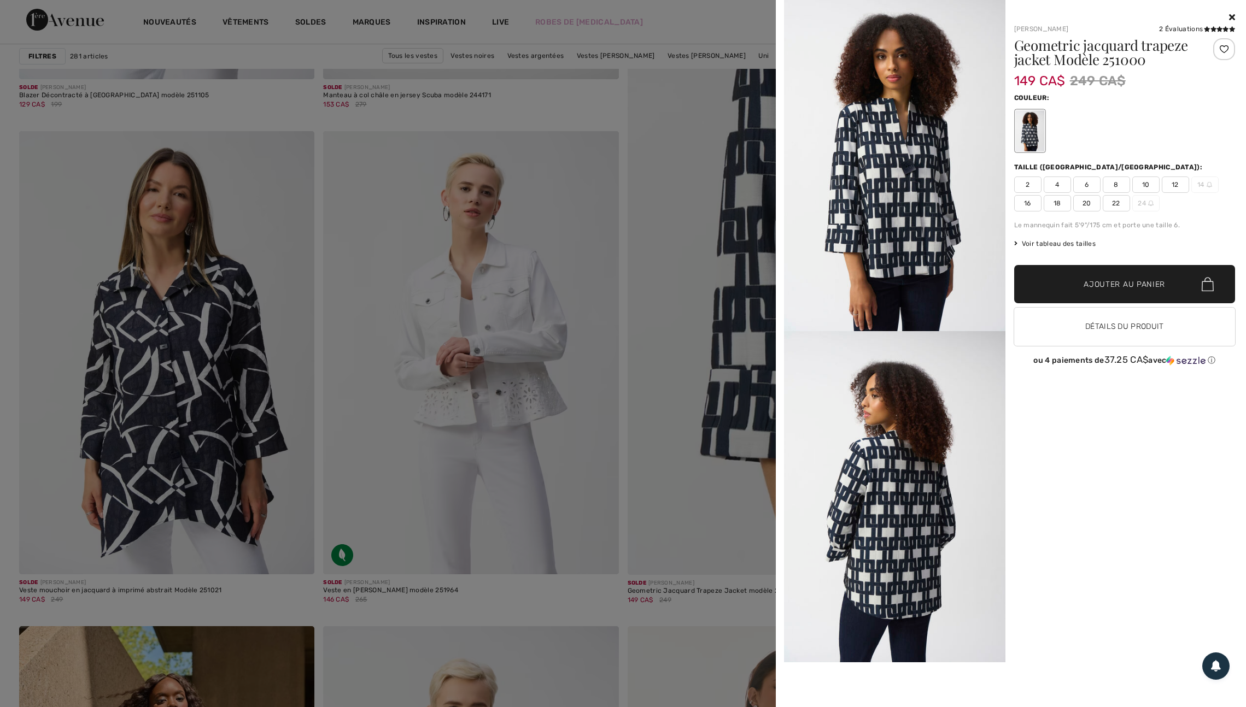
click at [1025, 208] on span "16" at bounding box center [1027, 203] width 27 height 16
click at [1218, 48] on div at bounding box center [1224, 49] width 22 height 22
click at [654, 561] on div at bounding box center [623, 353] width 1246 height 707
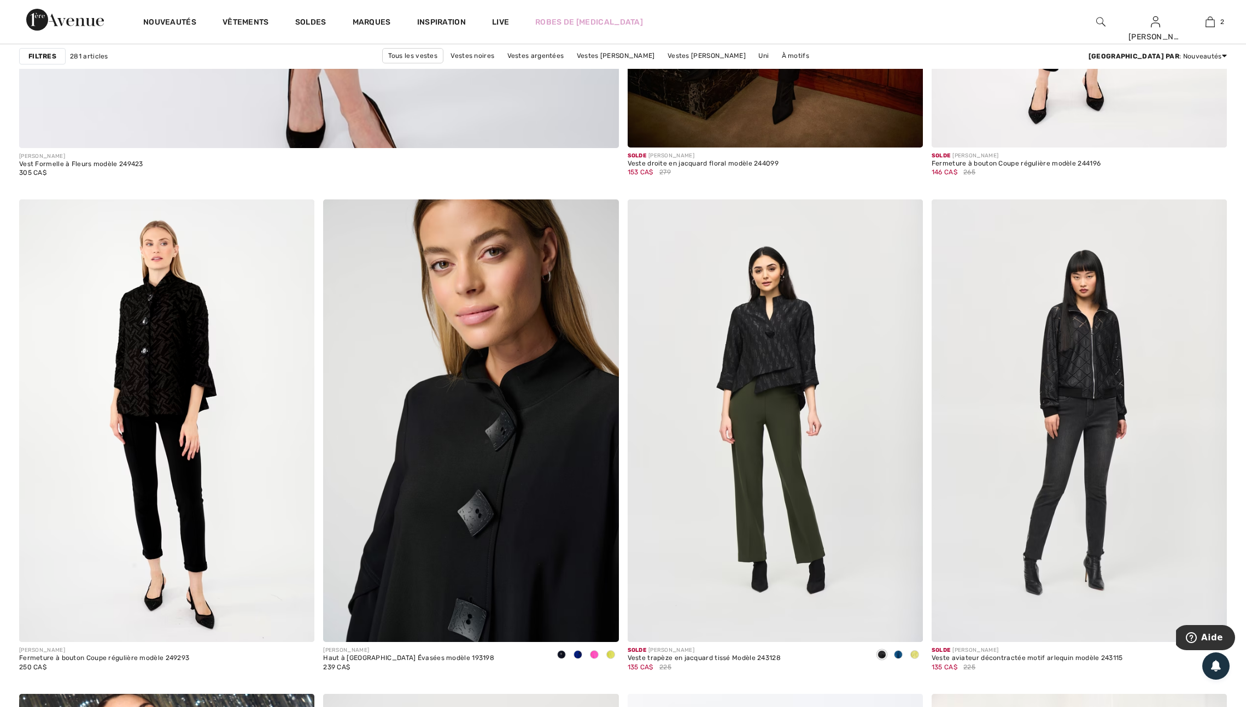
scroll to position [4816, 0]
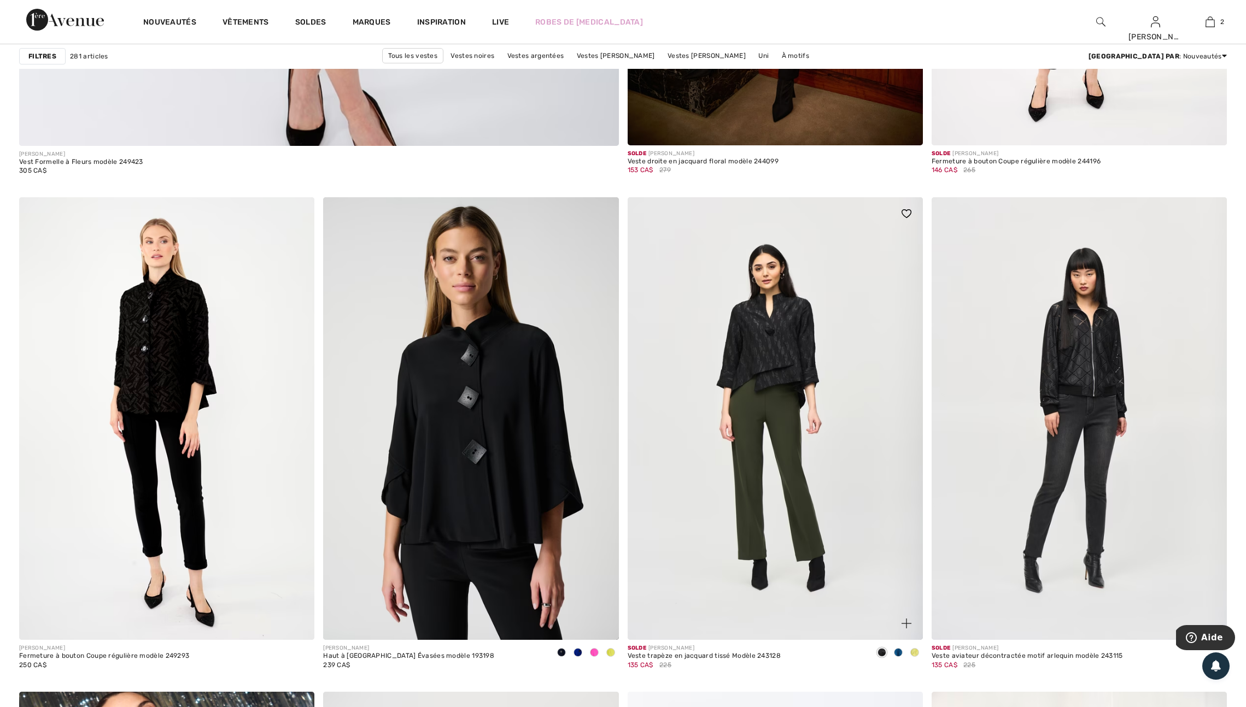
click at [912, 657] on span at bounding box center [914, 652] width 9 height 9
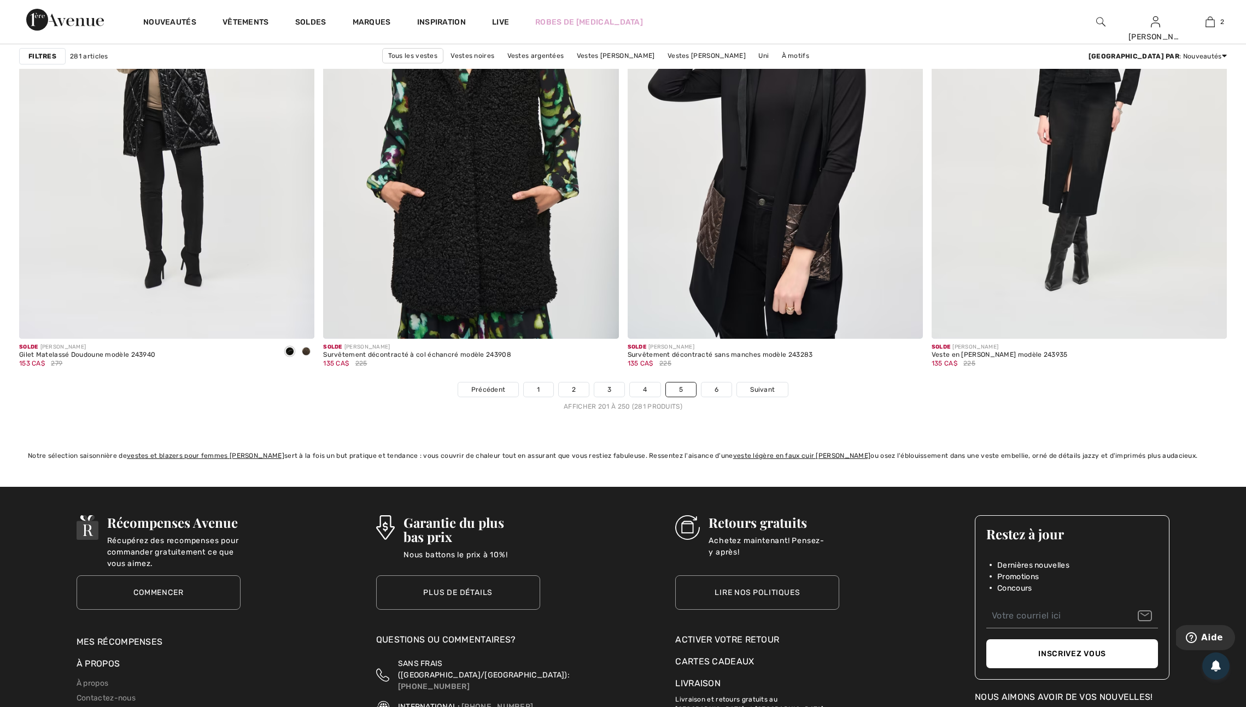
scroll to position [7287, 0]
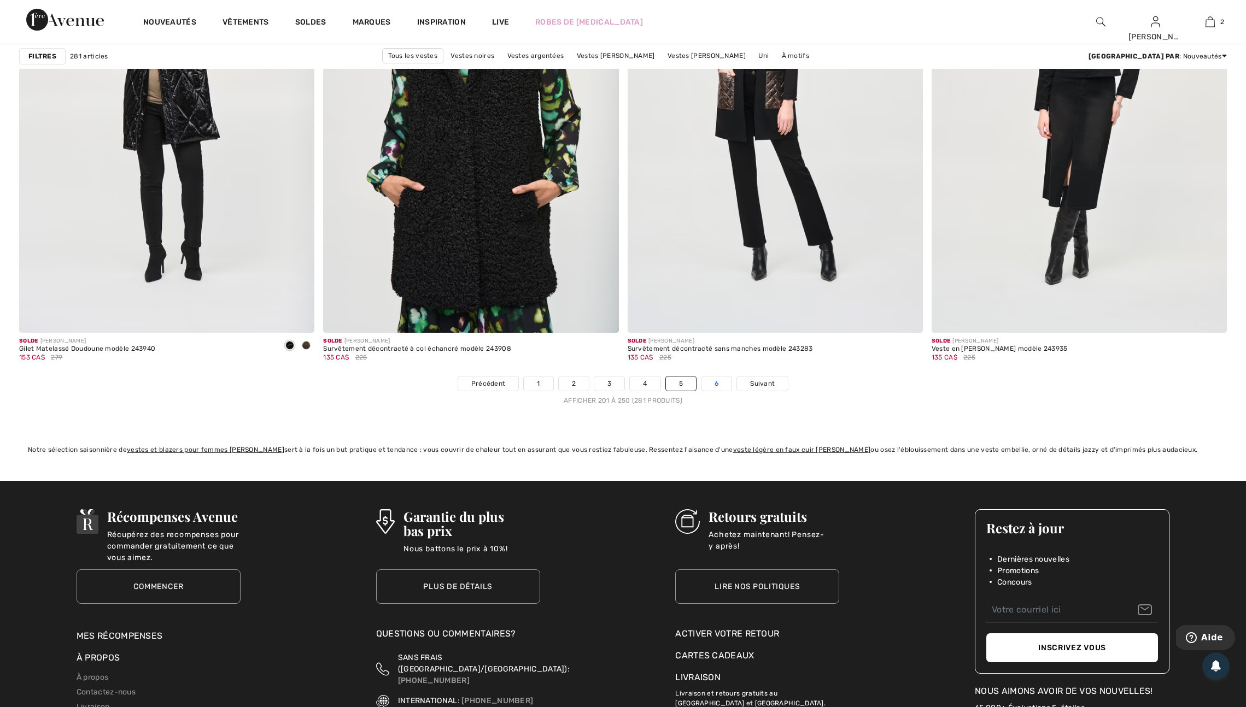
click at [731, 391] on link "6" at bounding box center [716, 384] width 30 height 14
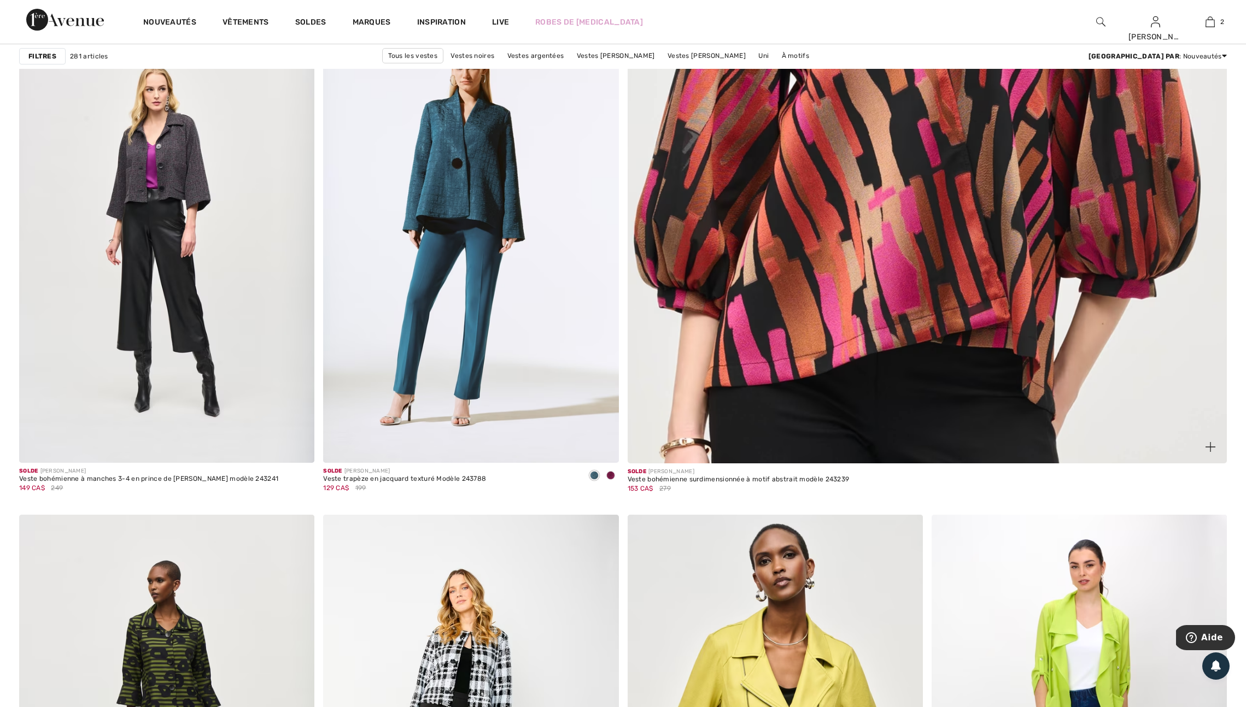
scroll to position [624, 0]
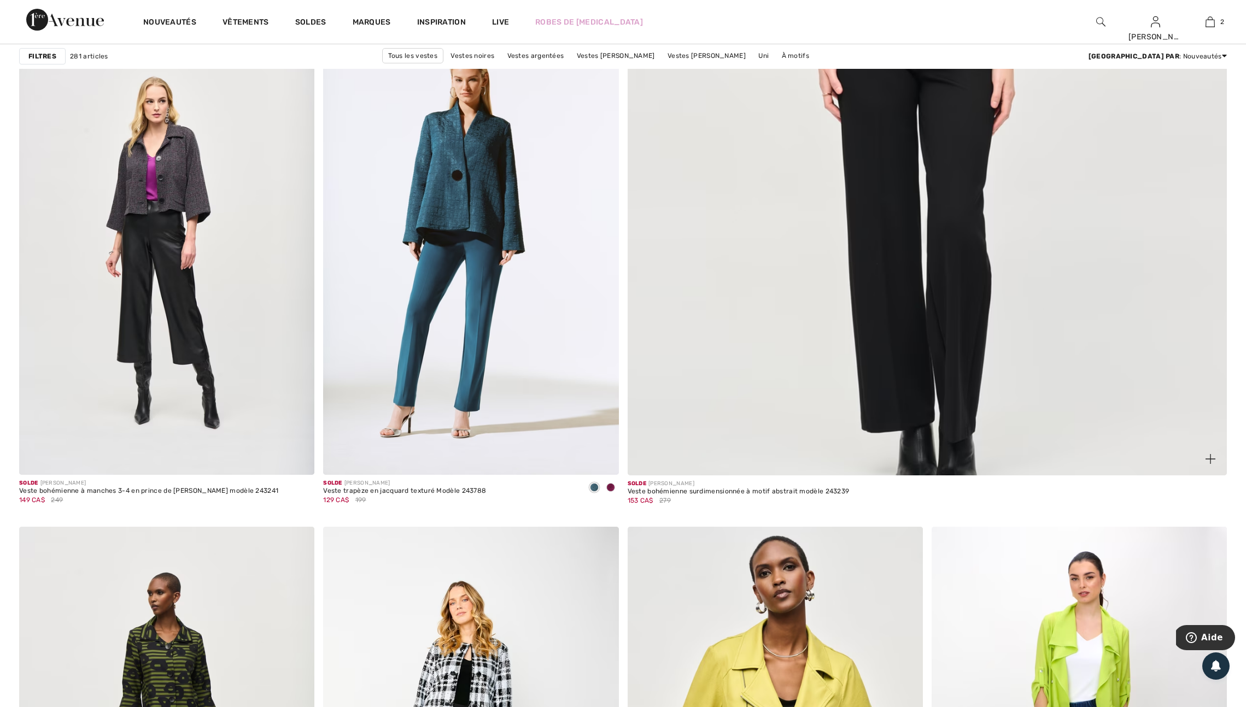
click at [1209, 464] on img at bounding box center [1210, 459] width 10 height 10
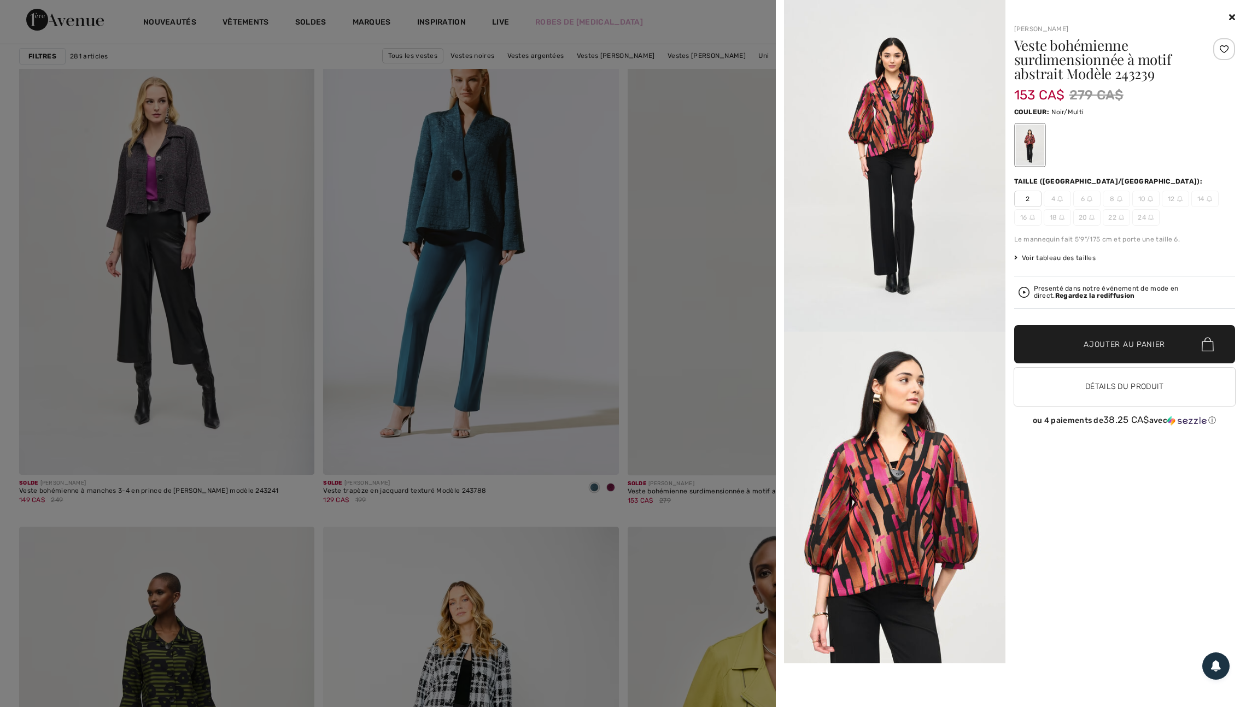
click at [724, 408] on div at bounding box center [623, 353] width 1246 height 707
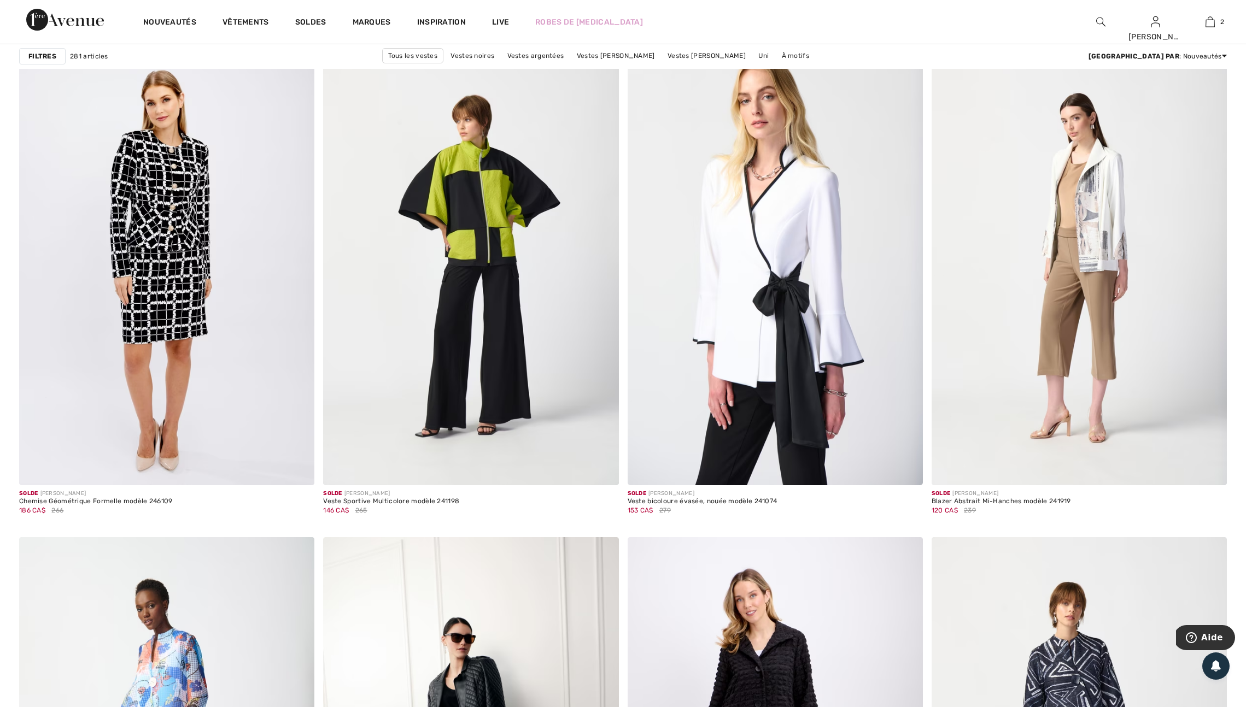
scroll to position [2284, 0]
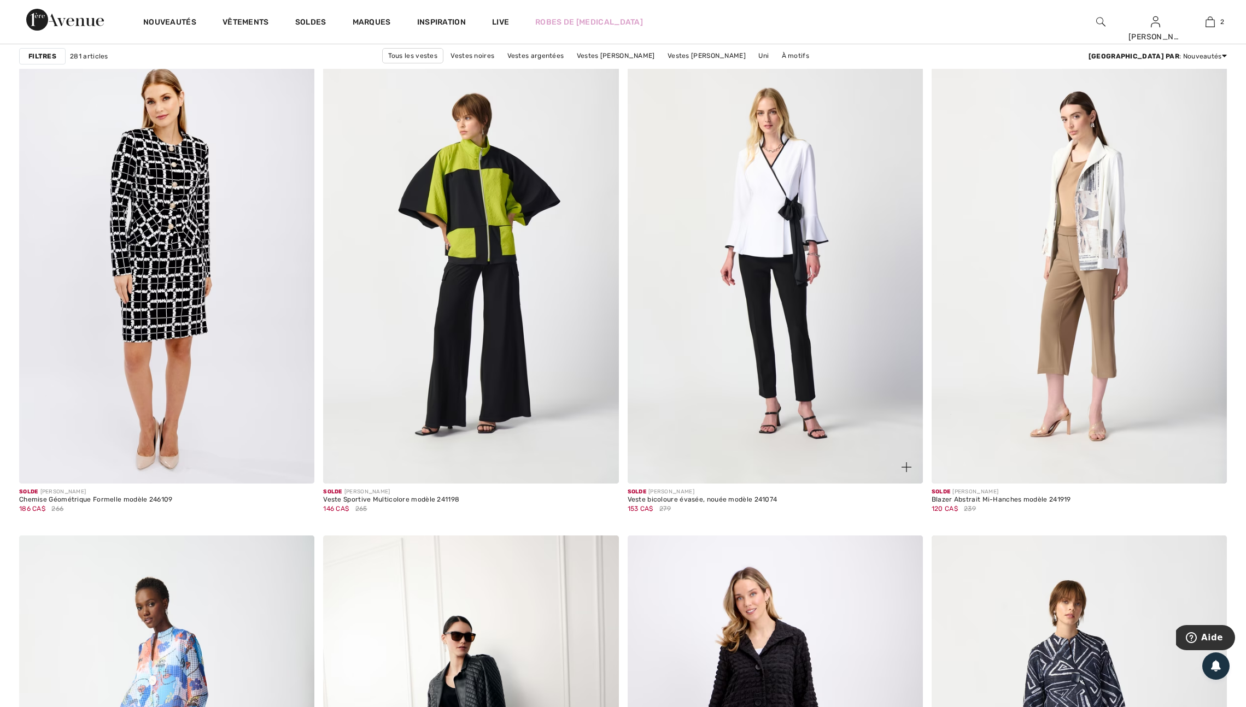
click at [905, 472] on img at bounding box center [906, 467] width 10 height 10
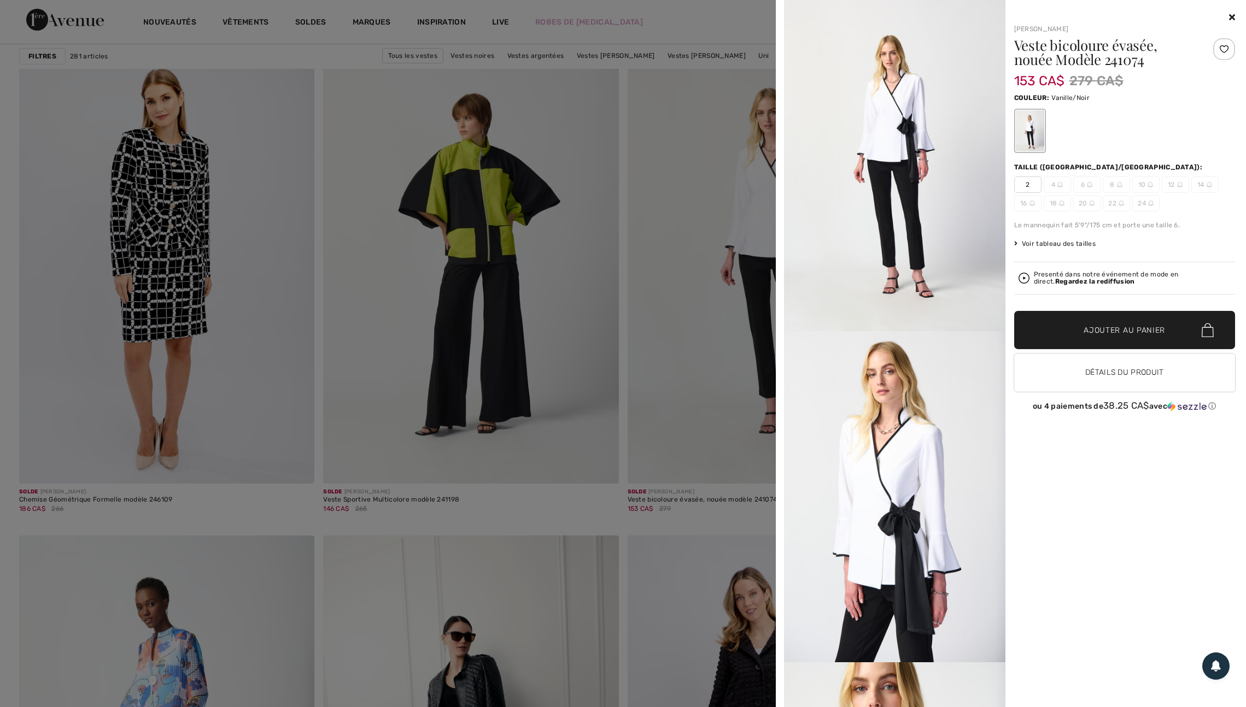
click at [731, 471] on div at bounding box center [623, 353] width 1246 height 707
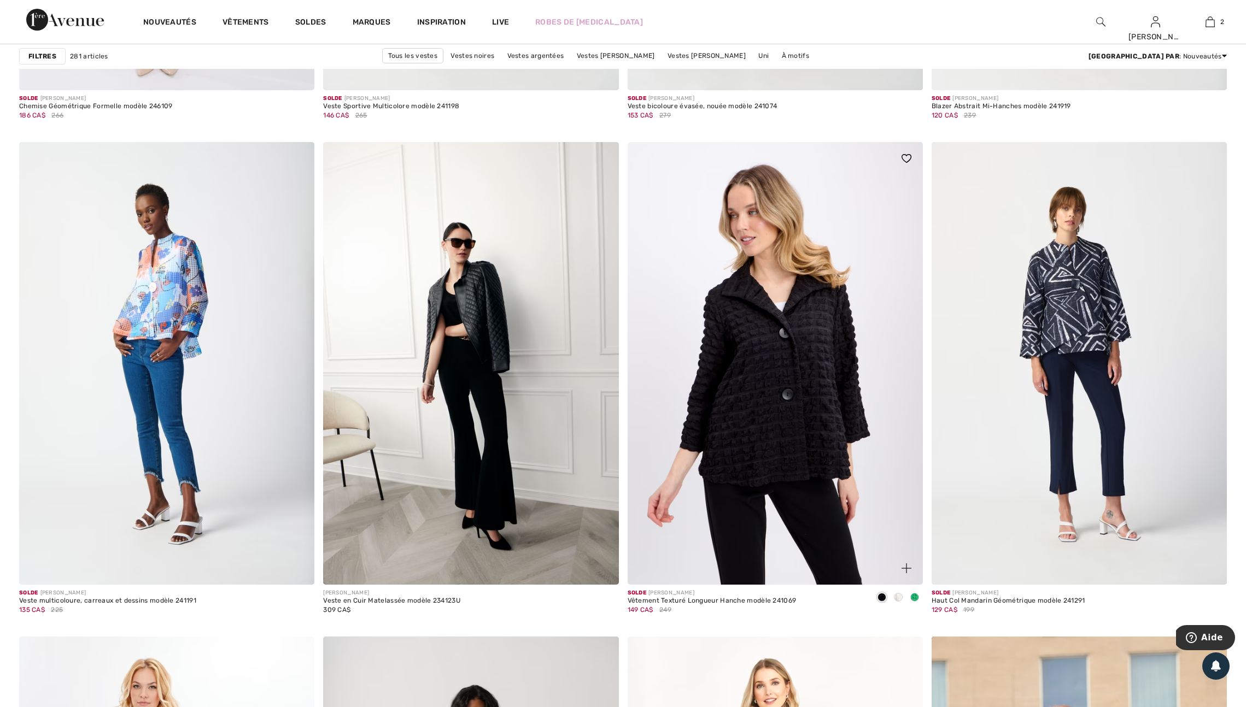
scroll to position [2677, 0]
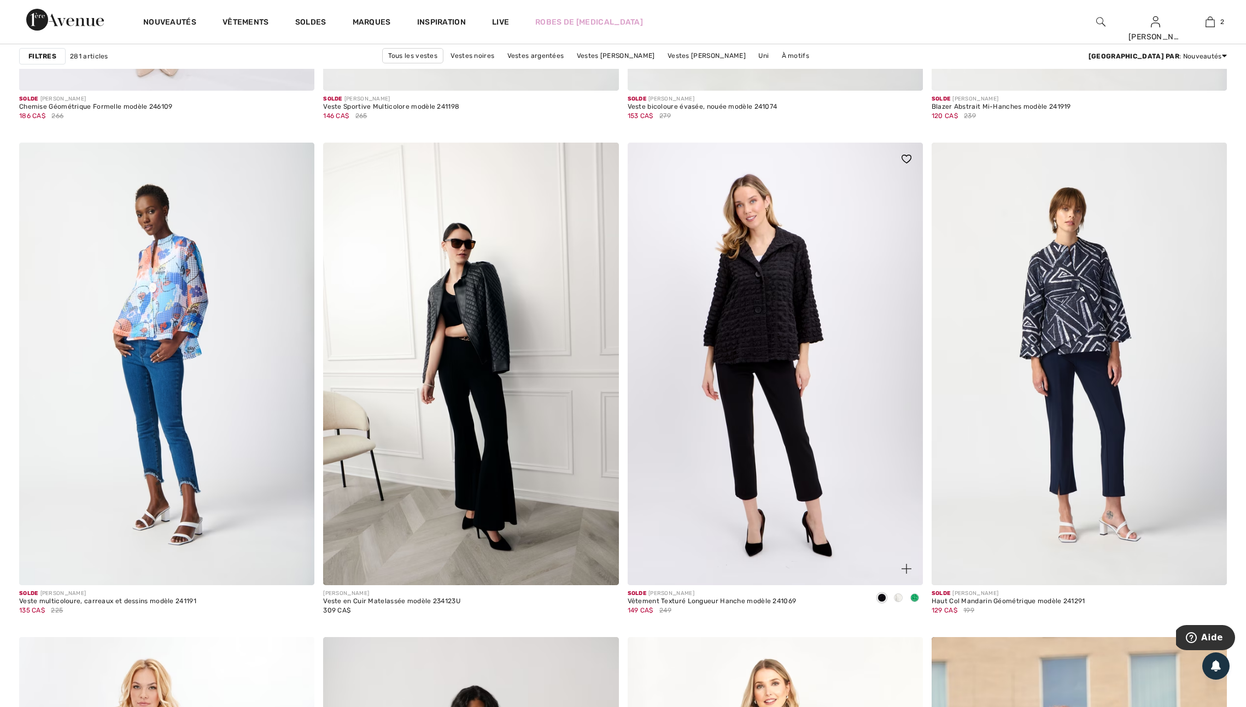
click at [898, 602] on span at bounding box center [898, 598] width 9 height 9
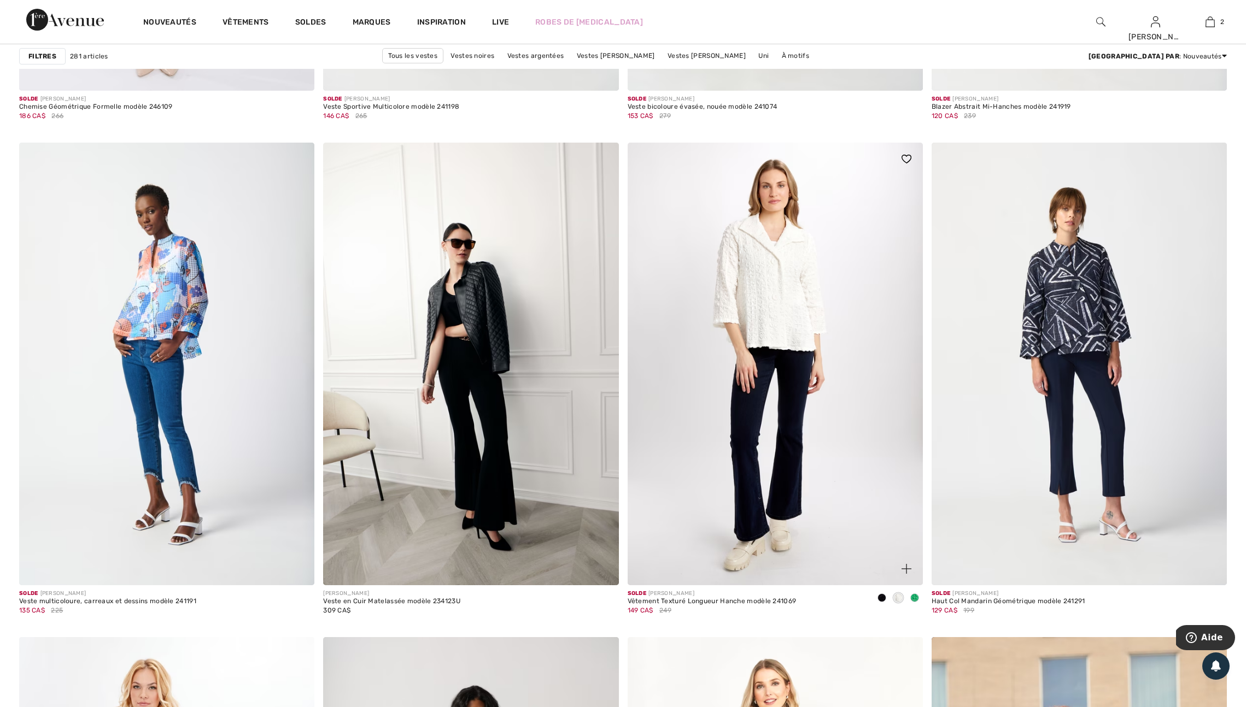
click at [915, 602] on span at bounding box center [914, 598] width 9 height 9
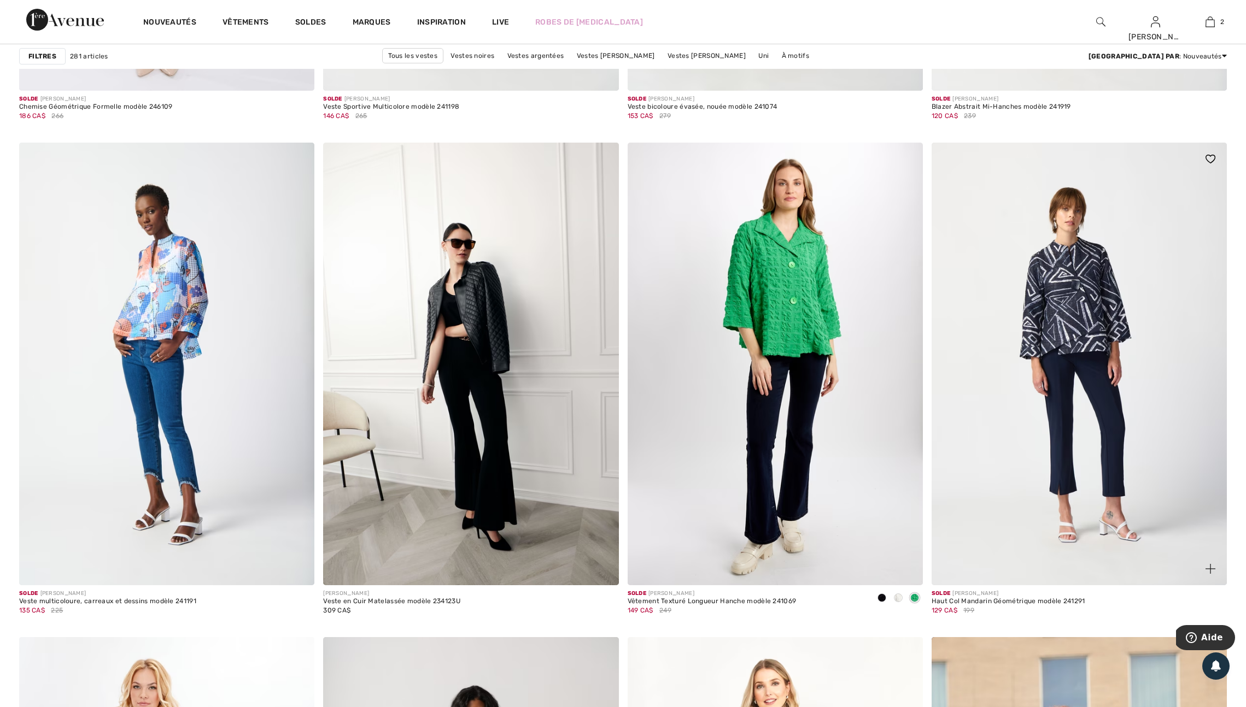
click at [1211, 574] on img at bounding box center [1210, 569] width 10 height 10
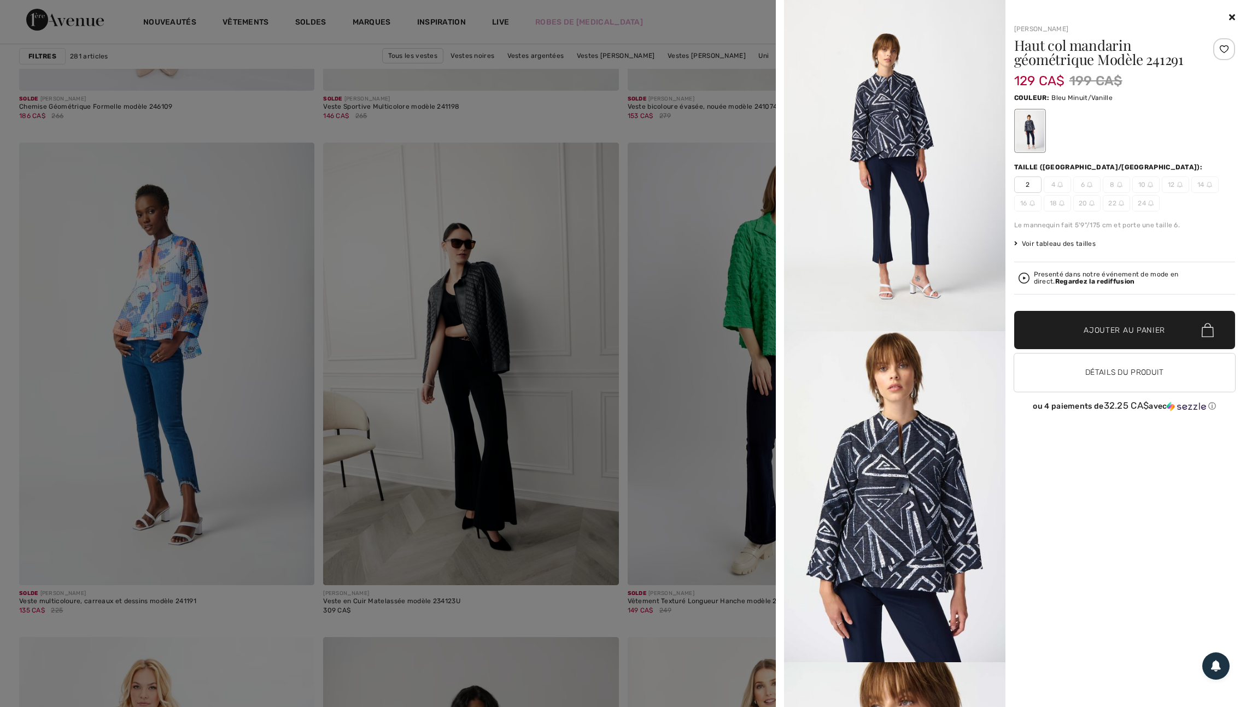
click at [704, 564] on div at bounding box center [623, 353] width 1246 height 707
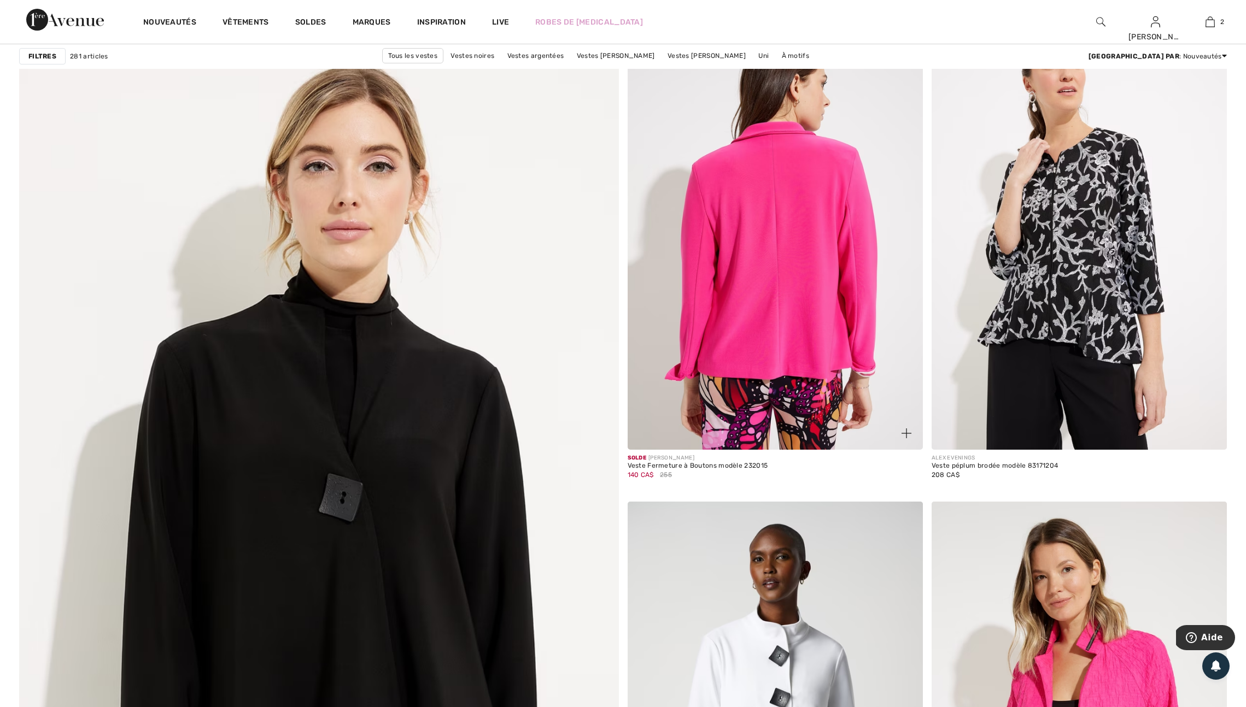
scroll to position [4002, 0]
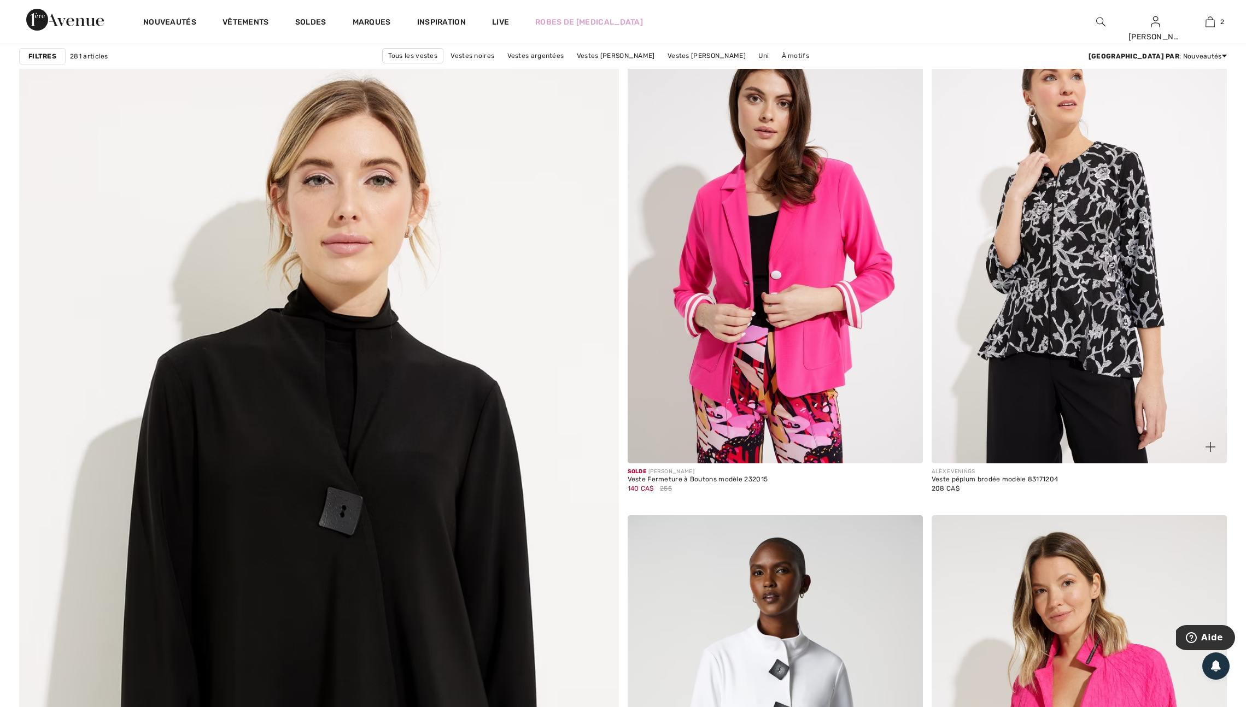
click at [1211, 452] on img at bounding box center [1210, 447] width 10 height 10
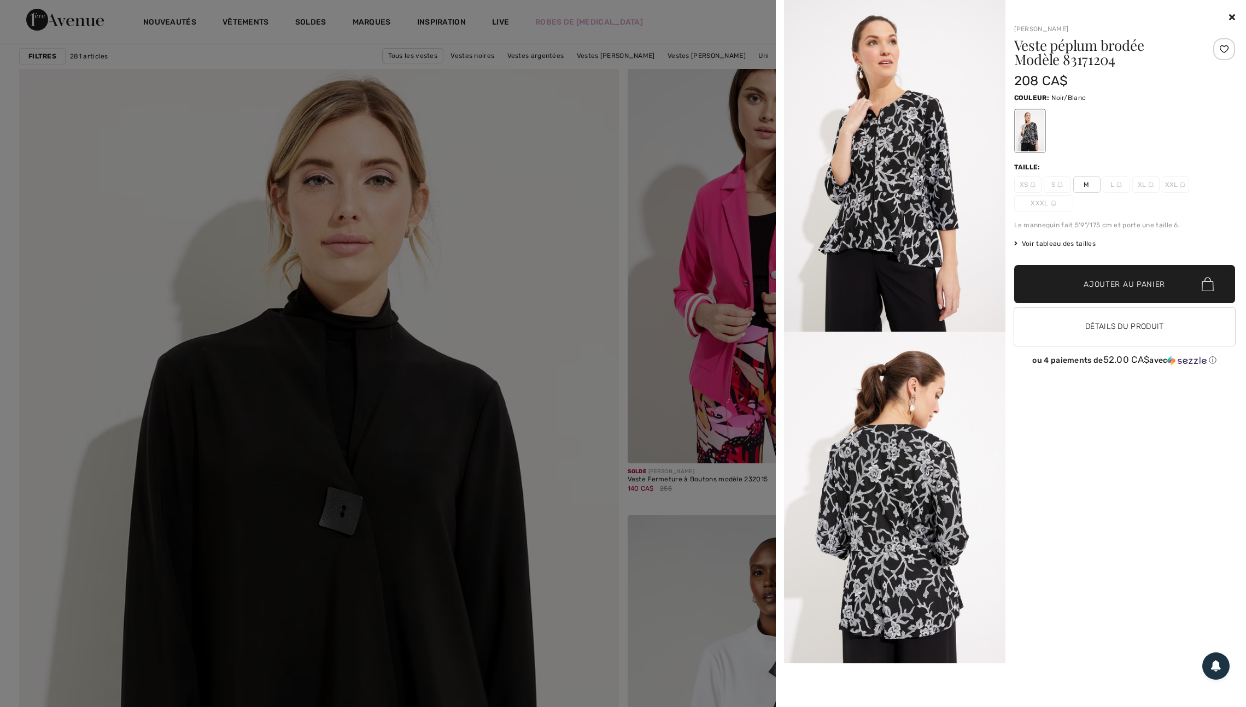
click at [628, 505] on div at bounding box center [623, 353] width 1246 height 707
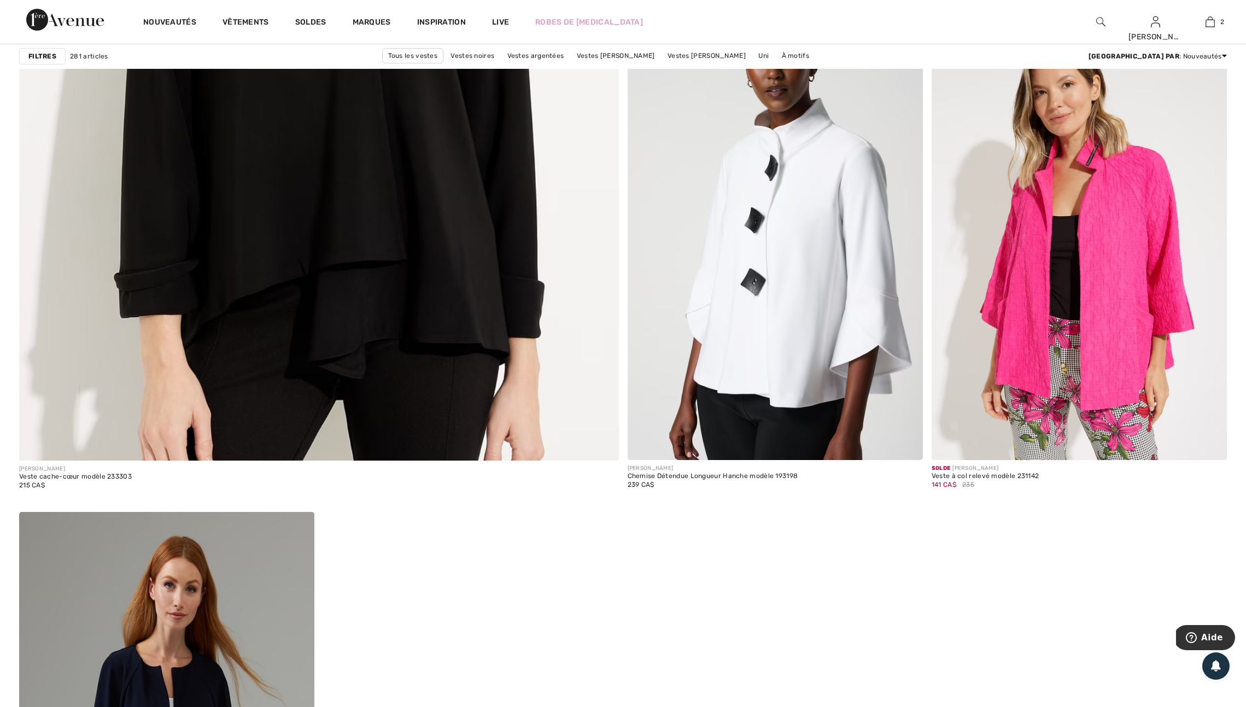
scroll to position [4504, 0]
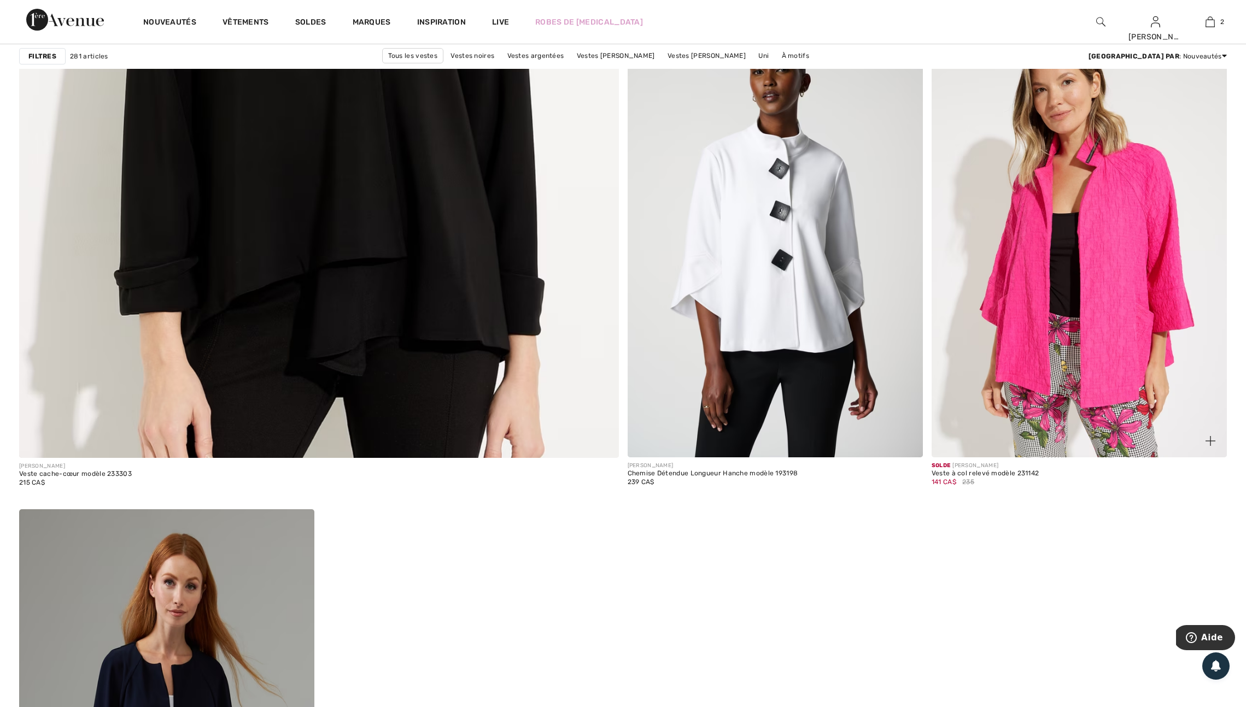
click at [1210, 446] on img at bounding box center [1210, 441] width 10 height 10
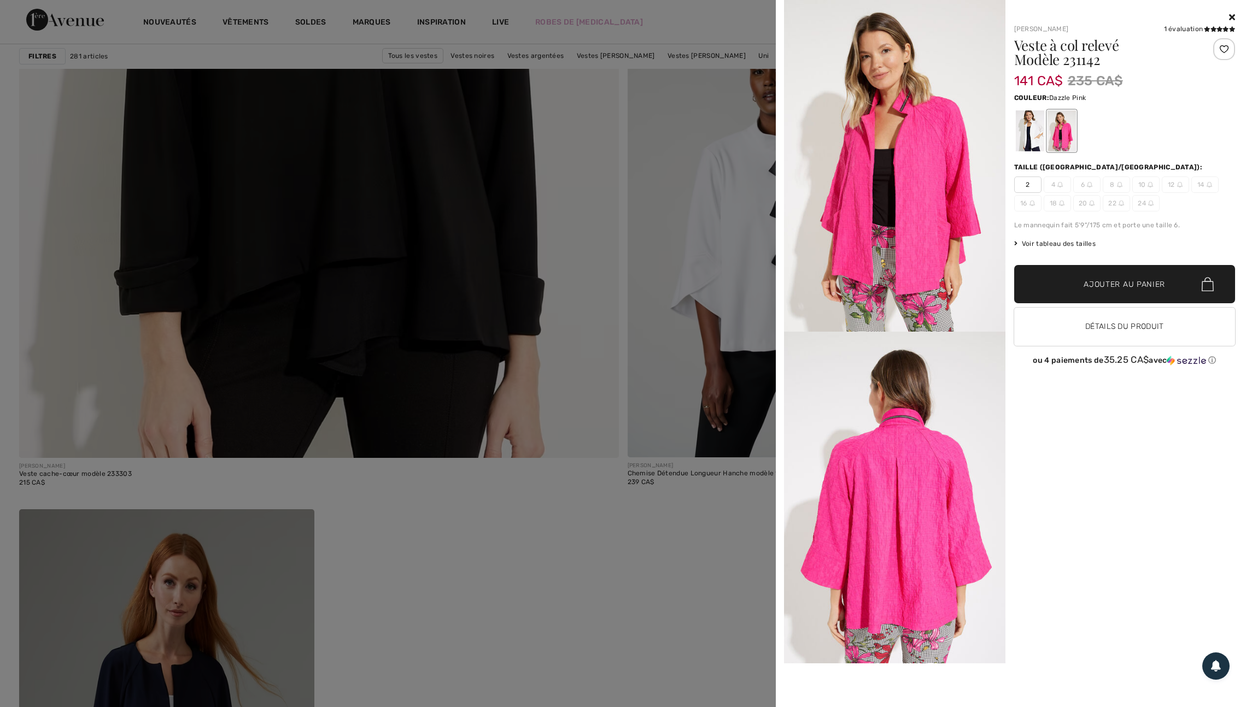
click at [711, 581] on div at bounding box center [623, 353] width 1246 height 707
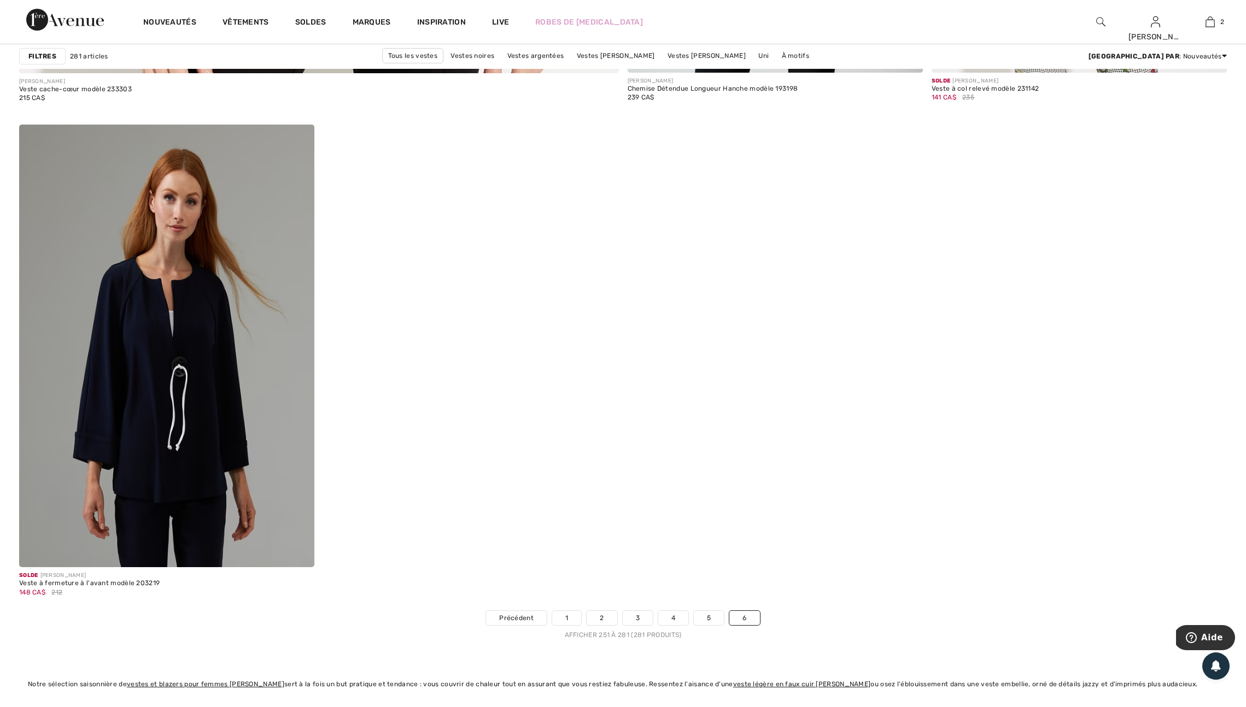
scroll to position [4891, 0]
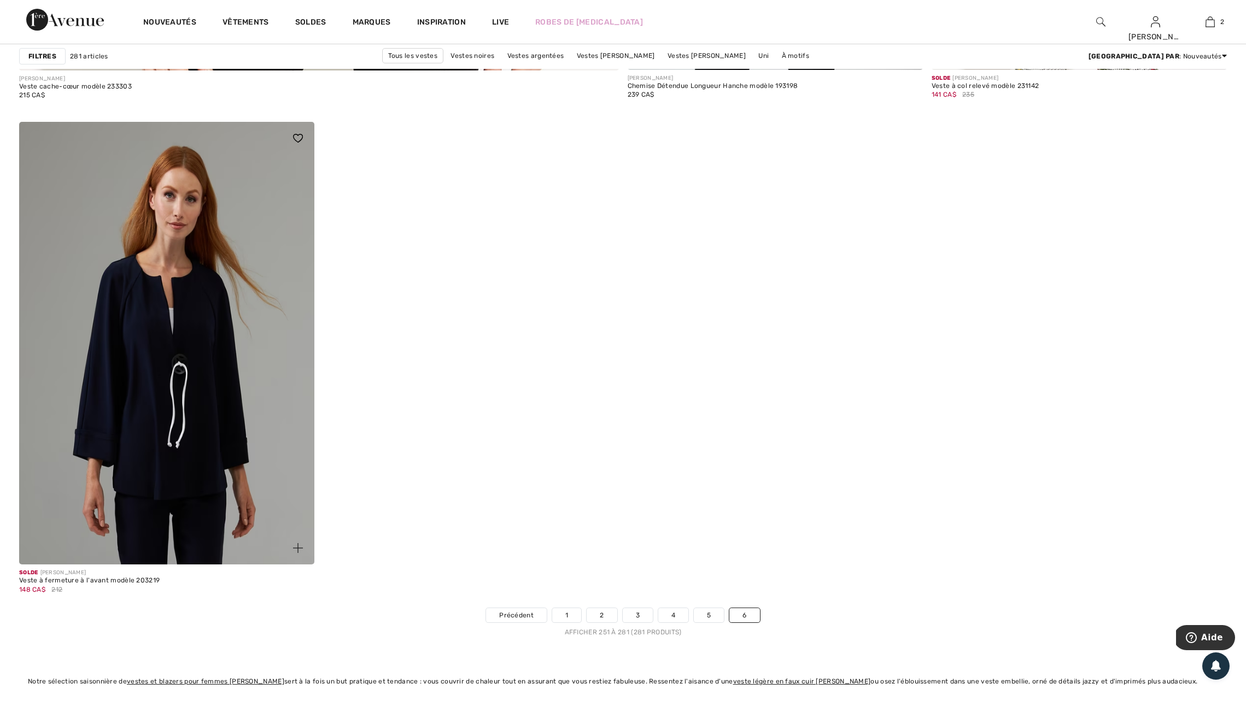
click at [294, 553] on img at bounding box center [298, 548] width 10 height 10
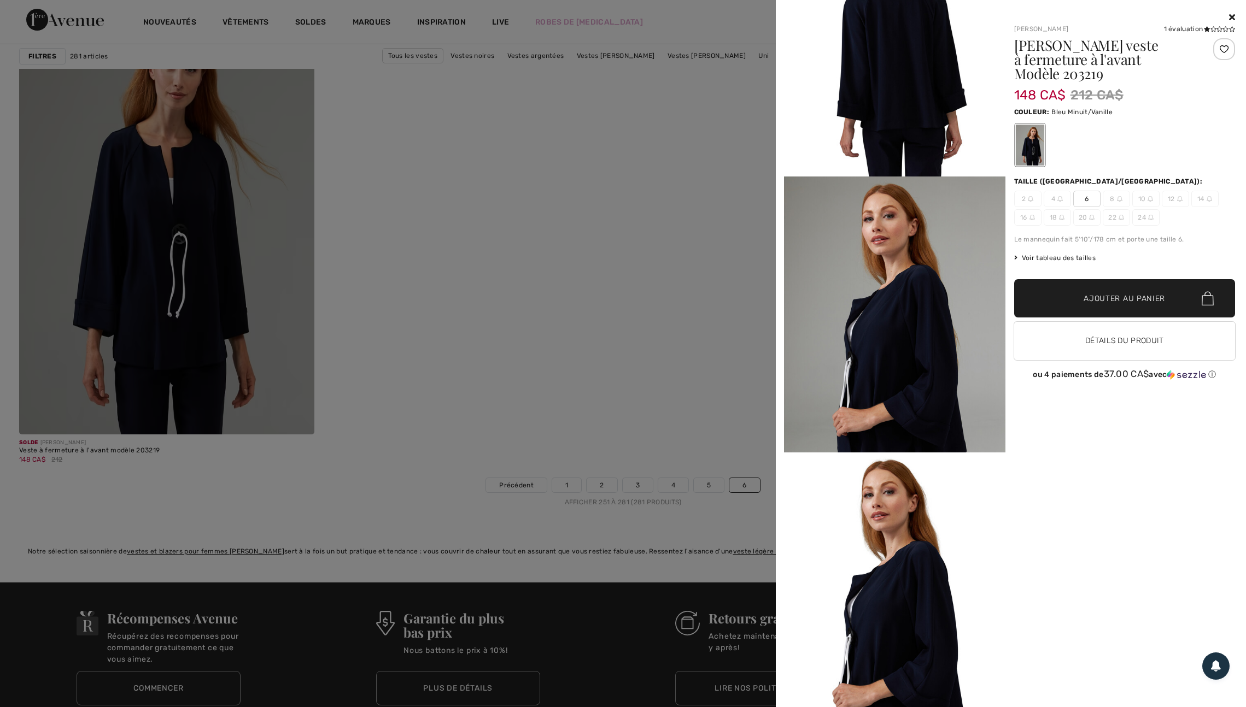
scroll to position [1486, 0]
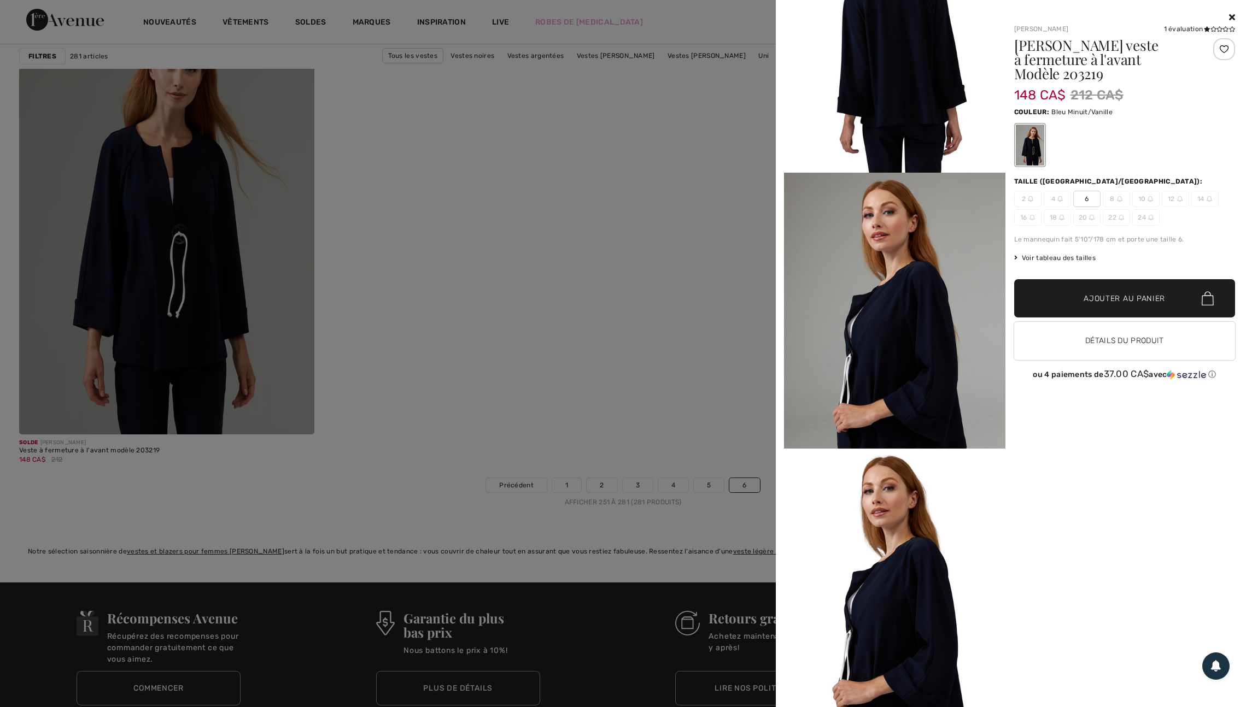
click at [675, 417] on div at bounding box center [623, 353] width 1246 height 707
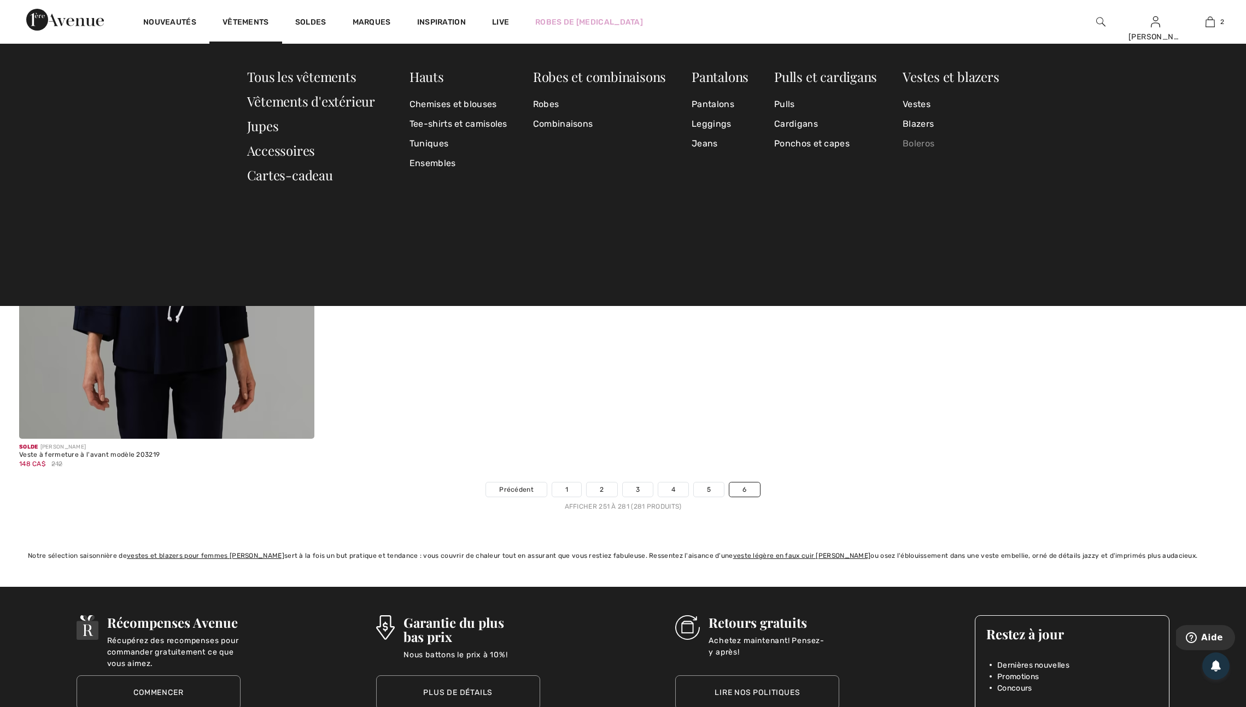
scroll to position [5016, 0]
